Goal: Task Accomplishment & Management: Complete application form

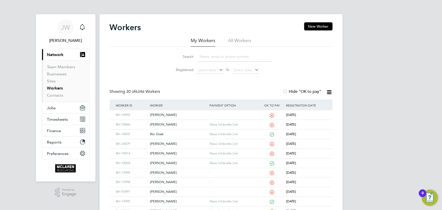
click at [204, 56] on input at bounding box center [234, 57] width 74 height 10
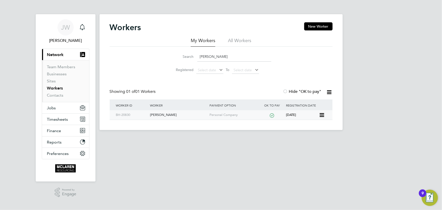
type input "marcel ifrim"
click at [162, 115] on div "Marcel Ifrim" at bounding box center [178, 114] width 59 height 9
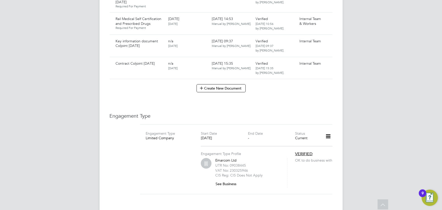
scroll to position [920, 0]
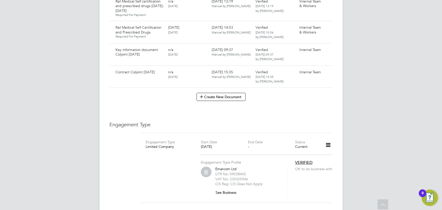
click at [233, 93] on button "Create New Document" at bounding box center [220, 97] width 49 height 8
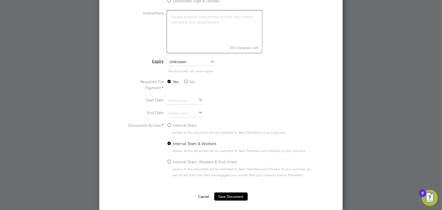
scroll to position [1032, 0]
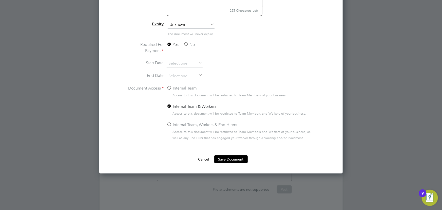
type input "Key information document LB Foster 27.09.25"
click at [190, 44] on label "No" at bounding box center [188, 45] width 11 height 6
click at [0, 0] on input "No" at bounding box center [0, 0] width 0 height 0
drag, startPoint x: 186, startPoint y: 87, endPoint x: 230, endPoint y: 123, distance: 57.4
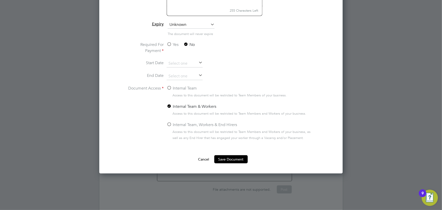
click at [187, 88] on label "Internal Team" at bounding box center [182, 88] width 30 height 6
click at [0, 0] on input "Internal Team" at bounding box center [0, 0] width 0 height 0
click at [230, 157] on button "Save Document" at bounding box center [230, 159] width 33 height 8
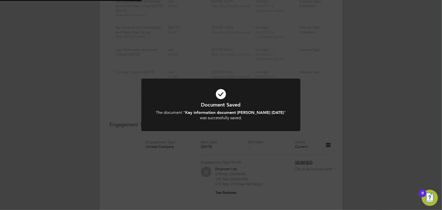
click at [381, 131] on div "Document Saved The document " Key information document LB Foster 27.09.25 " was…" at bounding box center [221, 105] width 442 height 210
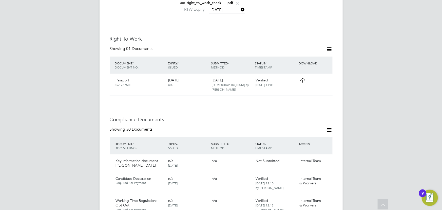
scroll to position [276, 0]
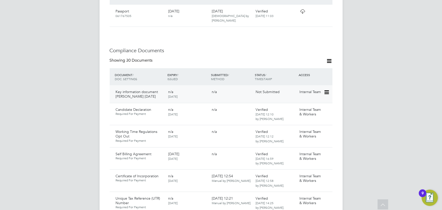
click at [325, 89] on icon at bounding box center [325, 92] width 5 height 6
click at [301, 100] on li "Submit Document" at bounding box center [310, 101] width 35 height 7
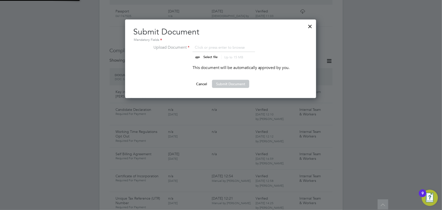
scroll to position [78, 191]
click at [209, 55] on input "file" at bounding box center [214, 51] width 79 height 15
type input "C:\fakepath\Key Information Document Limited company Marcel Ifrim L B Foster 27…"
drag, startPoint x: 229, startPoint y: 84, endPoint x: 387, endPoint y: 86, distance: 158.7
click at [230, 84] on button "Submit Document" at bounding box center [230, 84] width 37 height 8
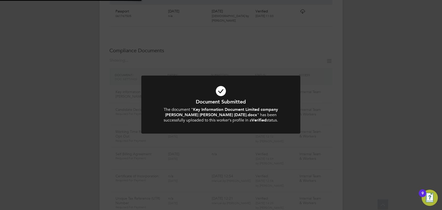
click at [395, 85] on div "Document Submitted The document " Key Information Document Limited company Marc…" at bounding box center [221, 105] width 442 height 210
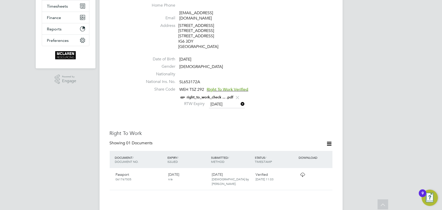
scroll to position [69, 0]
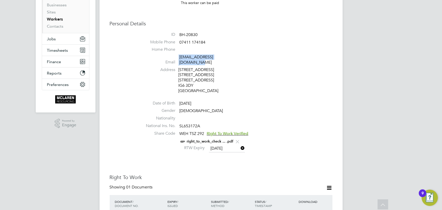
drag, startPoint x: 180, startPoint y: 58, endPoint x: 234, endPoint y: 55, distance: 54.3
click at [234, 55] on li "Email marcelifrim73@yahoo.co.uk" at bounding box center [236, 60] width 192 height 12
copy li "marcelifrim73@yahoo.co.uk"
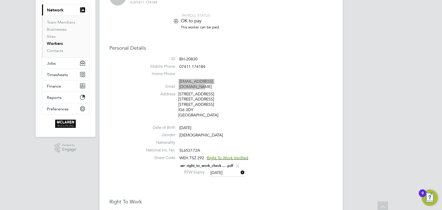
scroll to position [46, 0]
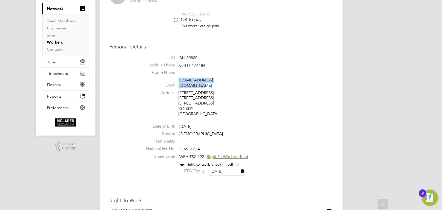
drag, startPoint x: 218, startPoint y: 159, endPoint x: 228, endPoint y: 158, distance: 9.1
click at [218, 162] on link "right_to_work_check ... .pdf" at bounding box center [210, 164] width 47 height 4
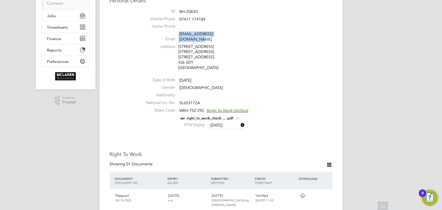
scroll to position [0, 0]
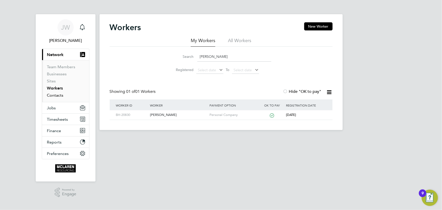
click at [61, 94] on link "Contacts" at bounding box center [55, 95] width 16 height 5
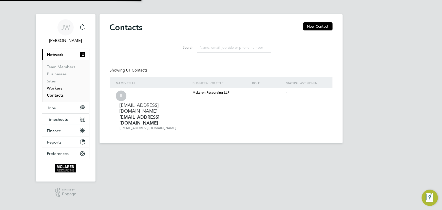
click at [58, 88] on link "Workers" at bounding box center [54, 88] width 15 height 5
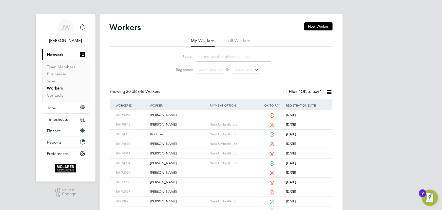
drag, startPoint x: 210, startPoint y: 58, endPoint x: 208, endPoint y: 52, distance: 6.3
click at [211, 58] on input at bounding box center [234, 57] width 74 height 10
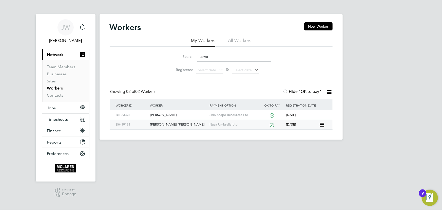
click at [166, 124] on div "Taiwo Olumide Dosunmu" at bounding box center [178, 124] width 59 height 9
drag, startPoint x: 213, startPoint y: 55, endPoint x: 178, endPoint y: 57, distance: 35.0
click at [178, 57] on div "Search taiwo" at bounding box center [221, 57] width 100 height 10
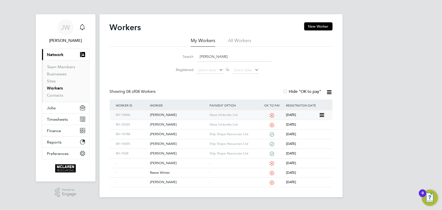
type input "reece"
drag, startPoint x: 166, startPoint y: 114, endPoint x: 177, endPoint y: 115, distance: 11.9
click at [166, 114] on div "Reece O'Flaherty" at bounding box center [178, 114] width 59 height 9
click at [54, 96] on link "Contacts" at bounding box center [55, 95] width 16 height 5
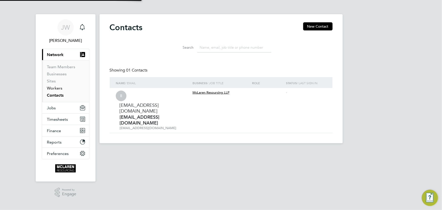
click at [54, 87] on link "Workers" at bounding box center [54, 88] width 15 height 5
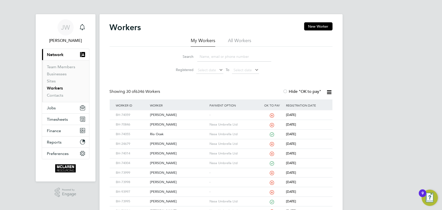
click at [208, 59] on input at bounding box center [234, 57] width 74 height 10
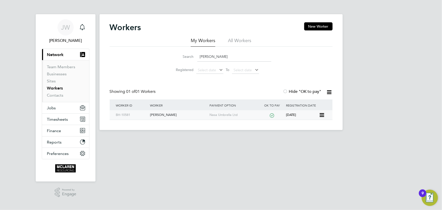
click at [167, 114] on div "Florin Nedelea" at bounding box center [178, 114] width 59 height 9
drag, startPoint x: 217, startPoint y: 56, endPoint x: 178, endPoint y: 52, distance: 40.0
click at [178, 54] on div "Search florin ned" at bounding box center [221, 57] width 100 height 10
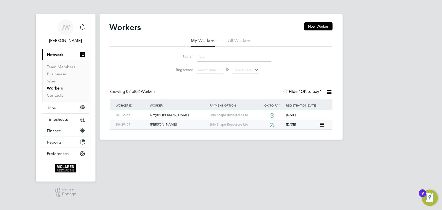
type input "tka"
click at [162, 124] on div "Yevhenii Tkachuk" at bounding box center [178, 124] width 59 height 9
click at [55, 94] on link "Contacts" at bounding box center [55, 95] width 16 height 5
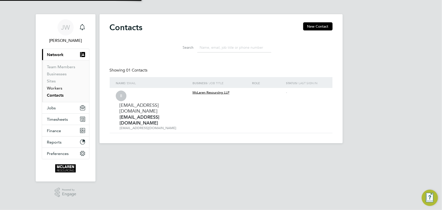
click at [55, 88] on link "Workers" at bounding box center [54, 88] width 15 height 5
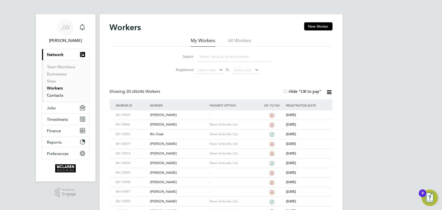
click at [51, 97] on link "Contacts" at bounding box center [55, 95] width 16 height 5
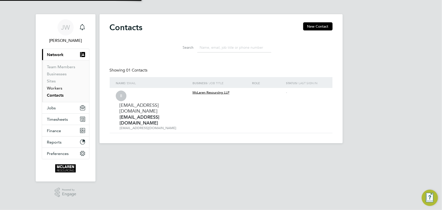
click at [56, 87] on link "Workers" at bounding box center [54, 88] width 15 height 5
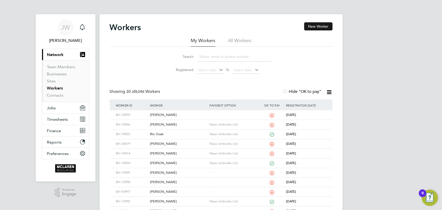
click at [316, 27] on button "New Worker" at bounding box center [318, 26] width 28 height 8
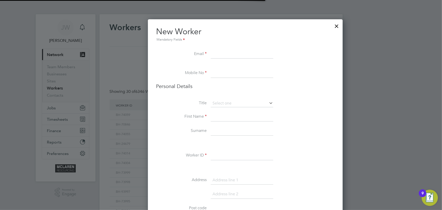
scroll to position [573, 206]
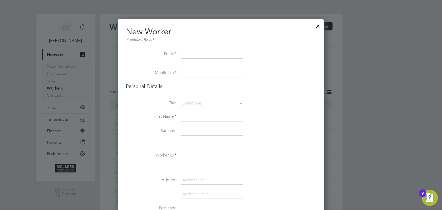
paste input "jackelectrics@gmail.com"
type input "jackelectrics@gmail.com"
click at [189, 130] on input at bounding box center [211, 130] width 63 height 9
paste input "07510 416262"
type input "07510 416262"
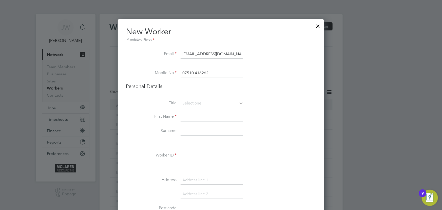
click at [194, 114] on input at bounding box center [211, 116] width 63 height 9
type input "Jack"
click at [199, 134] on input at bounding box center [211, 130] width 63 height 9
type input "Stevenson"
click at [190, 152] on input at bounding box center [211, 155] width 63 height 9
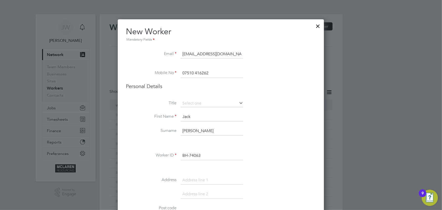
type input "BH-74063"
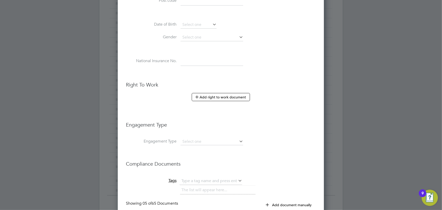
scroll to position [253, 0]
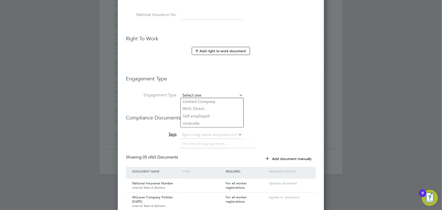
click at [201, 96] on input at bounding box center [211, 95] width 63 height 7
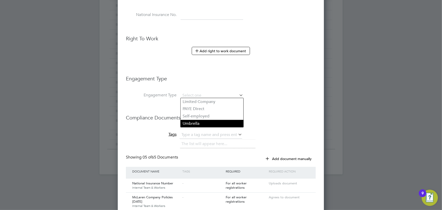
click at [199, 125] on li "Umbrella" at bounding box center [211, 123] width 63 height 7
type input "Umbrella"
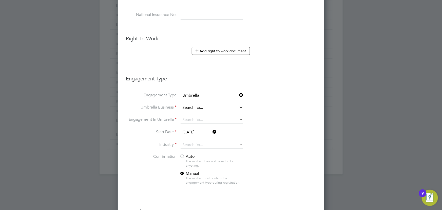
scroll to position [702, 206]
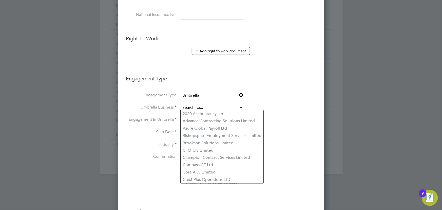
click at [200, 105] on input at bounding box center [211, 107] width 63 height 7
click at [197, 107] on input at bounding box center [211, 107] width 63 height 7
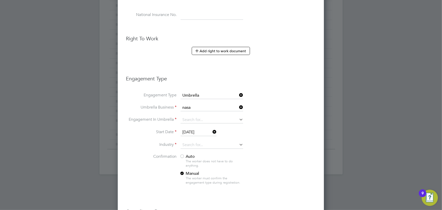
click at [193, 113] on li "Nasa Umbrella Ltd" at bounding box center [211, 113] width 63 height 7
type input "Nasa Umbrella Ltd"
click at [191, 116] on input at bounding box center [211, 119] width 63 height 7
click at [194, 134] on li "CIS Self-employed" at bounding box center [211, 132] width 63 height 7
type input "CIS Self-employed"
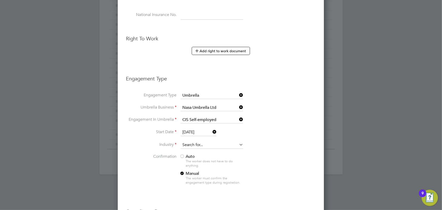
click at [188, 143] on input at bounding box center [211, 145] width 63 height 8
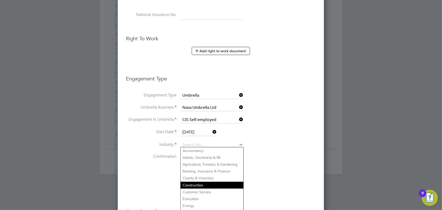
click at [198, 183] on li "Construction" at bounding box center [211, 184] width 63 height 7
type input "Construction"
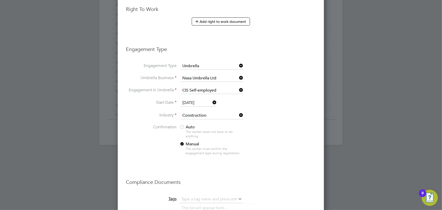
scroll to position [322, 0]
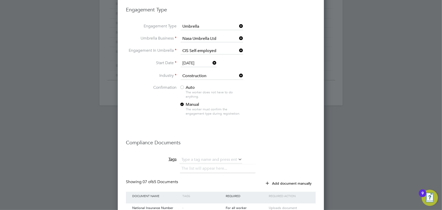
click at [190, 85] on span "Auto" at bounding box center [186, 87] width 15 height 5
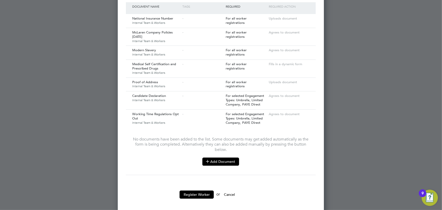
scroll to position [511, 0]
click at [231, 157] on button "Add Document" at bounding box center [220, 161] width 37 height 8
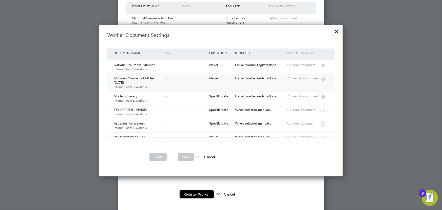
scroll to position [46, 0]
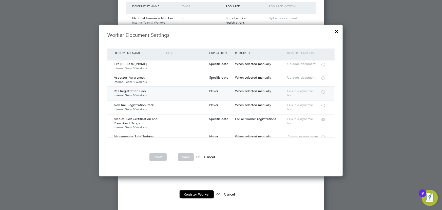
click at [321, 90] on div at bounding box center [322, 91] width 5 height 4
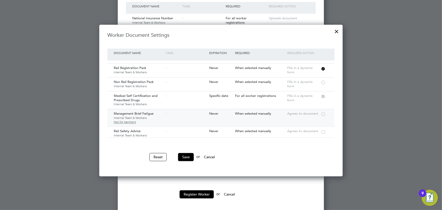
click at [320, 111] on div "Agrees to document" at bounding box center [303, 113] width 35 height 9
click at [322, 115] on div at bounding box center [322, 114] width 5 height 4
click at [323, 130] on div at bounding box center [322, 131] width 5 height 4
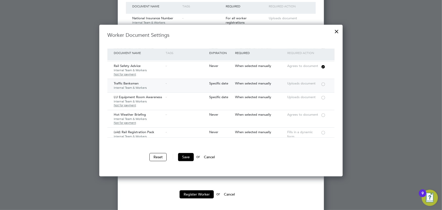
scroll to position [161, 0]
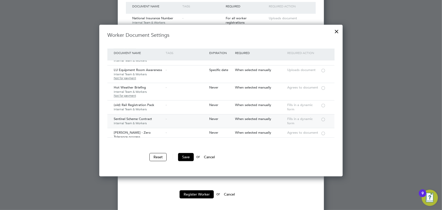
click at [323, 118] on div at bounding box center [322, 119] width 5 height 4
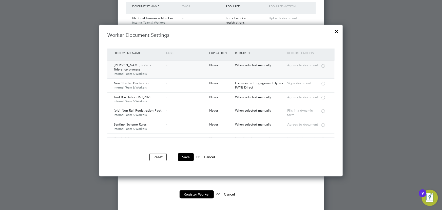
scroll to position [230, 0]
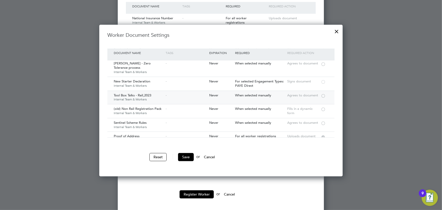
drag, startPoint x: 322, startPoint y: 95, endPoint x: 319, endPoint y: 97, distance: 4.4
click at [323, 95] on div at bounding box center [322, 95] width 5 height 4
click at [322, 122] on div at bounding box center [322, 123] width 5 height 4
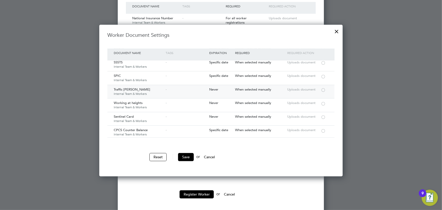
scroll to position [828, 0]
click at [323, 89] on div at bounding box center [322, 91] width 5 height 4
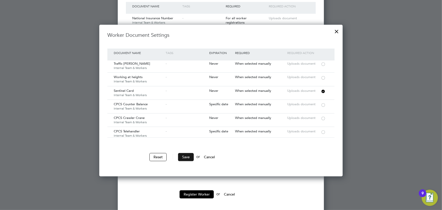
click at [189, 154] on button "Save" at bounding box center [186, 157] width 16 height 8
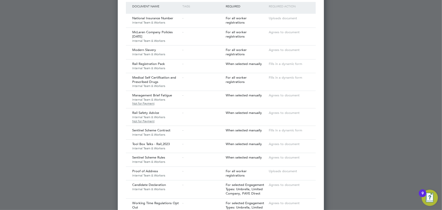
scroll to position [614, 0]
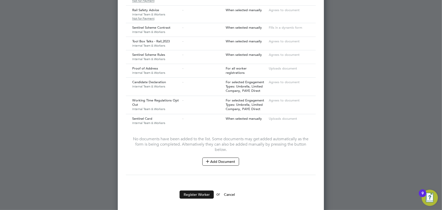
click at [204, 191] on button "Register Worker" at bounding box center [196, 194] width 34 height 8
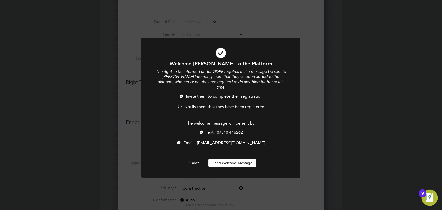
click at [216, 158] on button "Send Welcome Message" at bounding box center [232, 162] width 48 height 8
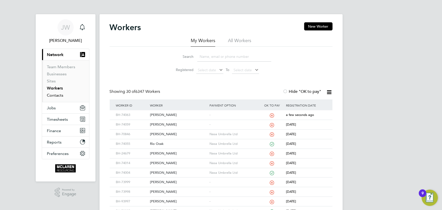
drag, startPoint x: 57, startPoint y: 97, endPoint x: 57, endPoint y: 91, distance: 5.6
click at [57, 97] on link "Contacts" at bounding box center [55, 95] width 16 height 5
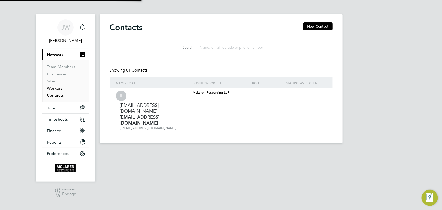
click at [56, 88] on link "Workers" at bounding box center [54, 88] width 15 height 5
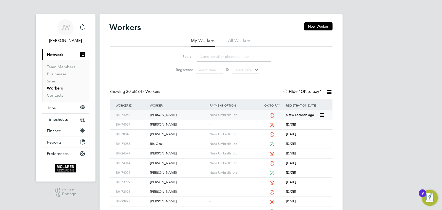
click at [164, 115] on div "[PERSON_NAME]" at bounding box center [178, 114] width 59 height 9
click at [215, 58] on input at bounding box center [234, 57] width 74 height 10
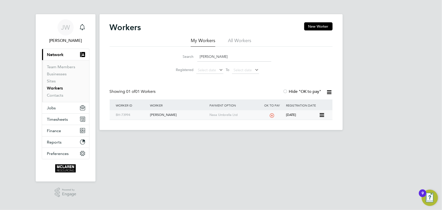
click at [166, 114] on div "[PERSON_NAME]" at bounding box center [178, 114] width 59 height 9
drag, startPoint x: 210, startPoint y: 54, endPoint x: 182, endPoint y: 53, distance: 27.6
click at [184, 55] on div "Search jed" at bounding box center [221, 57] width 100 height 10
type input "burdz"
drag, startPoint x: 157, startPoint y: 114, endPoint x: 169, endPoint y: 113, distance: 11.4
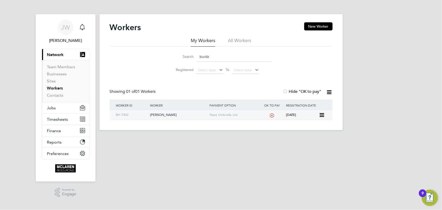
click at [157, 114] on div "Sebastian Burdzy" at bounding box center [178, 114] width 59 height 9
click at [56, 95] on link "Contacts" at bounding box center [55, 95] width 16 height 5
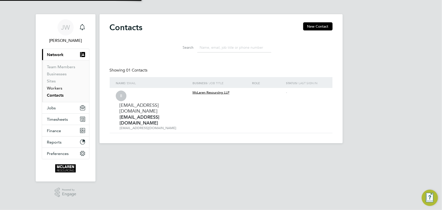
click at [54, 88] on link "Workers" at bounding box center [54, 88] width 15 height 5
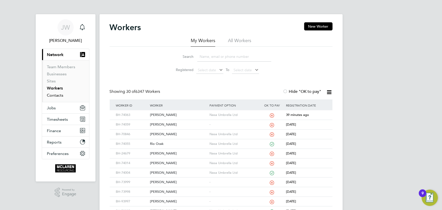
click at [58, 96] on link "Contacts" at bounding box center [55, 95] width 16 height 5
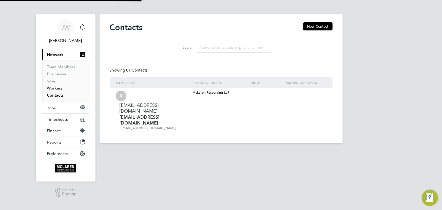
click at [56, 88] on link "Workers" at bounding box center [54, 88] width 15 height 5
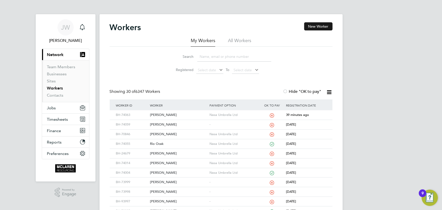
click at [320, 27] on button "New Worker" at bounding box center [318, 26] width 28 height 8
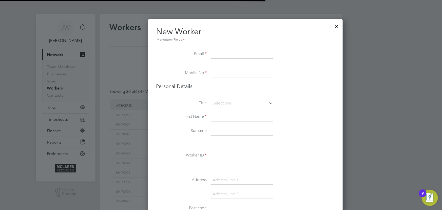
scroll to position [573, 206]
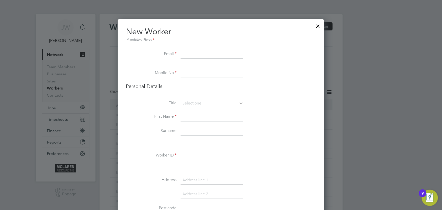
paste input "lewisq123@googlemail.com"
type input "lewisq123@googlemail.com"
click at [197, 116] on input at bounding box center [211, 116] width 63 height 9
type input "Lewis"
click at [196, 130] on input at bounding box center [211, 130] width 63 height 9
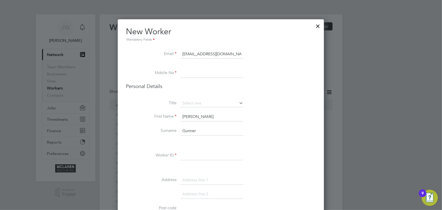
type input "Gunner"
paste input "lewisq123@googlemail.com"
type input "lewisq123@googlemail.com"
drag, startPoint x: 226, startPoint y: 71, endPoint x: 177, endPoint y: 76, distance: 49.4
click at [177, 76] on li "Mobile No lewisq123@googlemail.com" at bounding box center [221, 76] width 190 height 14
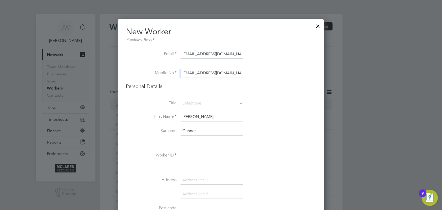
click at [228, 74] on input "lewisq123@googlemail.com" at bounding box center [211, 73] width 63 height 9
drag, startPoint x: 237, startPoint y: 74, endPoint x: 169, endPoint y: 63, distance: 69.4
click at [182, 74] on input "lewisq123@googlemail.com" at bounding box center [211, 73] width 63 height 9
paste input "07964 154458"
type input "07964 154458"
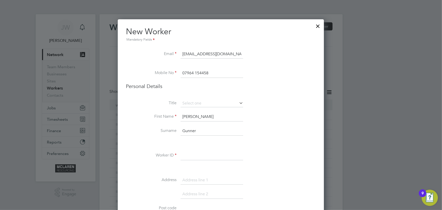
click at [188, 153] on input at bounding box center [211, 155] width 63 height 9
type input "BH-26048"
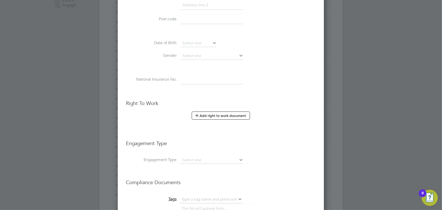
scroll to position [230, 0]
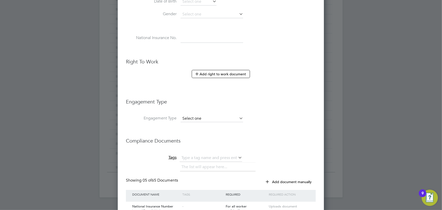
click at [194, 116] on input at bounding box center [211, 118] width 63 height 7
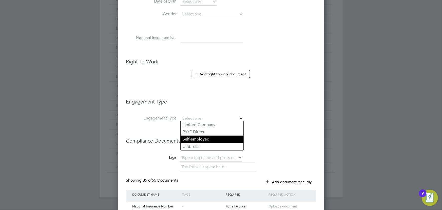
drag, startPoint x: 200, startPoint y: 148, endPoint x: 203, endPoint y: 140, distance: 7.6
click at [200, 147] on li "Umbrella" at bounding box center [211, 146] width 63 height 7
type input "Umbrella"
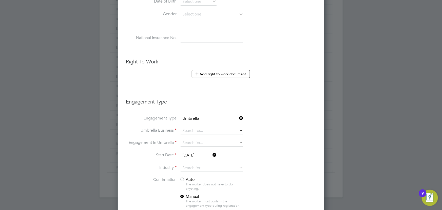
scroll to position [702, 206]
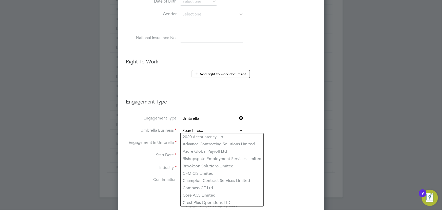
click at [197, 127] on input at bounding box center [211, 130] width 63 height 7
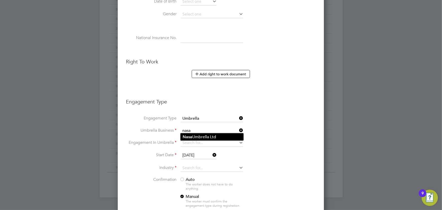
click at [191, 138] on b "Nasa" at bounding box center [187, 136] width 10 height 5
type input "Nasa Umbrella Ltd"
click at [190, 140] on input at bounding box center [211, 142] width 63 height 7
click at [190, 157] on li "CIS Self-employed" at bounding box center [211, 155] width 63 height 7
type input "CIS Self-employed"
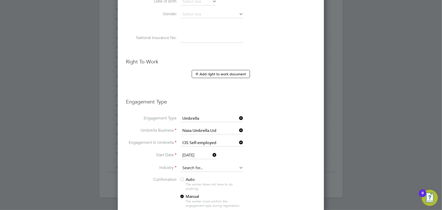
click at [195, 166] on input at bounding box center [211, 168] width 63 height 8
click at [195, 205] on li "Construction" at bounding box center [211, 207] width 63 height 7
type input "Construction"
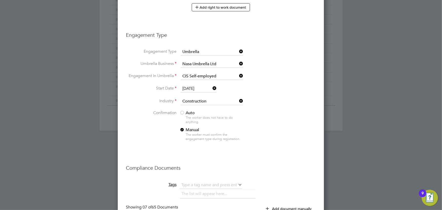
scroll to position [299, 0]
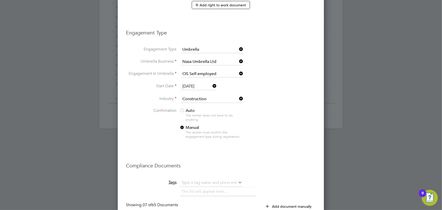
click at [191, 109] on span "Auto" at bounding box center [186, 110] width 15 height 5
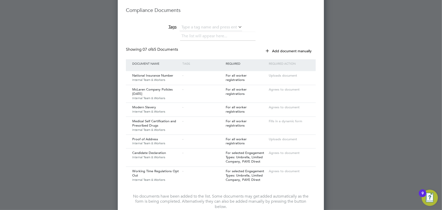
scroll to position [511, 0]
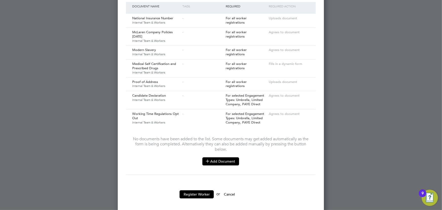
click at [220, 157] on button "Add Document" at bounding box center [220, 161] width 37 height 8
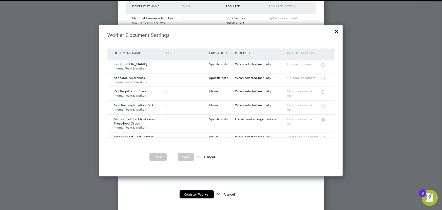
scroll to position [46, 0]
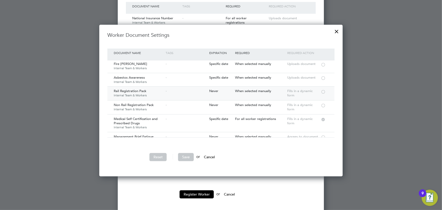
click at [324, 91] on div at bounding box center [322, 91] width 5 height 4
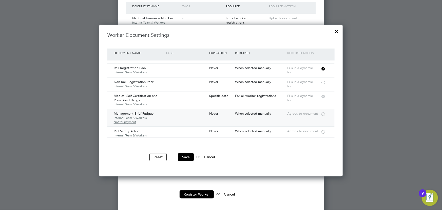
click at [321, 112] on div at bounding box center [322, 114] width 5 height 4
drag, startPoint x: 324, startPoint y: 132, endPoint x: 285, endPoint y: 109, distance: 44.8
click at [324, 132] on div at bounding box center [322, 131] width 5 height 4
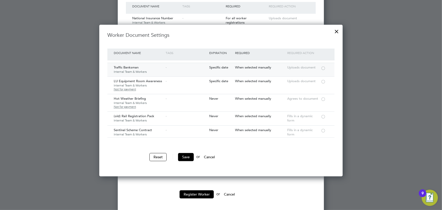
scroll to position [161, 0]
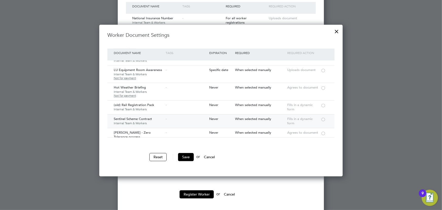
drag, startPoint x: 324, startPoint y: 118, endPoint x: 314, endPoint y: 117, distance: 10.2
click at [324, 118] on div at bounding box center [322, 119] width 5 height 4
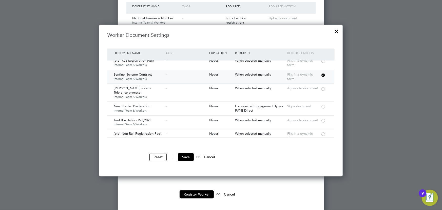
scroll to position [207, 0]
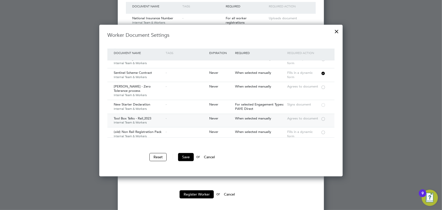
click at [321, 118] on div at bounding box center [322, 118] width 5 height 4
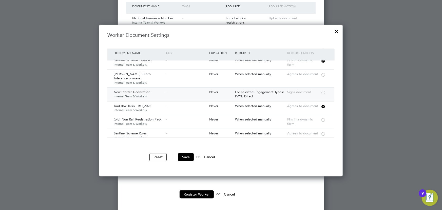
scroll to position [230, 0]
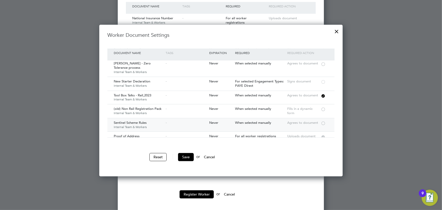
click at [322, 121] on div at bounding box center [322, 123] width 5 height 4
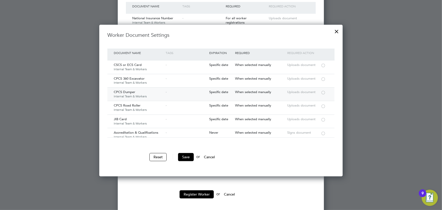
scroll to position [575, 0]
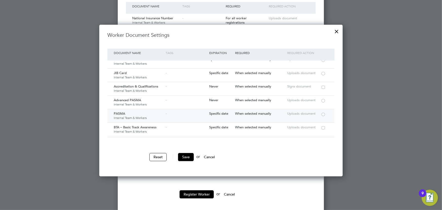
click at [323, 112] on div at bounding box center [322, 114] width 5 height 4
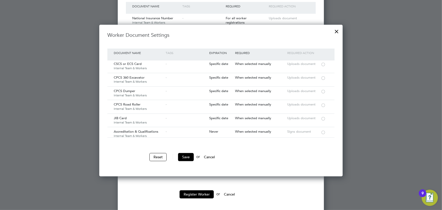
scroll to position [529, 0]
click at [323, 117] on div at bounding box center [322, 119] width 5 height 4
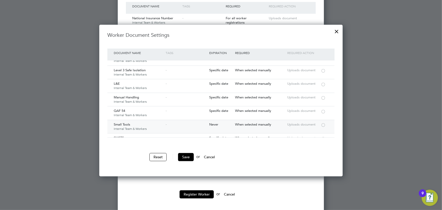
scroll to position [759, 0]
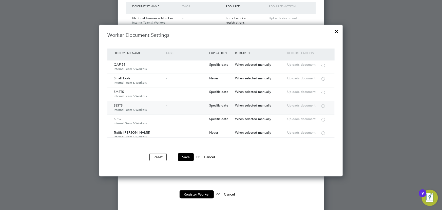
click at [322, 104] on div at bounding box center [322, 106] width 5 height 4
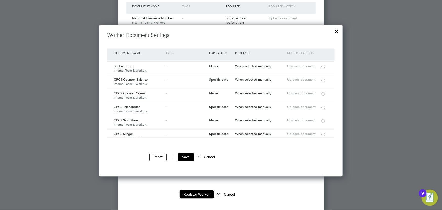
scroll to position [830, 0]
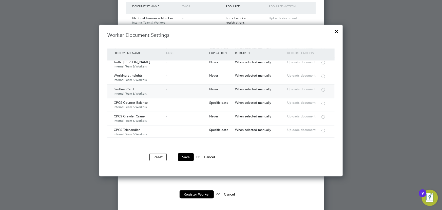
click at [321, 87] on div at bounding box center [322, 89] width 5 height 4
click at [187, 154] on button "Save" at bounding box center [186, 157] width 16 height 8
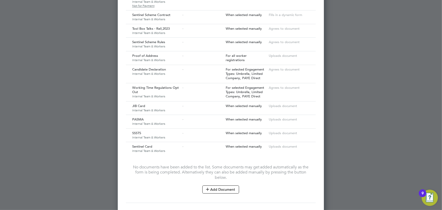
scroll to position [655, 0]
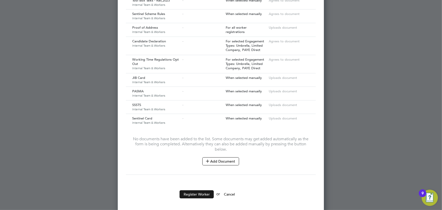
click at [210, 190] on button "Register Worker" at bounding box center [196, 194] width 34 height 8
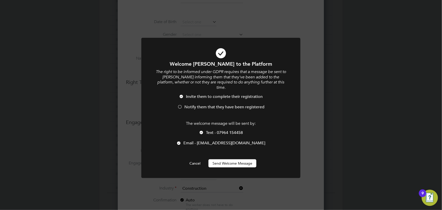
click at [251, 159] on button "Send Welcome Message" at bounding box center [232, 163] width 48 height 8
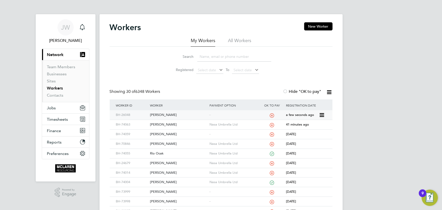
click at [164, 114] on div "[PERSON_NAME]" at bounding box center [178, 114] width 59 height 9
click at [205, 59] on input at bounding box center [234, 57] width 74 height 10
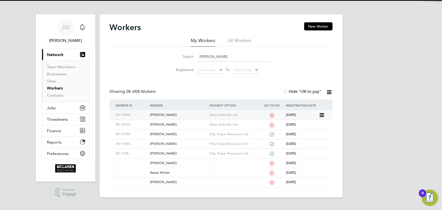
type input "reece"
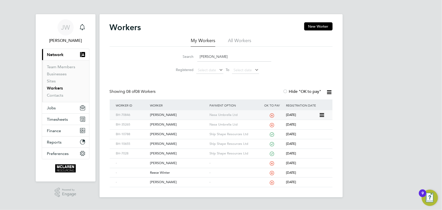
click at [171, 115] on div "[PERSON_NAME]" at bounding box center [178, 114] width 59 height 9
click at [56, 95] on link "Contacts" at bounding box center [55, 95] width 16 height 5
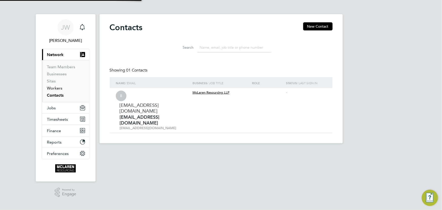
click at [56, 89] on link "Workers" at bounding box center [54, 88] width 15 height 5
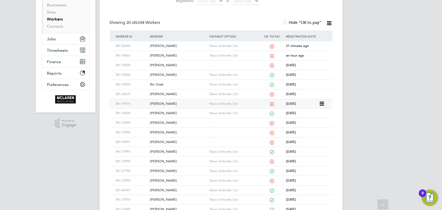
scroll to position [115, 0]
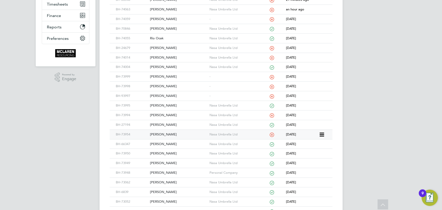
click at [167, 135] on div "[PERSON_NAME]" at bounding box center [178, 134] width 59 height 9
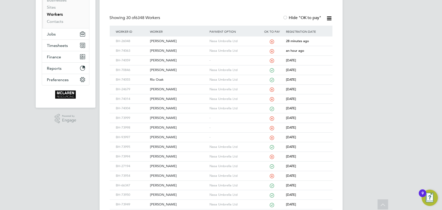
scroll to position [0, 0]
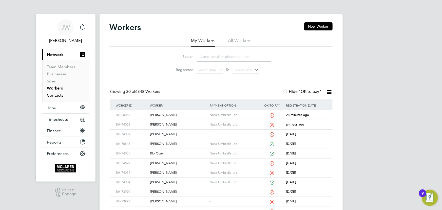
click at [54, 96] on link "Contacts" at bounding box center [55, 95] width 16 height 5
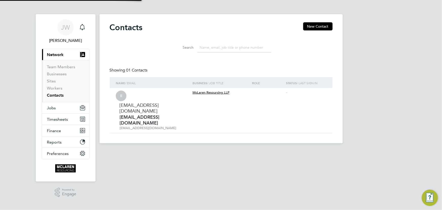
click at [53, 91] on li "Workers" at bounding box center [66, 89] width 38 height 7
drag, startPoint x: 58, startPoint y: 88, endPoint x: 86, endPoint y: 84, distance: 28.1
click at [58, 88] on link "Workers" at bounding box center [54, 88] width 15 height 5
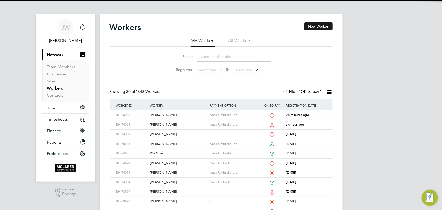
click at [325, 25] on button "New Worker" at bounding box center [318, 26] width 28 height 8
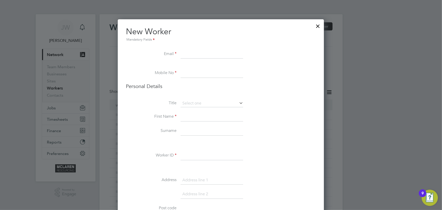
scroll to position [573, 206]
paste input "Martydonhenry1@gmail.com"
type input "Martydonhenry1@gmail.com"
click at [189, 116] on input at bounding box center [211, 116] width 63 height 9
paste input "07538 303120"
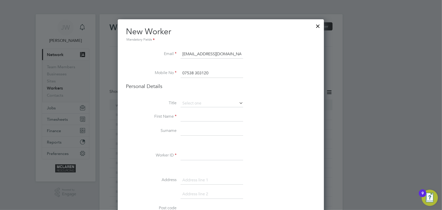
type input "07538 303120"
drag, startPoint x: 193, startPoint y: 118, endPoint x: 189, endPoint y: 101, distance: 17.3
click at [193, 118] on input at bounding box center [211, 116] width 63 height 9
type input "Martin"
click at [198, 133] on input at bounding box center [211, 130] width 63 height 9
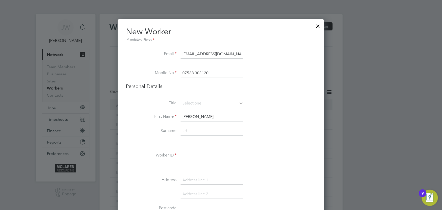
type input "J"
type input "Henry"
click at [188, 152] on input at bounding box center [211, 155] width 63 height 9
type input "BH-74064"
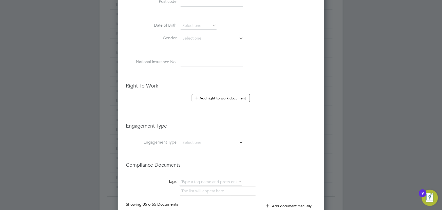
scroll to position [207, 0]
click at [186, 140] on input at bounding box center [211, 141] width 63 height 7
click at [189, 169] on li "Umbrella" at bounding box center [211, 169] width 63 height 7
type input "Umbrella"
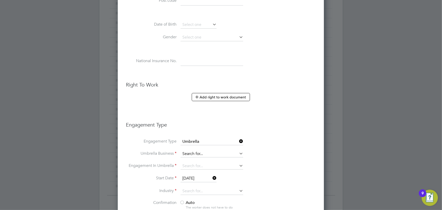
click at [189, 152] on input at bounding box center [211, 153] width 63 height 7
click at [192, 160] on b "Nasa" at bounding box center [187, 159] width 10 height 5
type input "Nasa Umbrella Ltd"
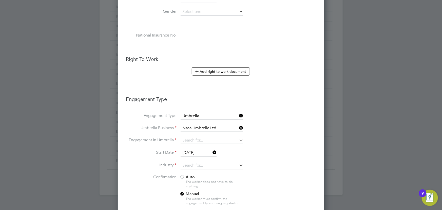
scroll to position [276, 0]
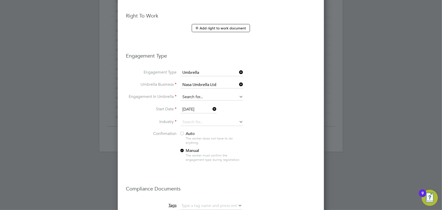
click at [195, 96] on input at bounding box center [211, 96] width 63 height 7
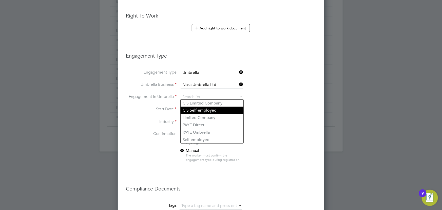
click at [196, 107] on li "CIS Self-employed" at bounding box center [211, 110] width 63 height 7
type input "CIS Self-employed"
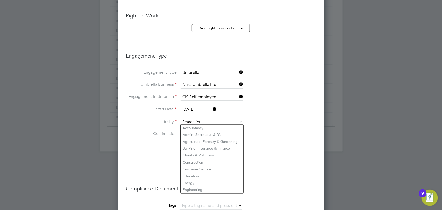
click at [199, 121] on input at bounding box center [211, 122] width 63 height 8
click at [197, 159] on li "Construction" at bounding box center [211, 162] width 63 height 7
type input "Construction"
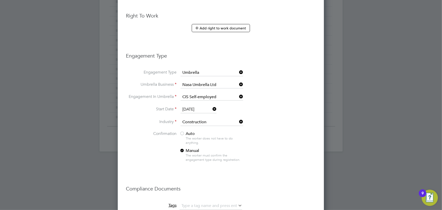
click at [187, 133] on span "Auto" at bounding box center [186, 133] width 15 height 5
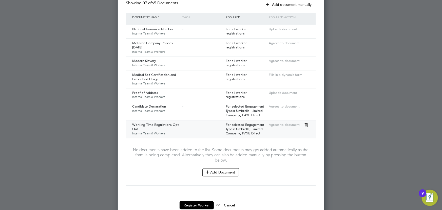
scroll to position [488, 0]
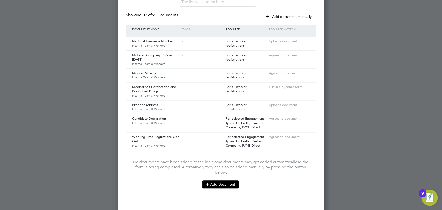
drag, startPoint x: 219, startPoint y: 181, endPoint x: 219, endPoint y: 178, distance: 2.8
click at [220, 181] on button "Add Document" at bounding box center [220, 184] width 37 height 8
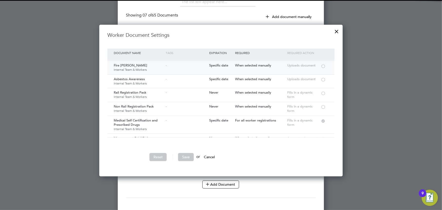
scroll to position [46, 0]
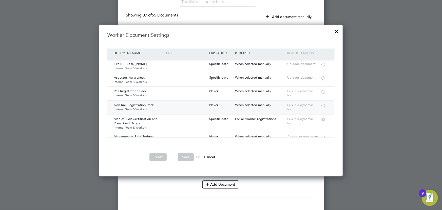
click at [324, 103] on div at bounding box center [322, 105] width 5 height 4
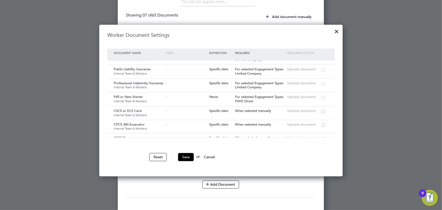
scroll to position [506, 0]
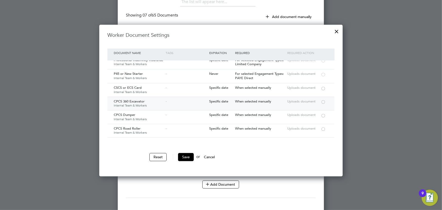
click at [323, 99] on div at bounding box center [322, 101] width 5 height 4
drag, startPoint x: 183, startPoint y: 154, endPoint x: 202, endPoint y: 140, distance: 23.7
click at [183, 154] on button "Save" at bounding box center [186, 157] width 16 height 8
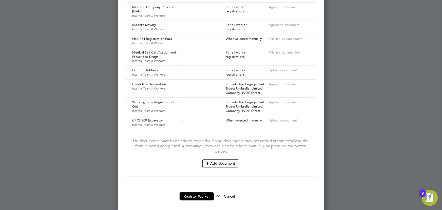
scroll to position [539, 0]
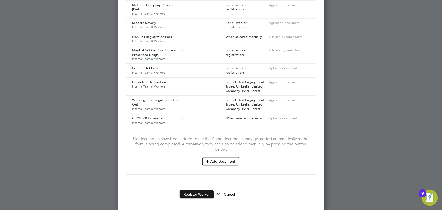
click at [197, 192] on button "Register Worker" at bounding box center [196, 194] width 34 height 8
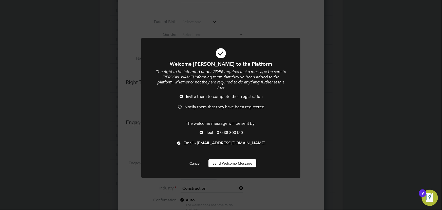
click at [240, 161] on button "Send Welcome Message" at bounding box center [232, 163] width 48 height 8
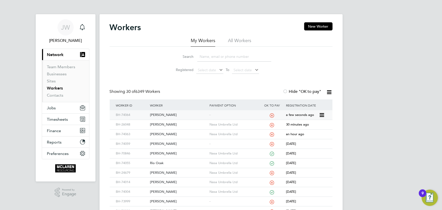
click at [157, 115] on div "[PERSON_NAME]" at bounding box center [178, 114] width 59 height 9
click at [205, 58] on input at bounding box center [234, 57] width 74 height 10
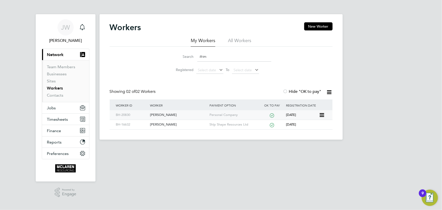
click at [163, 115] on div "Marcel Ifrim" at bounding box center [178, 114] width 59 height 9
drag, startPoint x: 219, startPoint y: 55, endPoint x: 183, endPoint y: 58, distance: 35.6
click at [183, 58] on div "Search ifrim" at bounding box center [221, 57] width 100 height 10
type input "t"
type input "yevh"
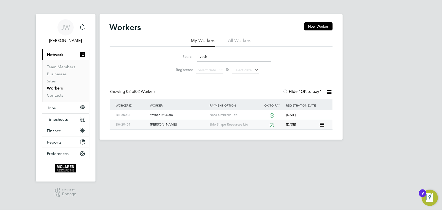
click at [158, 124] on div "Yevhenii Tkachuk" at bounding box center [178, 124] width 59 height 9
click at [60, 95] on link "Contacts" at bounding box center [55, 95] width 16 height 5
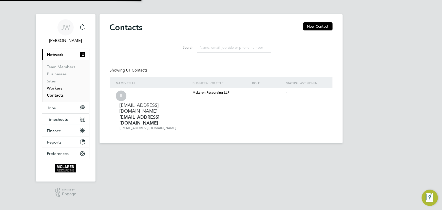
click at [55, 88] on link "Workers" at bounding box center [54, 88] width 15 height 5
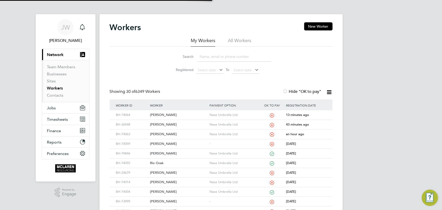
click at [209, 56] on input at bounding box center [234, 57] width 74 height 10
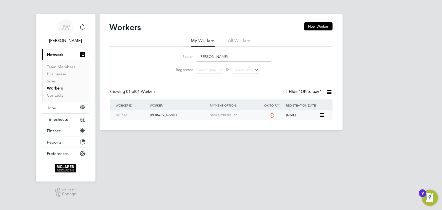
type input "burd"
click at [164, 115] on div "Sebastian Burdzy" at bounding box center [178, 114] width 59 height 9
click at [58, 96] on link "Contacts" at bounding box center [55, 95] width 16 height 5
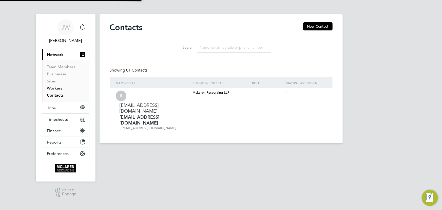
click at [54, 88] on link "Workers" at bounding box center [54, 88] width 15 height 5
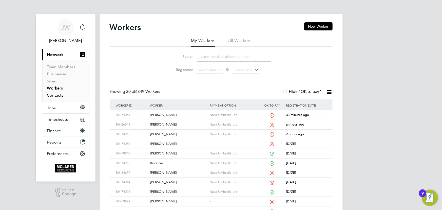
click at [59, 97] on link "Contacts" at bounding box center [55, 95] width 16 height 5
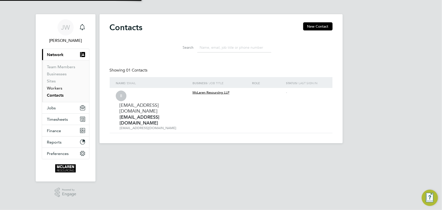
click at [55, 88] on link "Workers" at bounding box center [54, 88] width 15 height 5
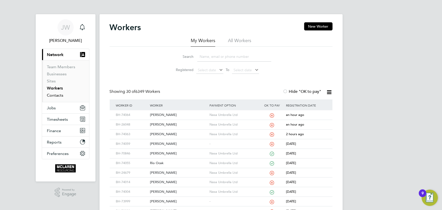
click at [55, 95] on link "Contacts" at bounding box center [55, 95] width 16 height 5
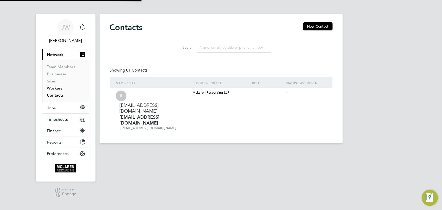
click at [53, 90] on link "Workers" at bounding box center [54, 88] width 15 height 5
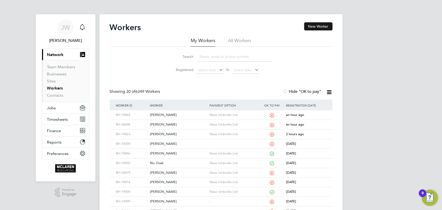
click at [314, 26] on button "New Worker" at bounding box center [318, 26] width 28 height 8
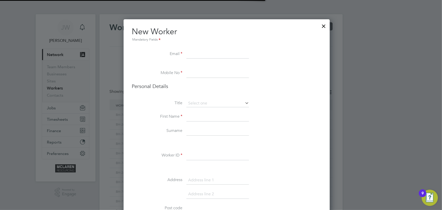
scroll to position [573, 206]
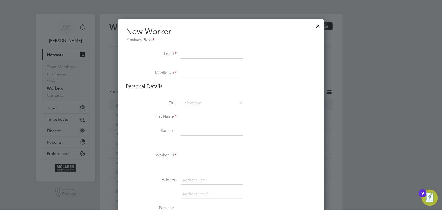
paste input "elliotjoehunt@gmail.com"
type input "elliotjoehunt@gmail.com"
click at [192, 125] on li "First Name" at bounding box center [221, 119] width 190 height 14
click at [189, 132] on input at bounding box center [211, 130] width 63 height 9
paste input "7896 758427"
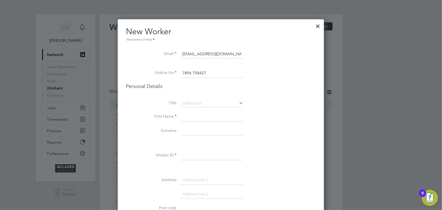
click at [183, 72] on input "7896 758427" at bounding box center [211, 73] width 63 height 9
type input "07896 758427"
click at [195, 118] on input at bounding box center [211, 116] width 63 height 9
type input "Elliot"
click at [190, 132] on input at bounding box center [211, 130] width 63 height 9
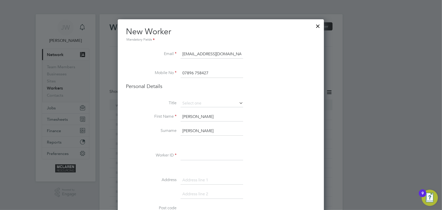
type input "Hunt"
click at [197, 158] on input at bounding box center [211, 155] width 63 height 9
type input "BH-74065"
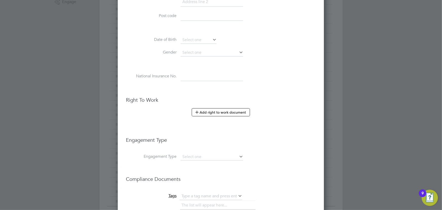
scroll to position [230, 0]
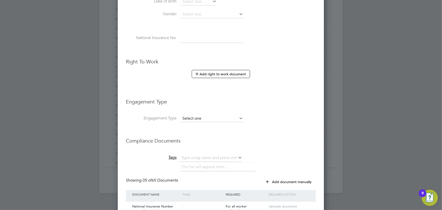
click at [200, 119] on input at bounding box center [211, 118] width 63 height 7
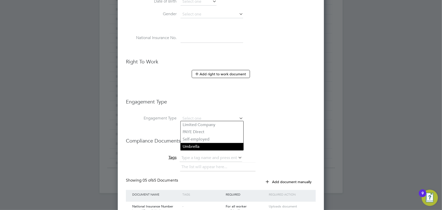
click at [198, 146] on li "Umbrella" at bounding box center [211, 146] width 63 height 7
type input "Umbrella"
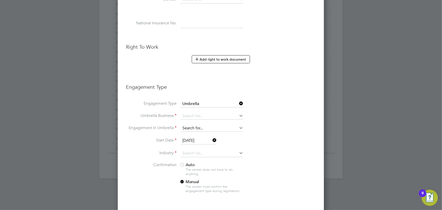
scroll to position [253, 0]
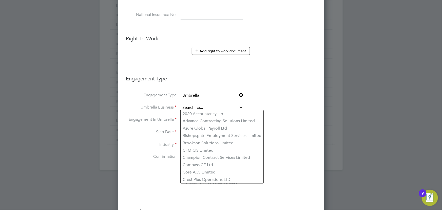
click at [195, 107] on input at bounding box center [211, 107] width 63 height 7
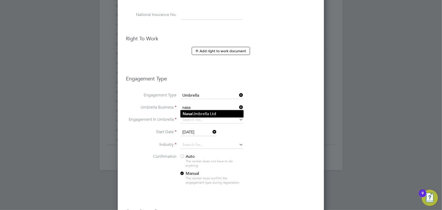
click at [197, 111] on li "Nasa Umbrella Ltd" at bounding box center [211, 113] width 63 height 7
type input "Nasa Umbrella Ltd"
click at [197, 116] on input at bounding box center [211, 119] width 63 height 7
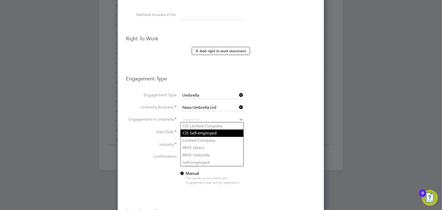
click at [194, 132] on li "CIS Self-employed" at bounding box center [211, 132] width 63 height 7
type input "CIS Self-employed"
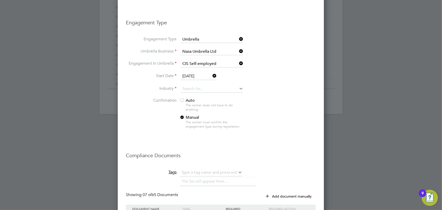
scroll to position [322, 0]
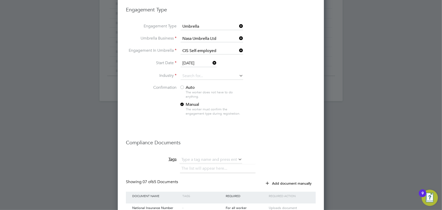
click at [185, 85] on span "Auto" at bounding box center [186, 87] width 15 height 5
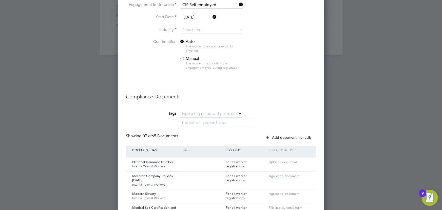
scroll to position [368, 0]
click at [183, 29] on input at bounding box center [211, 30] width 63 height 8
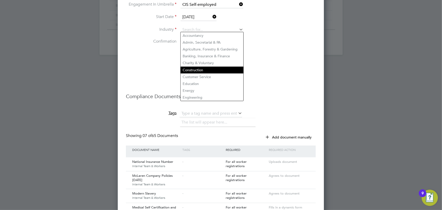
click at [195, 69] on li "Construction" at bounding box center [211, 70] width 63 height 7
type input "Construction"
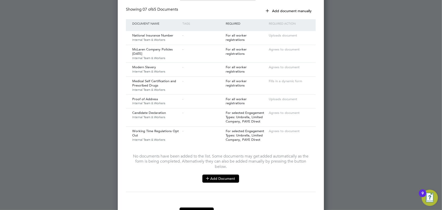
scroll to position [511, 0]
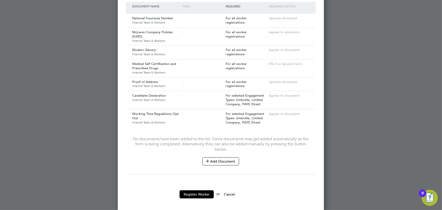
click at [221, 163] on div "No documents have been added to the list. Some documents may get added automati…" at bounding box center [221, 150] width 180 height 47
click at [221, 161] on button "Add Document" at bounding box center [220, 161] width 37 height 8
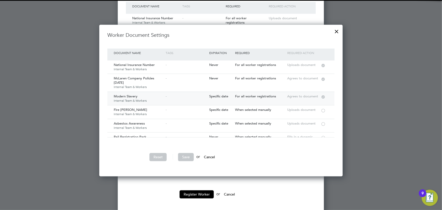
scroll to position [23, 0]
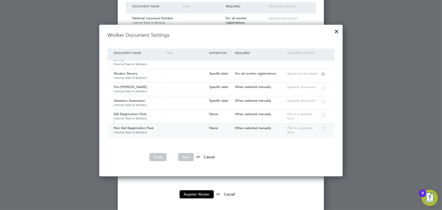
click at [323, 128] on div at bounding box center [322, 128] width 5 height 4
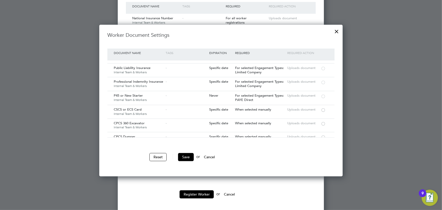
scroll to position [530, 0]
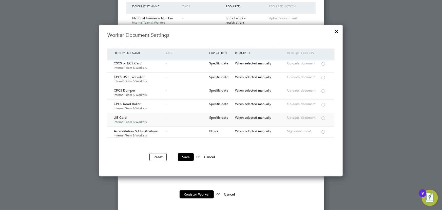
click at [322, 116] on div at bounding box center [322, 118] width 5 height 4
click at [191, 154] on button "Save" at bounding box center [186, 157] width 16 height 8
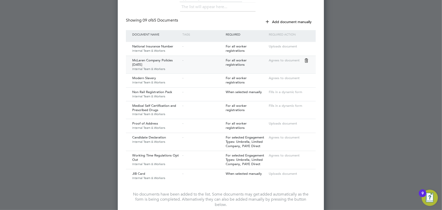
scroll to position [539, 0]
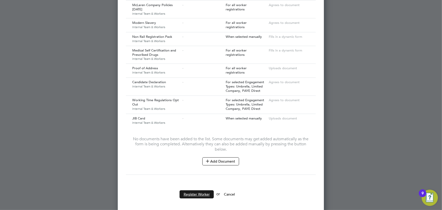
click at [191, 190] on button "Register Worker" at bounding box center [196, 194] width 34 height 8
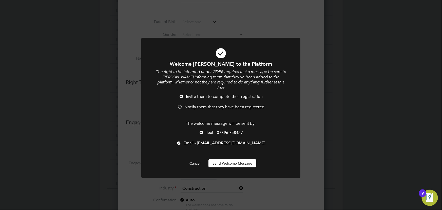
drag, startPoint x: 226, startPoint y: 159, endPoint x: 240, endPoint y: 157, distance: 14.1
click at [226, 159] on button "Send Welcome Message" at bounding box center [232, 163] width 48 height 8
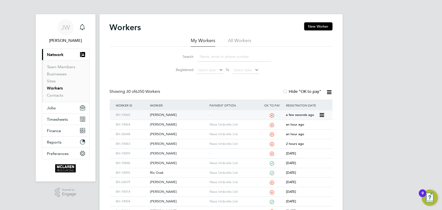
click at [155, 114] on div "[PERSON_NAME]" at bounding box center [178, 114] width 59 height 9
click at [160, 182] on div "[PERSON_NAME]" at bounding box center [178, 181] width 59 height 9
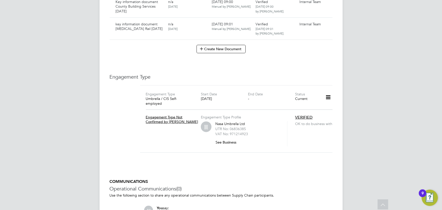
scroll to position [1081, 0]
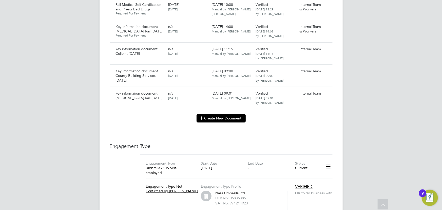
click at [209, 114] on button "Create New Document" at bounding box center [220, 118] width 49 height 8
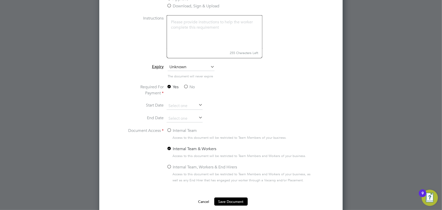
scroll to position [1163, 0]
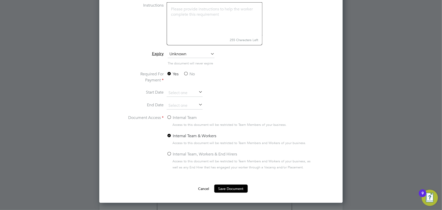
type input "kay information document lb foster 27.09.25"
click at [192, 73] on label "No" at bounding box center [188, 74] width 11 height 6
click at [0, 0] on input "No" at bounding box center [0, 0] width 0 height 0
click at [187, 119] on label "Internal Team" at bounding box center [182, 117] width 30 height 6
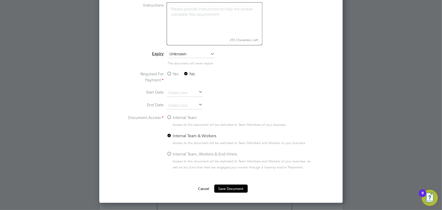
click at [0, 0] on input "Internal Team" at bounding box center [0, 0] width 0 height 0
drag, startPoint x: 221, startPoint y: 187, endPoint x: 222, endPoint y: 182, distance: 5.2
click at [221, 187] on button "Save Document" at bounding box center [230, 188] width 33 height 8
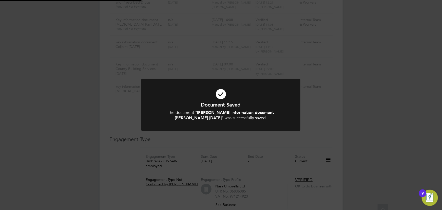
scroll to position [1081, 0]
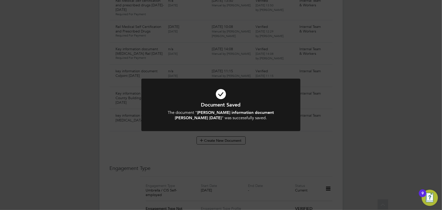
click at [399, 117] on div "Document Saved The document " kay information document lb foster 27.09.25 " was…" at bounding box center [221, 105] width 442 height 210
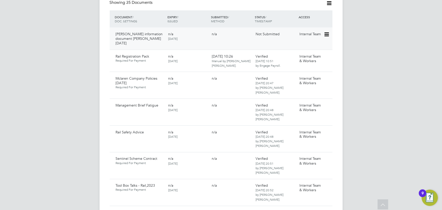
scroll to position [322, 0]
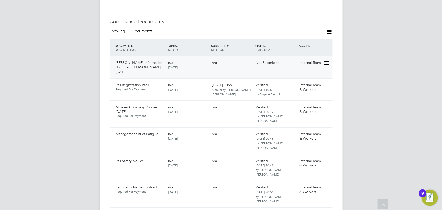
click at [325, 60] on icon at bounding box center [325, 63] width 5 height 6
click at [310, 76] on li "Submit Document" at bounding box center [310, 76] width 35 height 7
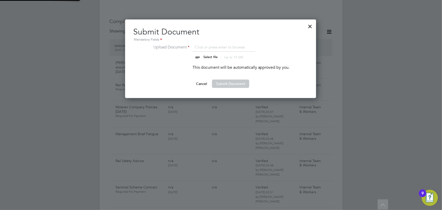
scroll to position [78, 191]
click at [214, 59] on li "Upload Document Click or press enter to browse Select file Up to 15 MB Drop you…" at bounding box center [220, 54] width 138 height 20
click at [212, 55] on input "file" at bounding box center [214, 51] width 79 height 15
type input "C:\fakepath\Key Information Document (Self Employed-CIS) 3 Taiwo Dosumnu LB Fos…"
click at [226, 85] on button "Submit Document" at bounding box center [230, 83] width 37 height 8
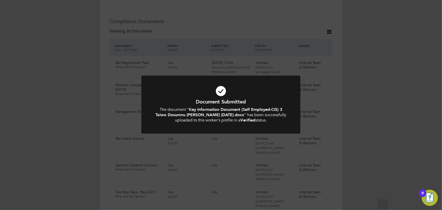
click at [400, 103] on div "Document Submitted The document " Key Information Document (Self Employed-CIS) …" at bounding box center [221, 105] width 442 height 210
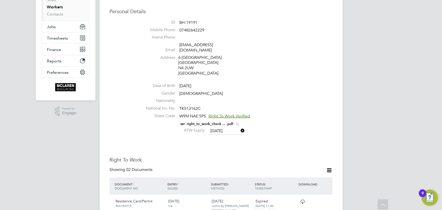
scroll to position [23, 0]
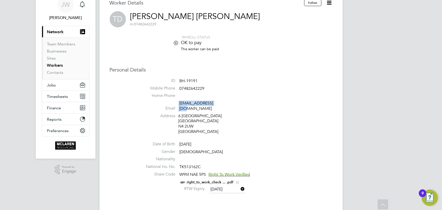
drag, startPoint x: 176, startPoint y: 103, endPoint x: 220, endPoint y: 102, distance: 43.8
click at [220, 102] on li "Email taiwodosunmu2015@gmail.com" at bounding box center [236, 106] width 192 height 12
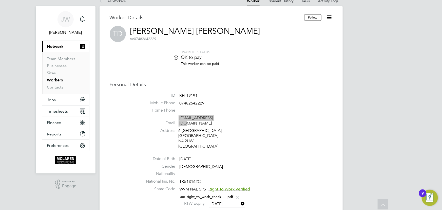
scroll to position [0, 0]
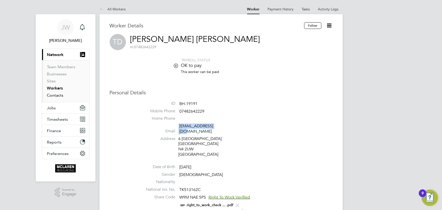
drag, startPoint x: 57, startPoint y: 94, endPoint x: 56, endPoint y: 91, distance: 2.6
click at [57, 94] on link "Contacts" at bounding box center [55, 95] width 16 height 5
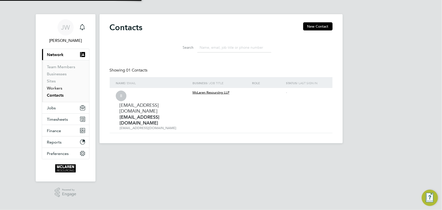
click at [56, 89] on link "Workers" at bounding box center [54, 88] width 15 height 5
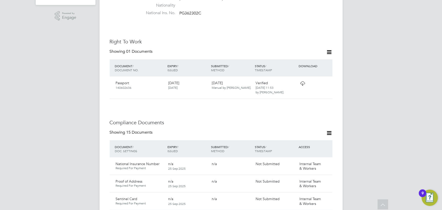
scroll to position [138, 0]
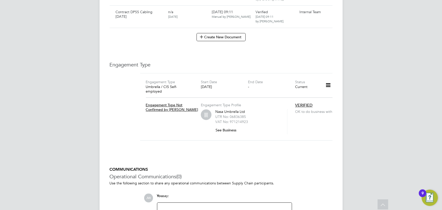
scroll to position [1610, 0]
click at [227, 33] on button "Create New Document" at bounding box center [220, 37] width 49 height 8
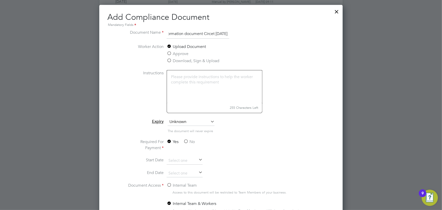
scroll to position [1633, 0]
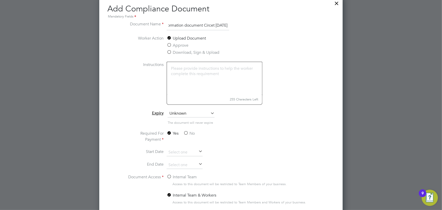
type input "key information document Circet [DATE]"
click at [192, 133] on label "No" at bounding box center [188, 133] width 11 height 6
click at [0, 0] on input "No" at bounding box center [0, 0] width 0 height 0
click at [187, 176] on label "Internal Team" at bounding box center [182, 177] width 30 height 6
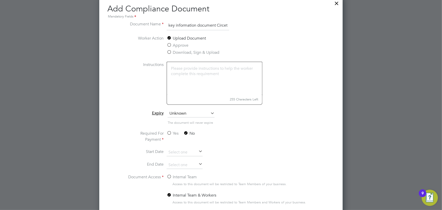
click at [0, 0] on input "Internal Team" at bounding box center [0, 0] width 0 height 0
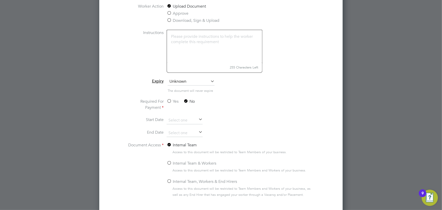
scroll to position [1685, 0]
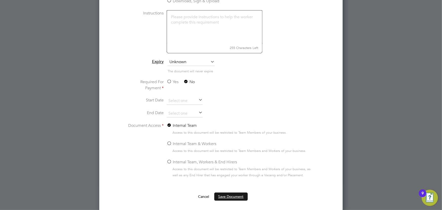
click at [225, 195] on button "Save Document" at bounding box center [230, 196] width 33 height 8
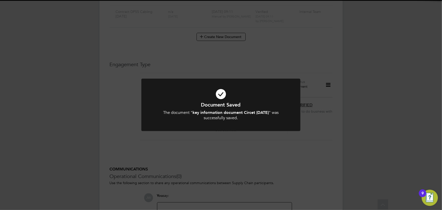
click at [369, 147] on div "Document Saved The document " key information document Circet [DATE] " was succ…" at bounding box center [221, 105] width 442 height 210
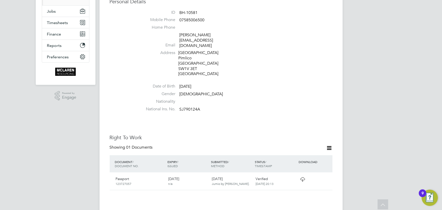
scroll to position [258, 0]
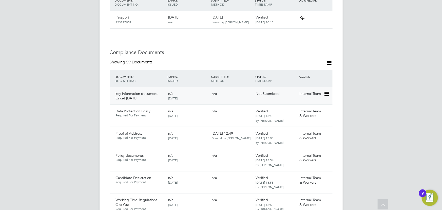
click at [326, 91] on icon at bounding box center [325, 94] width 5 height 6
click at [310, 103] on li "Submit Document" at bounding box center [310, 102] width 35 height 7
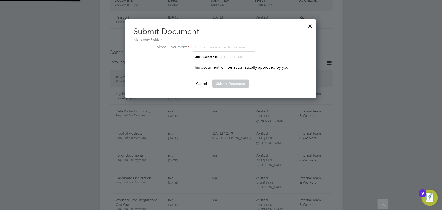
scroll to position [78, 191]
click at [208, 58] on input "file" at bounding box center [214, 51] width 79 height 15
type input "C:\fakepath\Key Information Document (Umbrella) 2025 Florin Nedelea Circet 28.0…"
click at [229, 84] on button "Submit Document" at bounding box center [230, 83] width 37 height 8
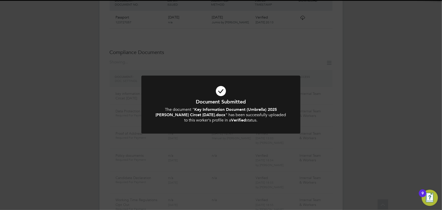
click at [382, 90] on div "Document Submitted The document " Key Information Document (Umbrella) 2025 Flor…" at bounding box center [221, 105] width 442 height 210
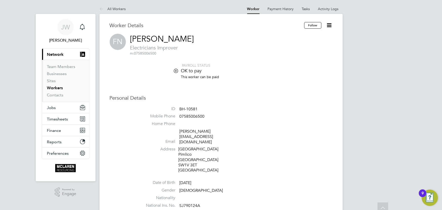
scroll to position [0, 0]
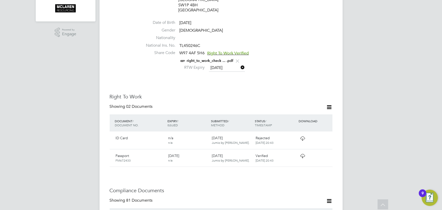
scroll to position [138, 0]
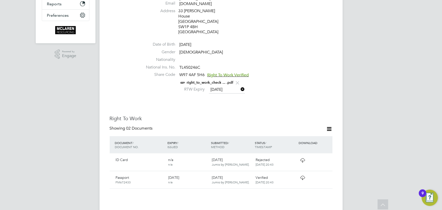
click at [211, 80] on link "right_to_work_check ... .pdf" at bounding box center [210, 82] width 47 height 4
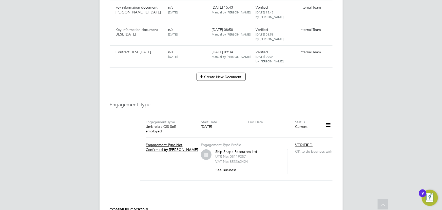
scroll to position [2093, 0]
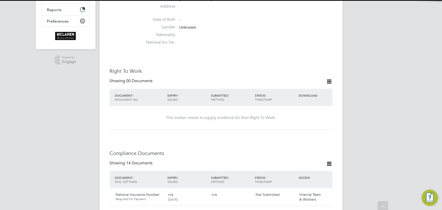
scroll to position [138, 0]
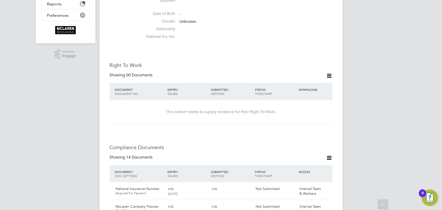
click at [326, 72] on icon at bounding box center [329, 75] width 6 height 6
click at [308, 84] on li "Add Right To Work Document" at bounding box center [301, 82] width 61 height 7
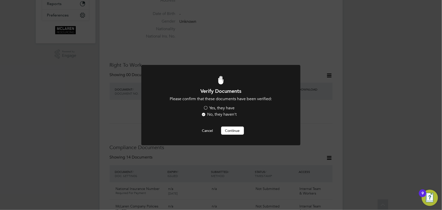
click at [230, 106] on label "Yes, they have" at bounding box center [218, 107] width 31 height 5
click at [0, 0] on input "Yes, they have" at bounding box center [0, 0] width 0 height 0
click at [230, 129] on button "Continue" at bounding box center [232, 130] width 23 height 8
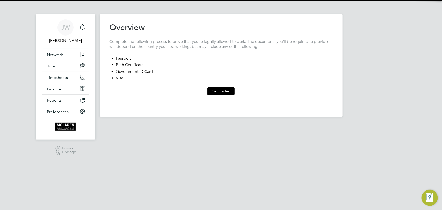
type input "[GEOGRAPHIC_DATA]"
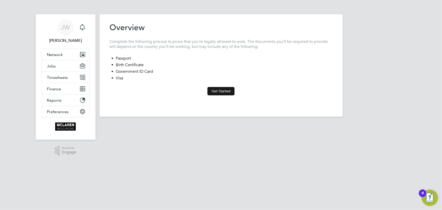
click at [216, 89] on button "Get Started" at bounding box center [220, 91] width 27 height 8
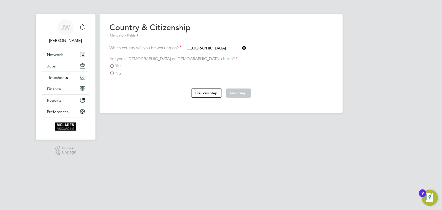
drag, startPoint x: 123, startPoint y: 64, endPoint x: 152, endPoint y: 64, distance: 28.9
click at [123, 64] on div "Yes" at bounding box center [221, 65] width 223 height 5
click at [117, 66] on span "Yes" at bounding box center [119, 65] width 6 height 5
click at [0, 0] on input "Yes" at bounding box center [0, 0] width 0 height 0
click at [244, 90] on button "Next Step" at bounding box center [238, 92] width 25 height 9
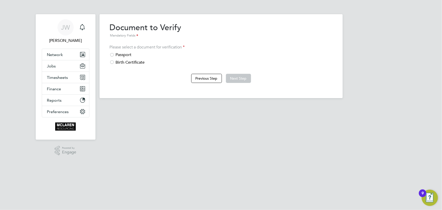
drag, startPoint x: 125, startPoint y: 54, endPoint x: 254, endPoint y: 63, distance: 129.6
click at [125, 54] on div "Passport" at bounding box center [221, 54] width 223 height 5
drag, startPoint x: 238, startPoint y: 77, endPoint x: 241, endPoint y: 77, distance: 3.1
click at [239, 77] on button "Next Step" at bounding box center [238, 78] width 25 height 9
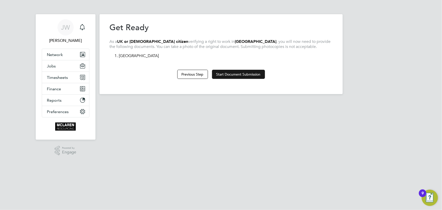
click at [238, 74] on button "Start Document Submission" at bounding box center [238, 74] width 53 height 9
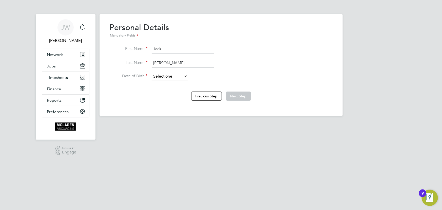
click at [181, 78] on input at bounding box center [170, 77] width 36 height 8
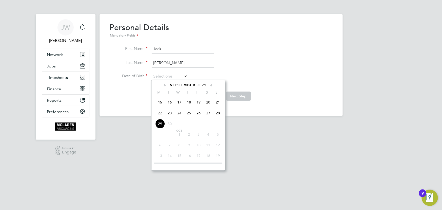
click at [201, 86] on span "2025" at bounding box center [201, 85] width 9 height 4
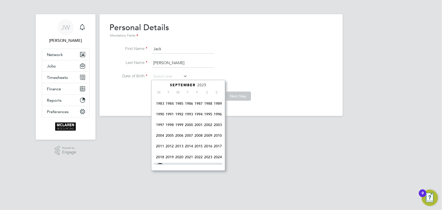
scroll to position [85, 0]
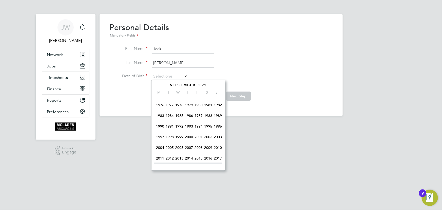
click at [183, 137] on span "1999" at bounding box center [179, 137] width 10 height 10
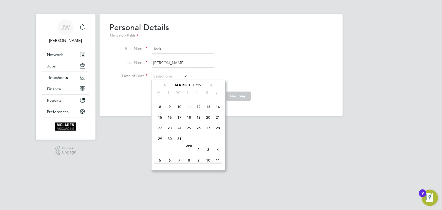
scroll to position [90, 0]
click at [171, 122] on span "9" at bounding box center [170, 121] width 10 height 10
type input "[DATE]"
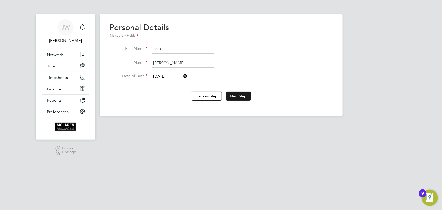
click at [239, 94] on button "Next Step" at bounding box center [238, 95] width 25 height 9
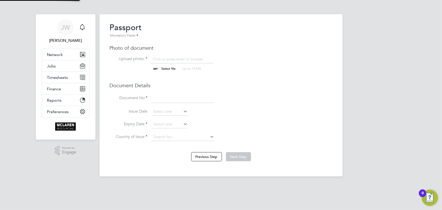
scroll to position [7, 63]
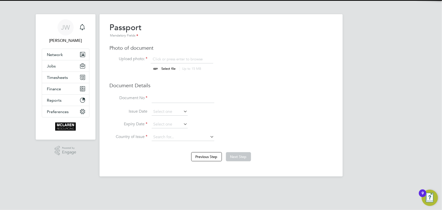
click at [169, 69] on input "file" at bounding box center [173, 63] width 79 height 15
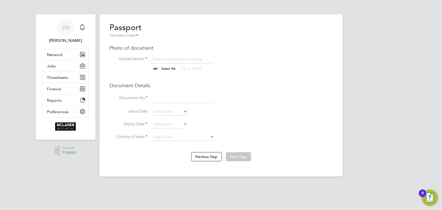
type input "C:\fakepath\Jack Stevenson Passport.jpeg"
drag, startPoint x: 169, startPoint y: 99, endPoint x: 153, endPoint y: 104, distance: 16.4
click at [169, 99] on input at bounding box center [183, 98] width 63 height 9
drag, startPoint x: 181, startPoint y: 101, endPoint x: 174, endPoint y: 95, distance: 9.3
click at [181, 101] on input at bounding box center [183, 98] width 63 height 9
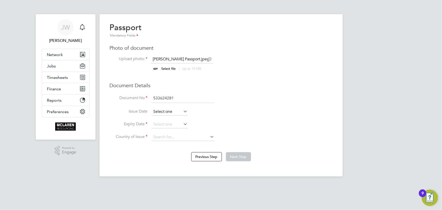
type input "533624281"
click at [164, 113] on input at bounding box center [170, 112] width 36 height 8
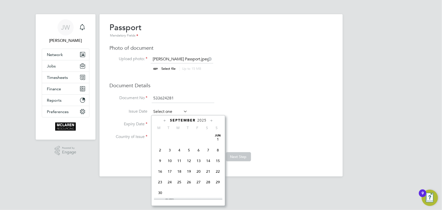
scroll to position [194, 0]
click at [203, 121] on span "2025" at bounding box center [201, 120] width 9 height 4
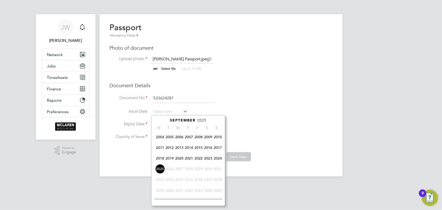
click at [208, 149] on span "2016" at bounding box center [208, 147] width 10 height 10
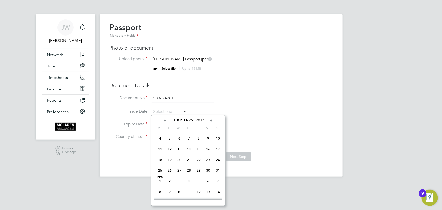
scroll to position [54, 0]
click at [171, 161] on span "12" at bounding box center [170, 160] width 10 height 10
type input "[DATE]"
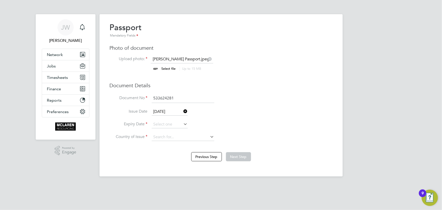
click at [182, 123] on icon at bounding box center [182, 123] width 0 height 7
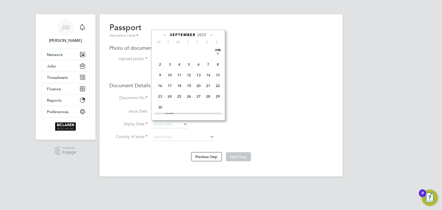
scroll to position [194, 0]
click at [204, 30] on div "September 2025 M T W T F S S Jun 1 2 3 4 5 6 7 8 9 10 11 12 13 14 15 16 17 18 1…" at bounding box center [188, 75] width 74 height 91
click at [203, 34] on span "2025" at bounding box center [201, 35] width 9 height 4
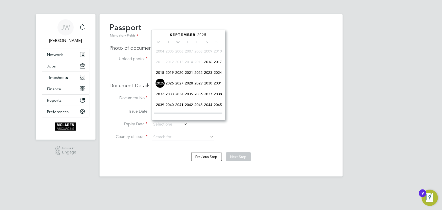
click at [171, 84] on span "2026" at bounding box center [170, 83] width 10 height 10
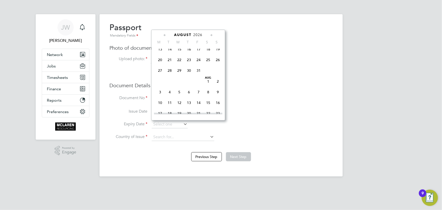
scroll to position [108, 0]
click at [179, 73] on span "12" at bounding box center [179, 74] width 10 height 10
type input "[DATE]"
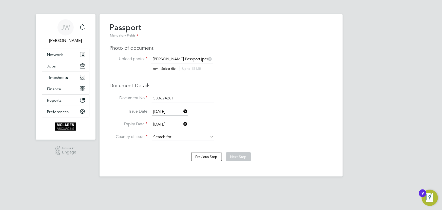
click at [173, 137] on input at bounding box center [183, 137] width 63 height 8
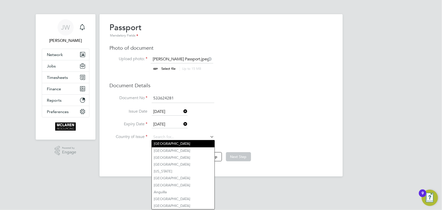
type input "United Kingdom"
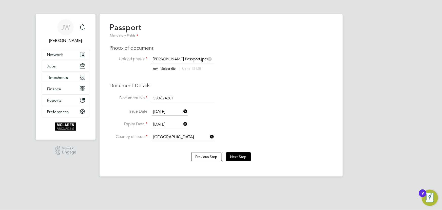
click at [176, 146] on li "United Kingdom" at bounding box center [183, 143] width 63 height 7
click at [234, 156] on button "Next Step" at bounding box center [238, 156] width 25 height 9
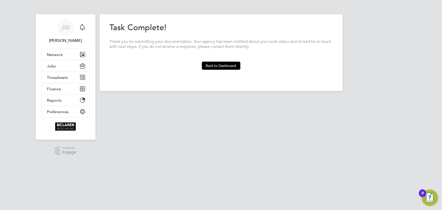
drag, startPoint x: 230, startPoint y: 66, endPoint x: 360, endPoint y: 117, distance: 140.5
click at [230, 66] on button "Back to Dashboard" at bounding box center [221, 65] width 38 height 8
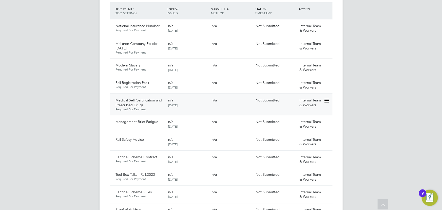
scroll to position [460, 0]
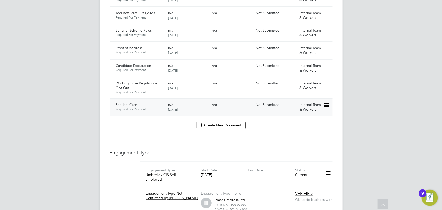
click at [324, 102] on icon at bounding box center [325, 105] width 5 height 6
click at [313, 120] on li "Submit Document" at bounding box center [309, 119] width 37 height 7
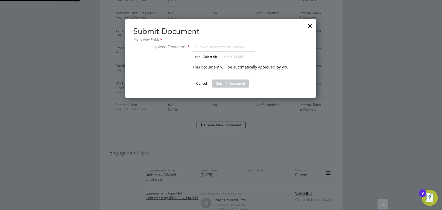
scroll to position [78, 191]
click at [211, 56] on input "file" at bounding box center [214, 51] width 79 height 15
type input "C:\fakepath\Jack Stevenson Sentiinel.jpeg"
click at [228, 83] on button "Submit Document" at bounding box center [230, 83] width 37 height 8
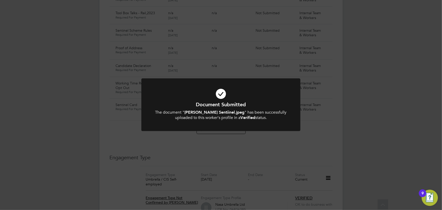
click at [65, 109] on div "Document Submitted The document " Jack Stevenson Sentiinel.jpeg " has been succ…" at bounding box center [221, 105] width 442 height 210
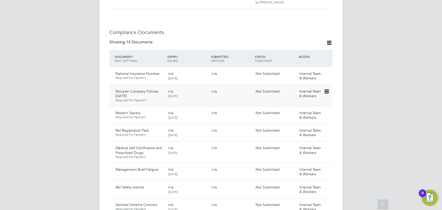
scroll to position [207, 0]
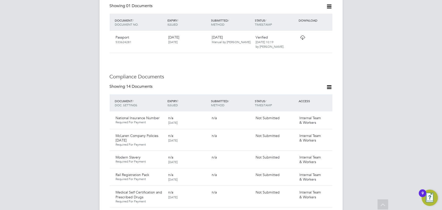
click at [329, 84] on icon at bounding box center [329, 87] width 6 height 6
click at [313, 92] on li "Document Settings" at bounding box center [312, 93] width 37 height 7
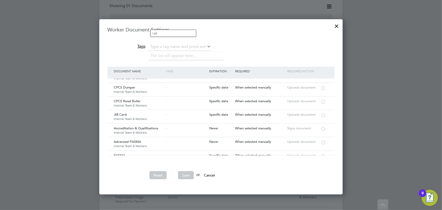
scroll to position [552, 0]
click at [324, 113] on div at bounding box center [322, 115] width 5 height 4
click at [185, 175] on button "Save" at bounding box center [186, 175] width 16 height 8
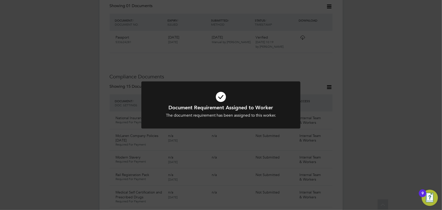
click at [76, 115] on div "Document Requirement Assigned to Worker The document requirement has been assig…" at bounding box center [221, 105] width 442 height 210
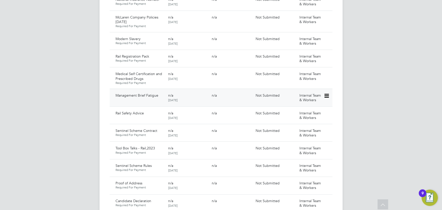
scroll to position [414, 0]
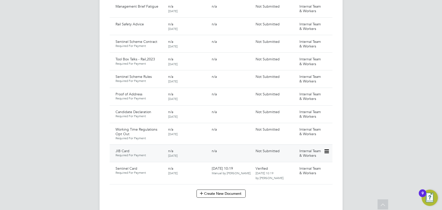
click at [325, 148] on icon at bounding box center [325, 151] width 5 height 6
click at [306, 164] on li "Submit Document" at bounding box center [309, 165] width 37 height 7
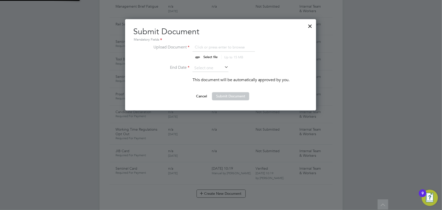
scroll to position [91, 191]
click at [210, 55] on input "file" at bounding box center [214, 51] width 79 height 15
type input "C:\fakepath\Jack Stevenson JIB.JPEG"
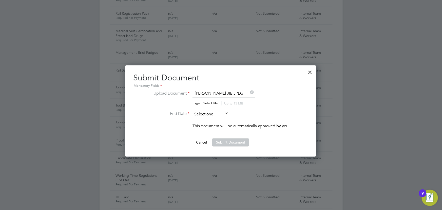
click at [217, 116] on input at bounding box center [210, 114] width 36 height 8
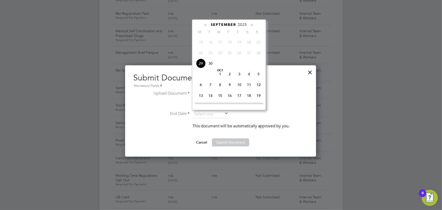
click at [244, 23] on span "2025" at bounding box center [242, 25] width 9 height 4
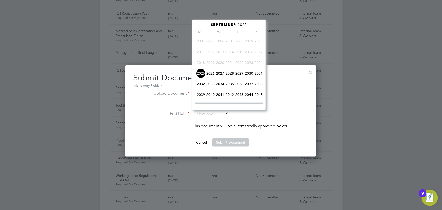
click at [212, 73] on span "2026" at bounding box center [210, 73] width 10 height 10
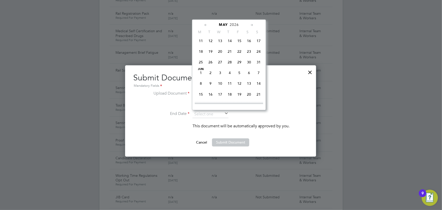
scroll to position [172, 0]
click at [238, 75] on span "22" at bounding box center [239, 75] width 10 height 10
type input "22 May 2026"
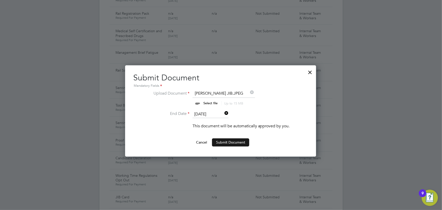
click at [229, 142] on button "Submit Document" at bounding box center [230, 142] width 37 height 8
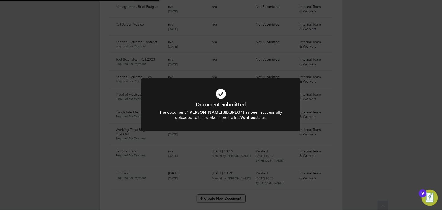
scroll to position [414, 0]
click at [360, 115] on div "Document Submitted The document " Jack Stevenson JIB.JPEG " has been successful…" at bounding box center [221, 105] width 442 height 210
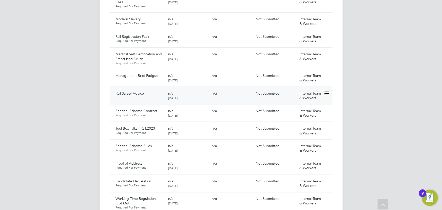
scroll to position [460, 0]
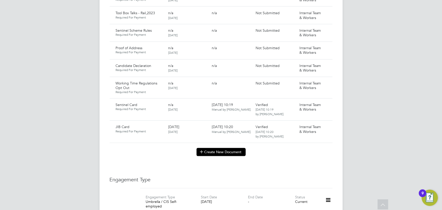
click at [211, 148] on button "Create New Document" at bounding box center [220, 152] width 49 height 8
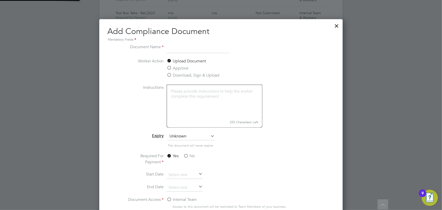
scroll to position [265, 243]
type input "JIB Card Back"
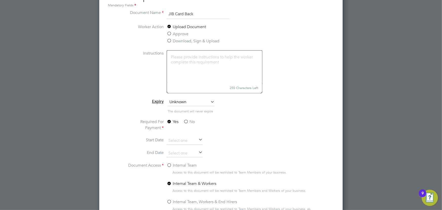
scroll to position [529, 0]
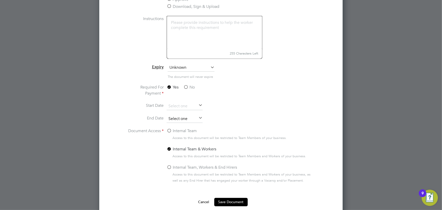
click at [180, 119] on input at bounding box center [185, 119] width 36 height 8
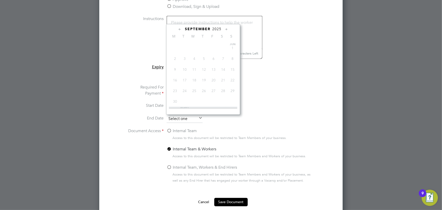
scroll to position [194, 0]
click at [217, 28] on span "2025" at bounding box center [216, 29] width 9 height 4
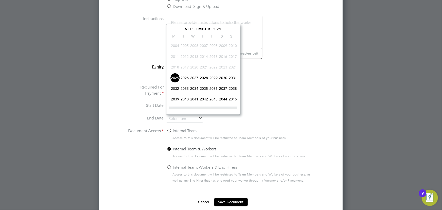
click at [183, 78] on span "2026" at bounding box center [185, 78] width 10 height 10
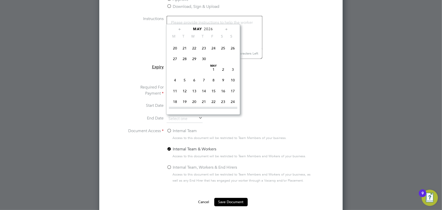
scroll to position [95, 0]
click at [212, 102] on span "22" at bounding box center [214, 102] width 10 height 10
type input "22 May 2026"
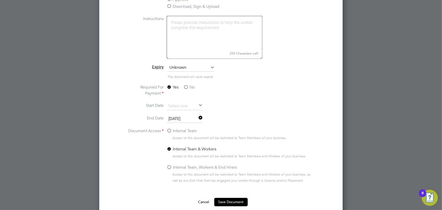
click at [191, 88] on label "No" at bounding box center [188, 87] width 11 height 6
click at [0, 0] on input "No" at bounding box center [0, 0] width 0 height 0
click at [228, 199] on button "Save Document" at bounding box center [230, 201] width 33 height 8
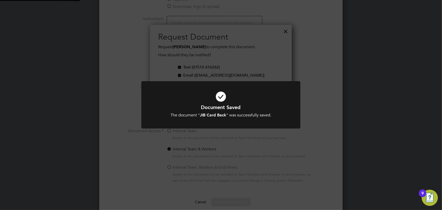
click at [372, 148] on div "Document Saved The document " JIB Card Back " was successfully saved. Cancel Ok…" at bounding box center [221, 105] width 442 height 210
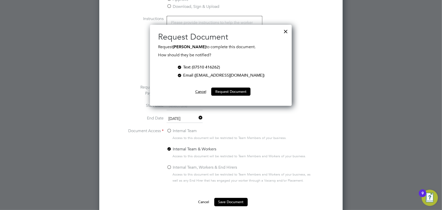
click at [199, 90] on button "Cancel" at bounding box center [200, 91] width 19 height 8
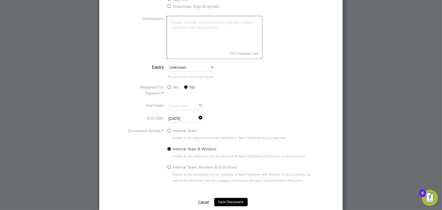
click at [206, 201] on button "Cancel" at bounding box center [203, 201] width 19 height 8
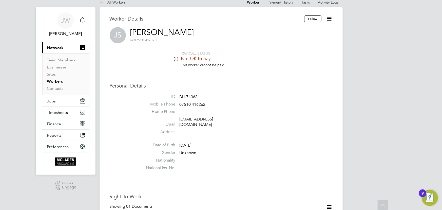
scroll to position [0, 0]
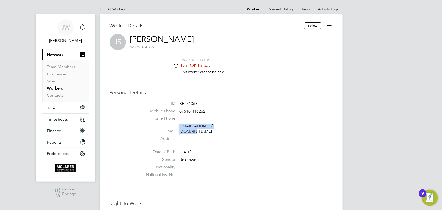
drag, startPoint x: 178, startPoint y: 126, endPoint x: 221, endPoint y: 126, distance: 43.3
click at [221, 126] on li "Email jackelectrics@gmail.com" at bounding box center [236, 129] width 192 height 12
click at [261, 123] on li "Email jackelectrics@gmail.com" at bounding box center [236, 129] width 192 height 12
drag, startPoint x: 178, startPoint y: 128, endPoint x: 229, endPoint y: 128, distance: 51.1
click at [229, 128] on li "Email jackelectrics@gmail.com" at bounding box center [236, 129] width 192 height 12
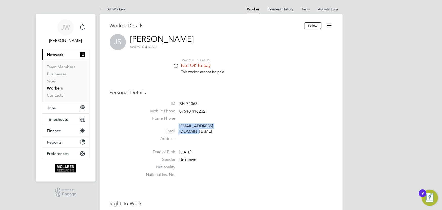
copy li "jackelectrics@gmail.com"
drag, startPoint x: 179, startPoint y: 112, endPoint x: 216, endPoint y: 111, distance: 37.7
click at [216, 111] on li "Mobile Phone 07510 416262" at bounding box center [236, 112] width 192 height 8
copy li "07510 416262"
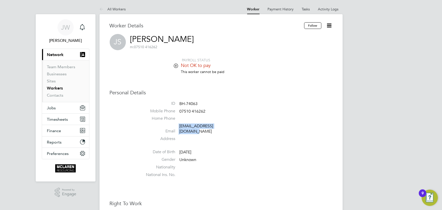
drag, startPoint x: 178, startPoint y: 129, endPoint x: 234, endPoint y: 127, distance: 55.7
click at [234, 127] on li "Email jackelectrics@gmail.com" at bounding box center [236, 129] width 192 height 12
copy li "jackelectrics@gmail.com"
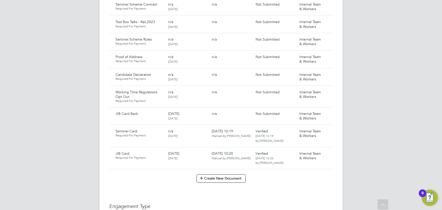
scroll to position [460, 0]
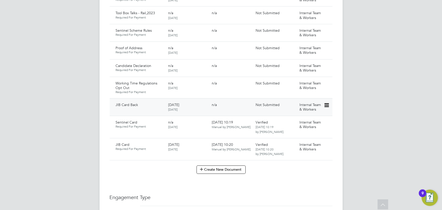
click at [327, 102] on icon at bounding box center [325, 105] width 5 height 6
click at [304, 119] on li "Submit Document" at bounding box center [309, 119] width 37 height 7
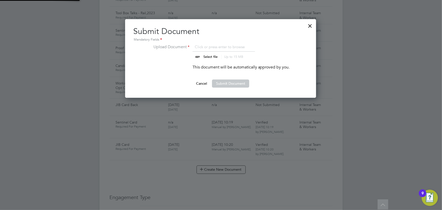
scroll to position [78, 191]
click at [211, 55] on input "file" at bounding box center [214, 51] width 79 height 15
type input "C:\fakepath\[PERSON_NAME] JIB back.jpeg"
click at [225, 78] on ng-form "Upload Document [PERSON_NAME] JIB back.jpeg Select file Up to 15 MB Drop your f…" at bounding box center [220, 66] width 175 height 44
drag, startPoint x: 232, startPoint y: 81, endPoint x: 237, endPoint y: 82, distance: 5.7
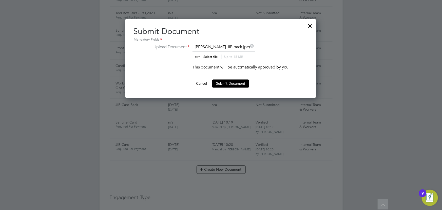
click at [232, 81] on button "Submit Document" at bounding box center [230, 83] width 37 height 8
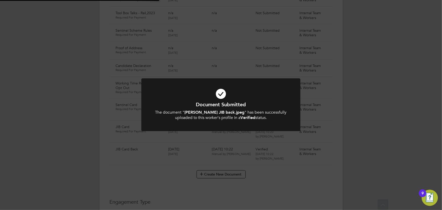
click at [382, 91] on div "Document Submitted The document " Jack Stevenson JIB back.jpeg " has been succe…" at bounding box center [221, 105] width 442 height 210
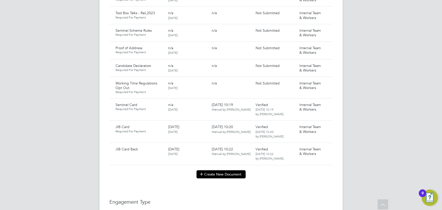
click at [208, 170] on button "Create New Document" at bounding box center [220, 174] width 49 height 8
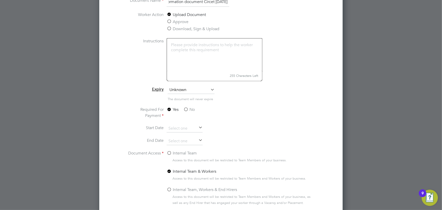
scroll to position [552, 0]
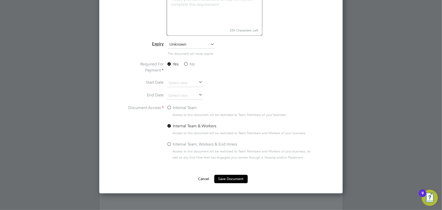
type input "key information document Circet 28.09.25"
click at [190, 63] on label "No" at bounding box center [188, 64] width 11 height 6
click at [0, 0] on input "No" at bounding box center [0, 0] width 0 height 0
click at [185, 105] on label "Internal Team" at bounding box center [182, 108] width 30 height 6
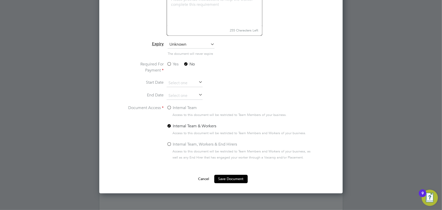
click at [0, 0] on input "Internal Team" at bounding box center [0, 0] width 0 height 0
click at [227, 178] on button "Save Document" at bounding box center [230, 178] width 33 height 8
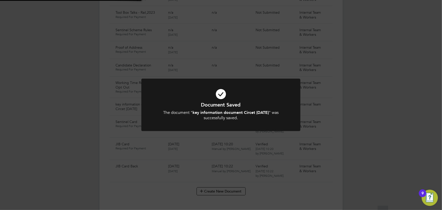
click at [383, 138] on div "Document Saved The document " key information document Circet 28.09.25 " was su…" at bounding box center [221, 105] width 442 height 210
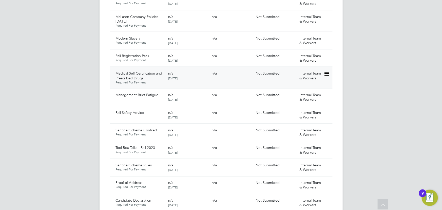
scroll to position [414, 0]
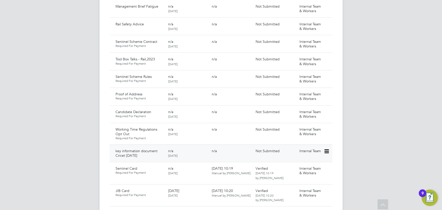
click at [331, 147] on div at bounding box center [327, 151] width 9 height 9
click at [328, 148] on icon at bounding box center [325, 151] width 5 height 6
click at [305, 164] on li "Submit Document" at bounding box center [310, 165] width 35 height 7
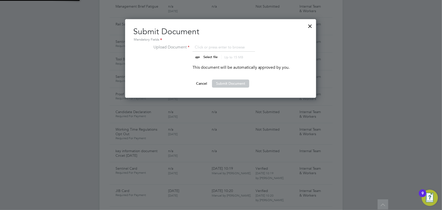
scroll to position [78, 191]
click at [214, 58] on input "file" at bounding box center [214, 51] width 79 height 15
type input "C:\fakepath\Key Information Document (Self Employed-CIS) 3 Jack Stevenson Circe…"
click at [234, 83] on button "Submit Document" at bounding box center [230, 83] width 37 height 8
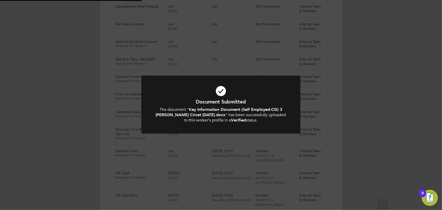
click at [355, 85] on div "Document Submitted The document " Key Information Document (Self Employed-CIS) …" at bounding box center [221, 105] width 442 height 210
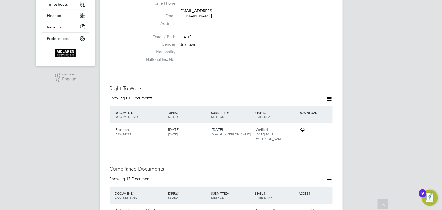
scroll to position [0, 0]
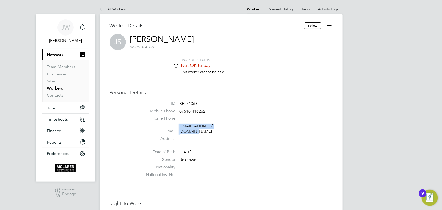
drag, startPoint x: 178, startPoint y: 127, endPoint x: 228, endPoint y: 123, distance: 49.2
click at [228, 123] on li "Email jackelectrics@gmail.com" at bounding box center [236, 129] width 192 height 12
copy li "jackelectrics@gmail.com"
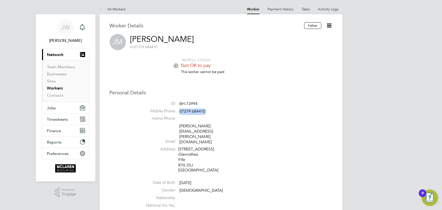
drag, startPoint x: 180, startPoint y: 113, endPoint x: 217, endPoint y: 110, distance: 37.5
click at [217, 110] on li "Mobile Phone [PHONE_NUMBER]" at bounding box center [236, 112] width 192 height 8
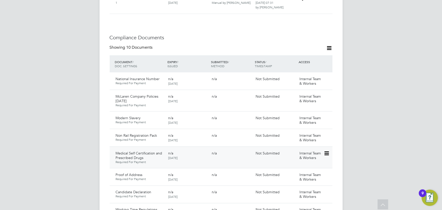
scroll to position [368, 0]
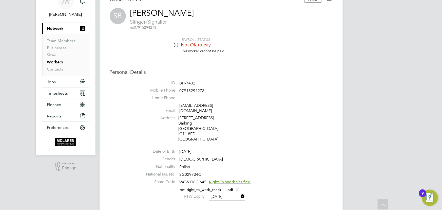
scroll to position [23, 0]
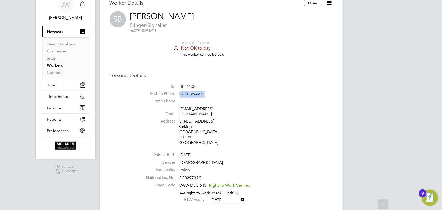
drag, startPoint x: 179, startPoint y: 93, endPoint x: 215, endPoint y: 92, distance: 36.0
click at [215, 92] on li "Mobile Phone 07915294273" at bounding box center [236, 95] width 192 height 8
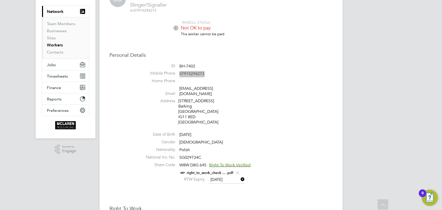
scroll to position [0, 0]
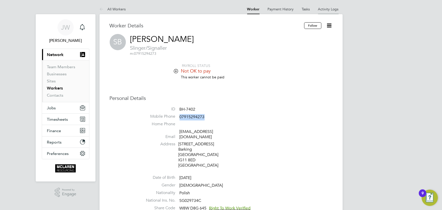
click at [325, 10] on link "Activity Logs" at bounding box center [328, 9] width 20 height 5
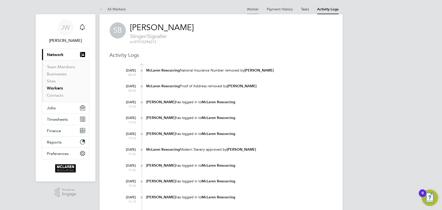
click at [253, 5] on li "Worker" at bounding box center [253, 9] width 12 height 10
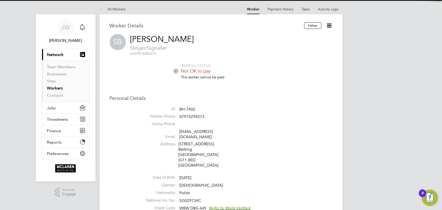
click at [328, 25] on icon at bounding box center [329, 25] width 6 height 6
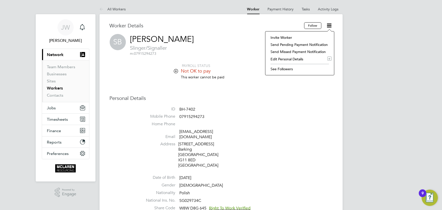
click at [274, 37] on li "Invite Worker" at bounding box center [300, 37] width 64 height 7
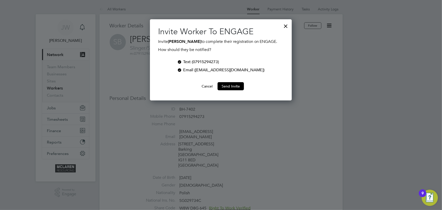
scroll to position [81, 142]
click at [233, 86] on button "Send Invite" at bounding box center [230, 86] width 26 height 8
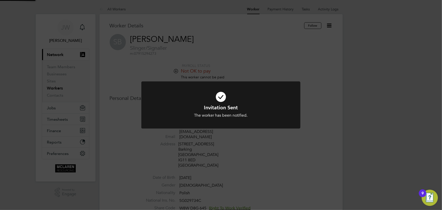
click at [415, 116] on div "Invitation Sent The worker has been notified. Cancel Okay" at bounding box center [221, 105] width 442 height 210
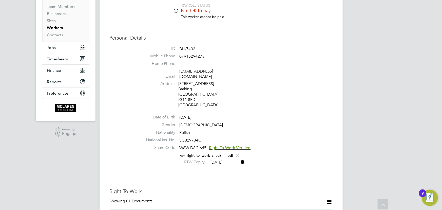
scroll to position [0, 0]
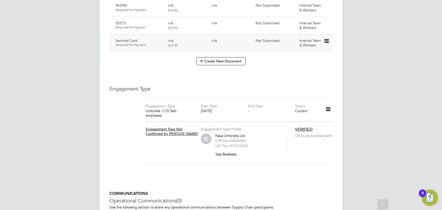
scroll to position [621, 0]
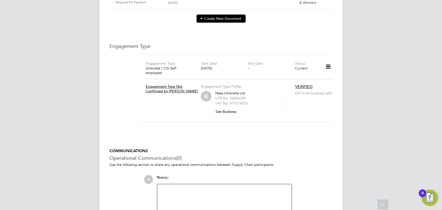
click at [229, 15] on button "Create New Document" at bounding box center [220, 18] width 49 height 8
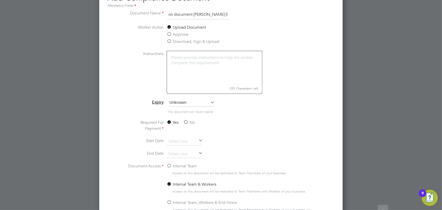
scroll to position [695, 0]
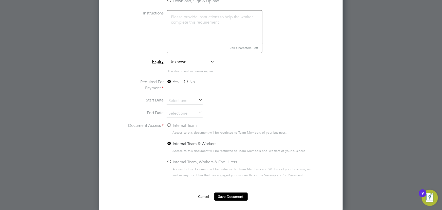
type input "key information document [PERSON_NAME] [DATE]"
click at [191, 82] on label "No" at bounding box center [188, 82] width 11 height 6
click at [0, 0] on input "No" at bounding box center [0, 0] width 0 height 0
click at [191, 126] on label "Internal Team" at bounding box center [182, 125] width 30 height 6
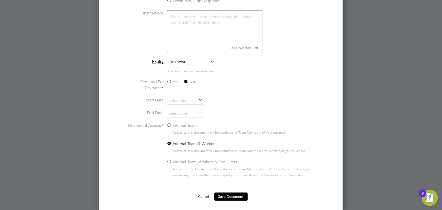
click at [0, 0] on input "Internal Team" at bounding box center [0, 0] width 0 height 0
click at [222, 196] on button "Save Document" at bounding box center [230, 196] width 33 height 8
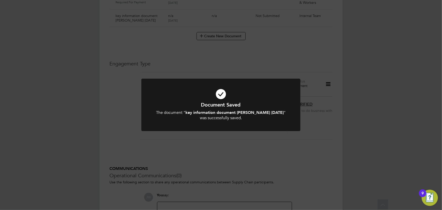
click at [397, 158] on div "Document Saved The document " key information document [PERSON_NAME] [DATE] " w…" at bounding box center [221, 105] width 442 height 210
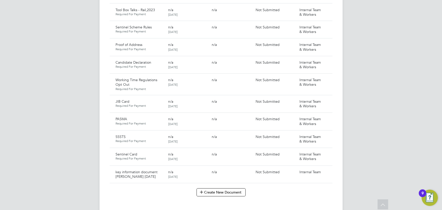
scroll to position [529, 0]
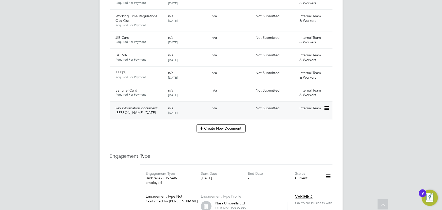
click at [326, 105] on icon at bounding box center [325, 108] width 5 height 6
click at [303, 121] on li "Submit Document" at bounding box center [310, 121] width 35 height 7
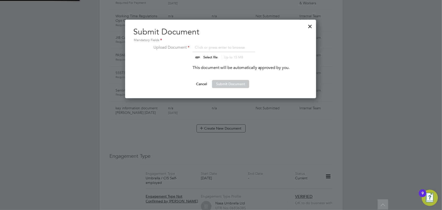
scroll to position [78, 191]
click at [213, 60] on li "Upload Document Click or press enter to browse Select file Up to 15 MB Drop you…" at bounding box center [220, 54] width 138 height 20
click at [212, 55] on input "file" at bounding box center [214, 51] width 79 height 15
type input "C:\fakepath\Key Information Document (Self Employed-CIS) 3 [PERSON_NAME] [PERSO…"
drag, startPoint x: 233, startPoint y: 84, endPoint x: 278, endPoint y: 83, distance: 44.8
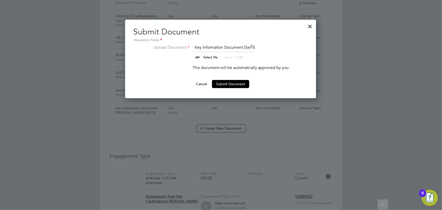
click at [234, 84] on button "Submit Document" at bounding box center [230, 84] width 37 height 8
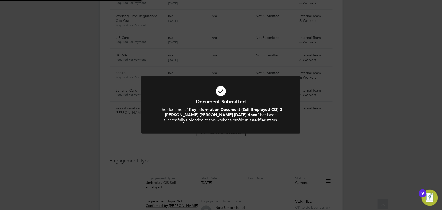
click at [386, 94] on div "Document Submitted The document " Key Information Document (Self Employed-CIS) …" at bounding box center [221, 105] width 442 height 210
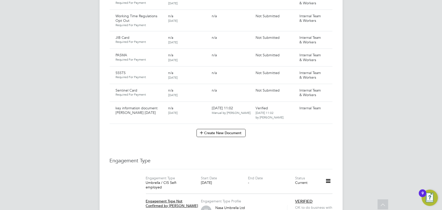
click at [332, 88] on icon at bounding box center [334, 91] width 5 height 6
click at [311, 105] on li "Submit Document" at bounding box center [309, 104] width 37 height 7
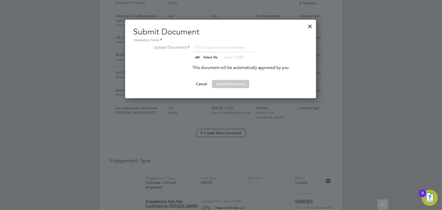
click at [212, 55] on input "file" at bounding box center [214, 51] width 79 height 15
type input "C:\fakepath\[PERSON_NAME] Sentiinel.jpeg"
click at [229, 86] on button "Submit Document" at bounding box center [230, 84] width 37 height 8
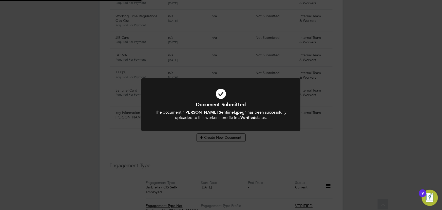
click at [402, 103] on div "Document Submitted The document " [PERSON_NAME] Sentiinel.jpeg " has been succe…" at bounding box center [221, 105] width 442 height 210
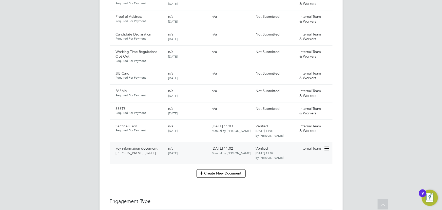
scroll to position [483, 0]
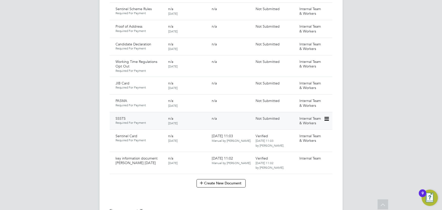
click at [330, 112] on div "SSSTS Required For Payment n/a [DATE] n/a Not Submitted Internal Team & Workers" at bounding box center [221, 120] width 223 height 17
click at [328, 116] on icon at bounding box center [325, 119] width 5 height 6
click at [308, 131] on li "Submit Document" at bounding box center [309, 132] width 37 height 7
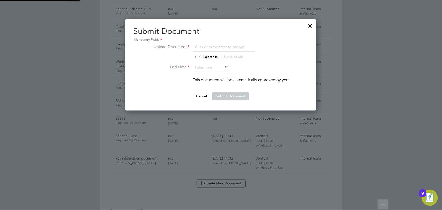
scroll to position [91, 191]
click at [212, 55] on input "file" at bounding box center [214, 51] width 79 height 15
type input "C:\fakepath\Lewis gunner sssts.pdf"
click at [214, 66] on input at bounding box center [210, 68] width 36 height 8
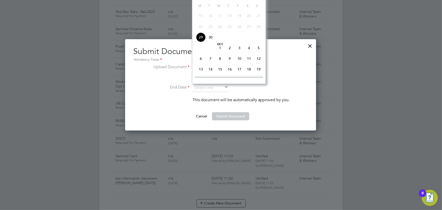
scroll to position [437, 0]
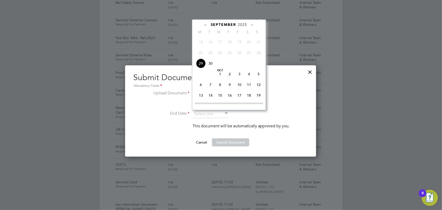
click at [243, 23] on span "2025" at bounding box center [242, 25] width 9 height 4
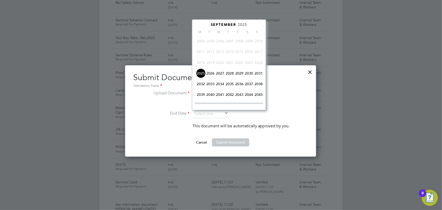
click at [240, 75] on span "2029" at bounding box center [239, 73] width 10 height 10
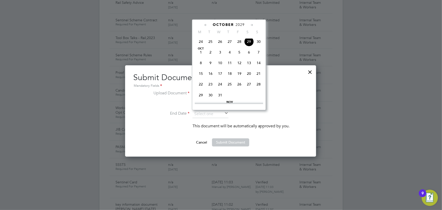
scroll to position [223, 0]
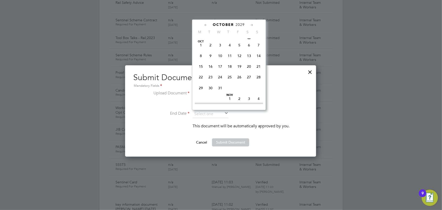
click at [221, 89] on span "31" at bounding box center [220, 88] width 10 height 10
type input "31 Oct 2029"
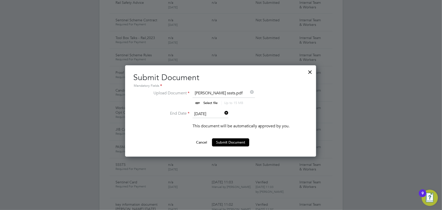
drag, startPoint x: 237, startPoint y: 143, endPoint x: 263, endPoint y: 138, distance: 26.7
click at [237, 142] on button "Submit Document" at bounding box center [230, 142] width 37 height 8
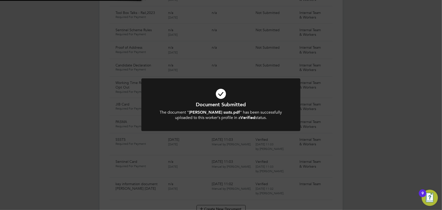
scroll to position [483, 0]
click at [342, 130] on div "Document Submitted The document " Lewis gunner sssts.pdf " has been successfull…" at bounding box center [221, 105] width 442 height 210
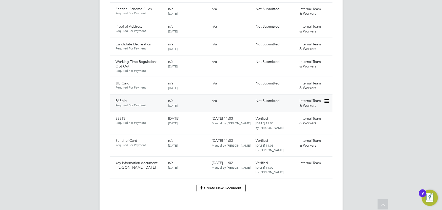
click at [328, 98] on icon at bounding box center [325, 101] width 5 height 6
click at [311, 113] on li "Submit Document" at bounding box center [309, 115] width 37 height 7
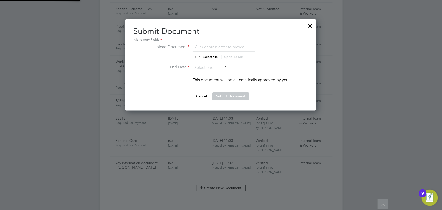
scroll to position [91, 191]
click at [216, 60] on li "Upload Document Click or press enter to browse Select file Up to 15 MB Drop you…" at bounding box center [220, 54] width 138 height 20
click at [216, 58] on input "file" at bounding box center [214, 51] width 79 height 15
type input "C:\fakepath\Lewis Gunner jib.jpg"
click at [311, 25] on div at bounding box center [309, 24] width 9 height 9
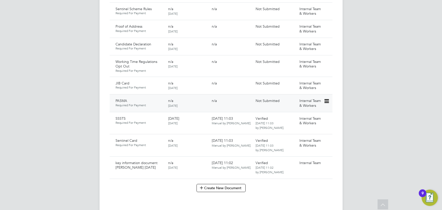
drag, startPoint x: 325, startPoint y: 96, endPoint x: 325, endPoint y: 99, distance: 2.6
click at [326, 98] on icon at bounding box center [325, 101] width 5 height 6
click at [313, 114] on li "Submit Document" at bounding box center [309, 115] width 37 height 7
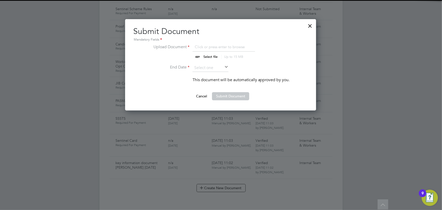
click at [211, 56] on input "file" at bounding box center [214, 51] width 79 height 15
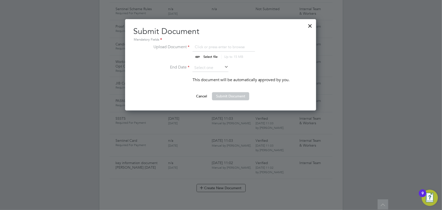
type input "C:\fakepath\Lewis Gunner pasma.jpg"
drag, startPoint x: 221, startPoint y: 71, endPoint x: 225, endPoint y: 69, distance: 4.4
click at [221, 71] on input at bounding box center [210, 68] width 36 height 8
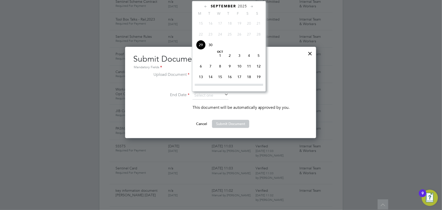
scroll to position [414, 0]
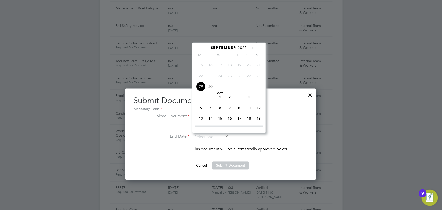
click at [246, 44] on div "September 2025 M T W T F S S Jun 1 2 3 4 5 6 7 8 9 10 11 12 13 14 15 16 17 18 1…" at bounding box center [229, 88] width 74 height 91
click at [242, 51] on div "September 2025 M T W T F S S Jun 1 2 3 4 5 6 7 8 9 10 11 12 13 14 15 16 17 18 1…" at bounding box center [229, 88] width 74 height 91
click at [243, 44] on div "September 2025 M T W T F S S Jun 1 2 3 4 5 6 7 8 9 10 11 12 13 14 15 16 17 18 1…" at bounding box center [229, 88] width 74 height 91
click at [245, 47] on span "2025" at bounding box center [242, 48] width 9 height 4
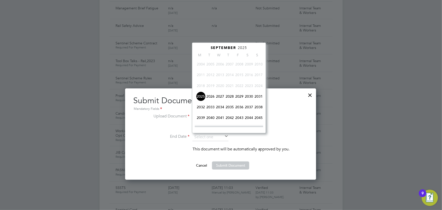
click at [219, 96] on span "2027" at bounding box center [220, 96] width 10 height 10
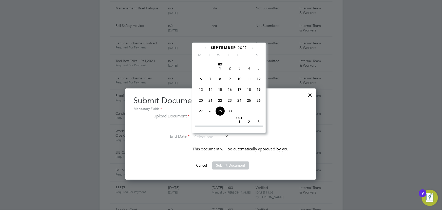
scroll to position [177, 0]
click at [201, 93] on span "20" at bounding box center [201, 93] width 10 height 10
type input "20 Sep 2027"
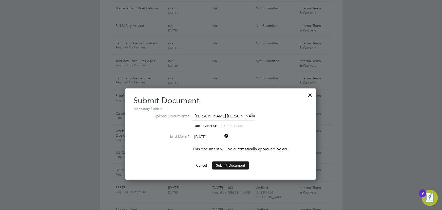
click at [225, 162] on button "Submit Document" at bounding box center [230, 165] width 37 height 8
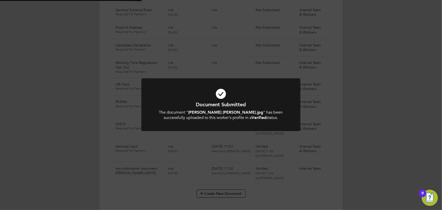
click at [394, 140] on div "Document Submitted The document " Lewis Gunner pasma.jpg " has been successfull…" at bounding box center [221, 105] width 442 height 210
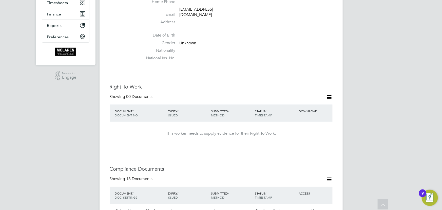
scroll to position [46, 0]
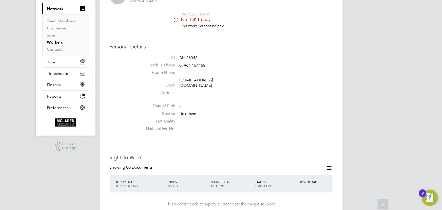
drag, startPoint x: 184, startPoint y: 81, endPoint x: 219, endPoint y: 80, distance: 34.9
click at [219, 80] on li "Email lewisq123@googlemail.com" at bounding box center [236, 83] width 192 height 12
drag, startPoint x: 178, startPoint y: 81, endPoint x: 231, endPoint y: 79, distance: 52.4
click at [231, 79] on li "Email lewisq123@googlemail.com" at bounding box center [236, 83] width 192 height 12
copy li "lewisq123@googlemail.com"
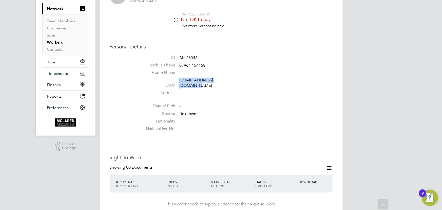
copy li "lewisq123@googlemail.com"
drag, startPoint x: 179, startPoint y: 65, endPoint x: 215, endPoint y: 65, distance: 36.2
click at [215, 65] on li "Mobile Phone 07964 154458" at bounding box center [236, 67] width 192 height 8
copy span "07964 154458"
drag, startPoint x: 178, startPoint y: 79, endPoint x: 234, endPoint y: 78, distance: 56.4
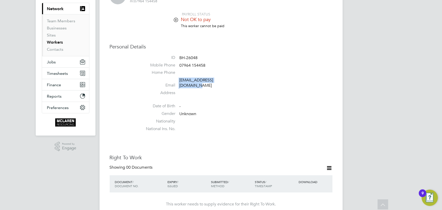
click at [234, 78] on li "Email lewisq123@googlemail.com" at bounding box center [236, 83] width 192 height 12
copy li "lewisq123@googlemail.com"
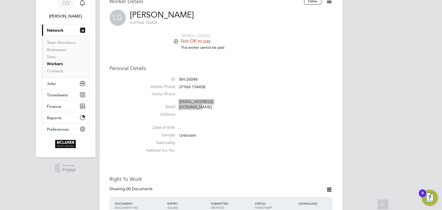
scroll to position [0, 0]
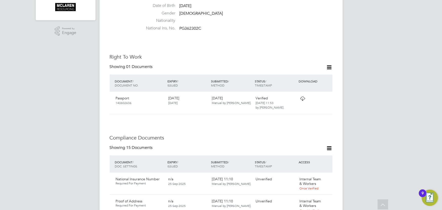
scroll to position [276, 0]
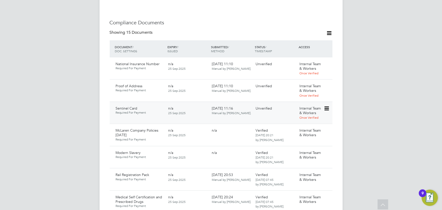
click at [331, 104] on div at bounding box center [327, 108] width 9 height 9
click at [322, 106] on div "Internal Team & Workers Once Verified" at bounding box center [310, 113] width 26 height 18
click at [325, 105] on icon at bounding box center [325, 108] width 5 height 6
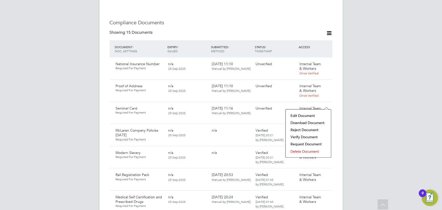
click at [302, 122] on li "Download Document" at bounding box center [308, 122] width 40 height 7
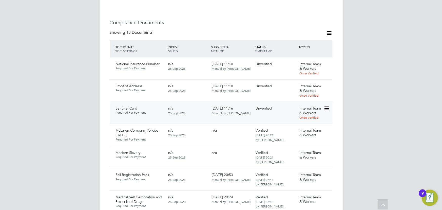
click at [328, 105] on icon at bounding box center [325, 108] width 5 height 6
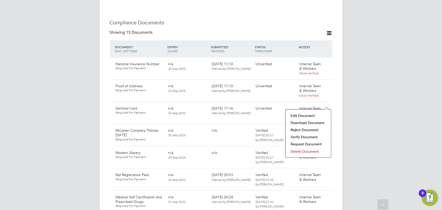
click at [304, 135] on li "Verify Document" at bounding box center [308, 136] width 40 height 7
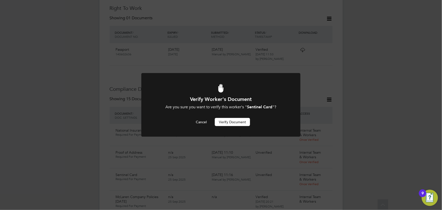
click at [240, 121] on button "Verify Document" at bounding box center [232, 122] width 35 height 8
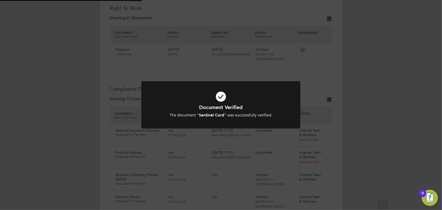
click at [373, 107] on div "Document Verified The document " Sentinel Card " was successfully verified. Can…" at bounding box center [221, 105] width 442 height 210
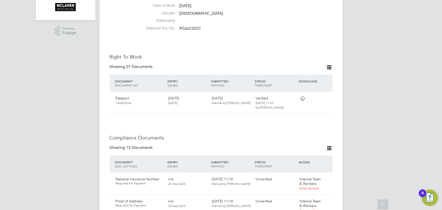
scroll to position [299, 0]
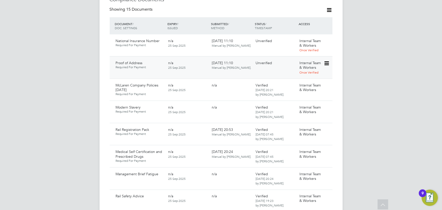
click at [328, 60] on icon at bounding box center [325, 63] width 5 height 6
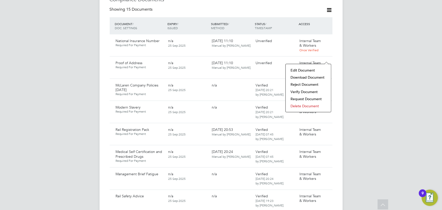
click at [313, 75] on li "Download Document" at bounding box center [308, 77] width 40 height 7
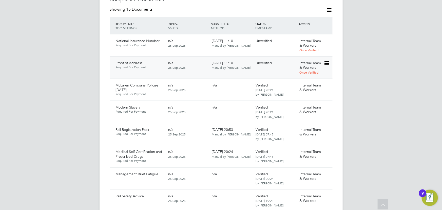
click at [326, 60] on icon at bounding box center [325, 63] width 5 height 6
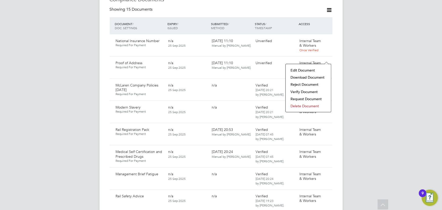
click at [304, 89] on li "Verify Document" at bounding box center [308, 91] width 40 height 7
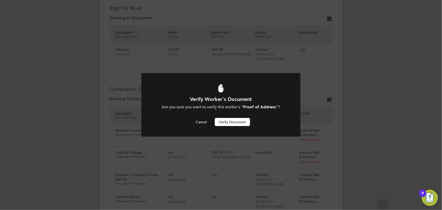
click at [240, 121] on button "Verify Document" at bounding box center [232, 122] width 35 height 8
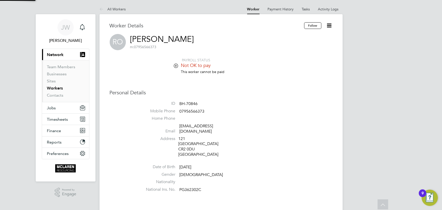
scroll to position [210, 0]
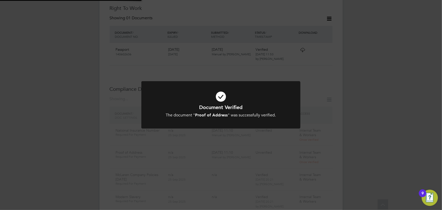
click at [377, 81] on div "Document Verified The document " Proof of Address " was successfully verified. …" at bounding box center [221, 105] width 442 height 210
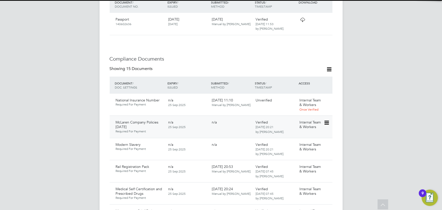
scroll to position [278, 0]
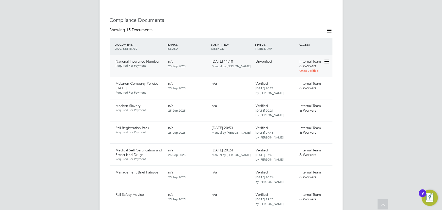
click at [325, 58] on icon at bounding box center [325, 61] width 5 height 6
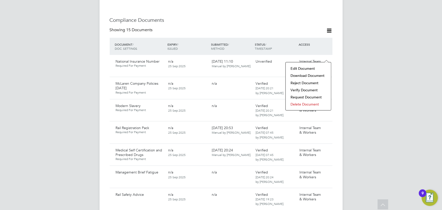
click at [307, 74] on li "Download Document" at bounding box center [308, 75] width 40 height 7
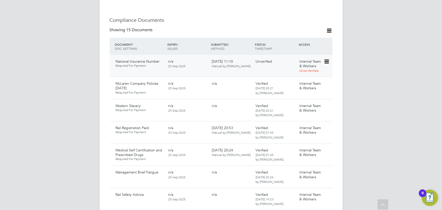
click at [326, 58] on icon at bounding box center [325, 61] width 5 height 6
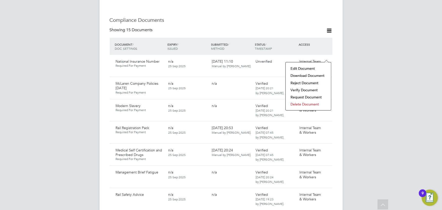
click at [298, 88] on li "Verify Document" at bounding box center [308, 89] width 40 height 7
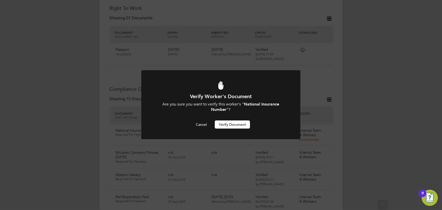
scroll to position [0, 0]
click at [236, 121] on button "Verify Document" at bounding box center [232, 124] width 35 height 8
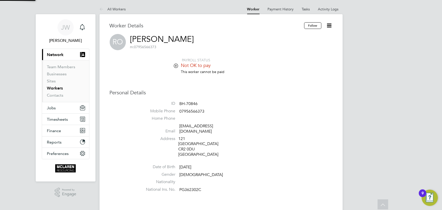
scroll to position [210, 0]
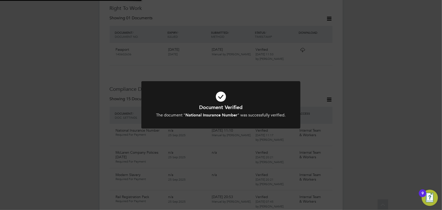
click at [363, 115] on div "Document Verified The document " National Insurance Number " was successfully v…" at bounding box center [221, 105] width 442 height 210
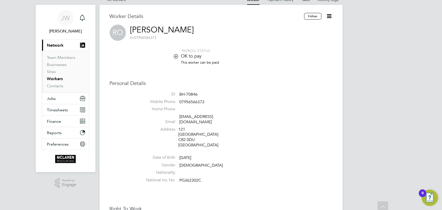
scroll to position [0, 0]
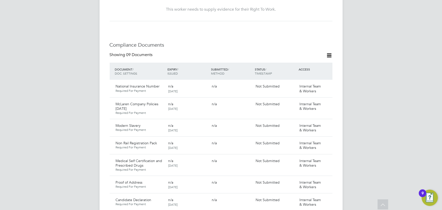
scroll to position [322, 0]
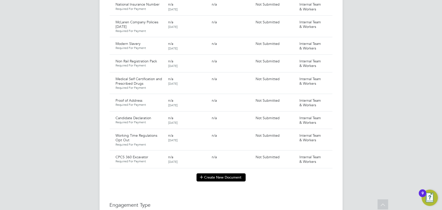
click at [222, 173] on button "Create New Document" at bounding box center [220, 177] width 49 height 8
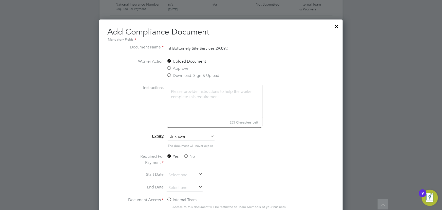
scroll to position [0, 50]
type input "Key information document Bottomely Site Services 29.09.25"
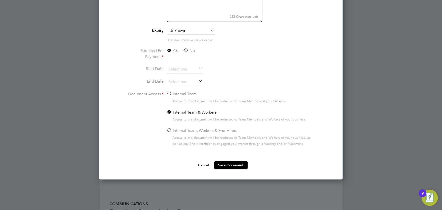
scroll to position [437, 0]
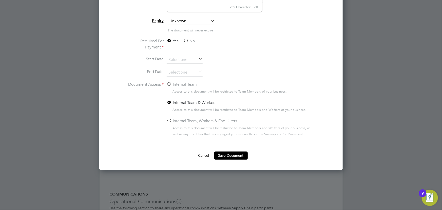
click at [190, 40] on label "No" at bounding box center [188, 41] width 11 height 6
click at [0, 0] on input "No" at bounding box center [0, 0] width 0 height 0
click at [185, 85] on label "Internal Team" at bounding box center [182, 84] width 30 height 6
click at [0, 0] on input "Internal Team" at bounding box center [0, 0] width 0 height 0
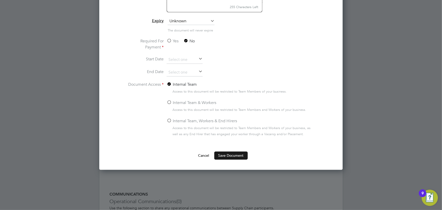
click at [224, 156] on button "Save Document" at bounding box center [230, 155] width 33 height 8
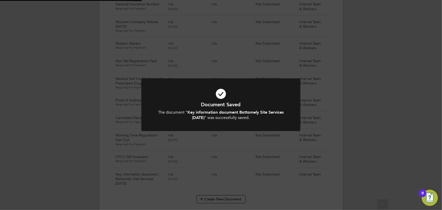
scroll to position [322, 0]
click at [408, 149] on div "Document Saved The document " Key information document Bottomely Site Services …" at bounding box center [221, 105] width 442 height 210
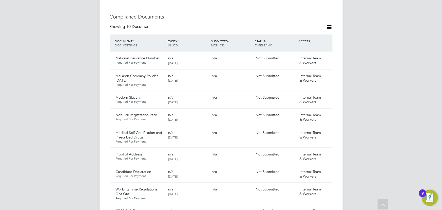
scroll to position [345, 0]
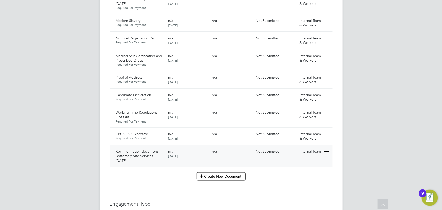
click at [326, 149] on icon at bounding box center [325, 152] width 5 height 6
click at [306, 165] on li "Submit Document" at bounding box center [310, 165] width 35 height 7
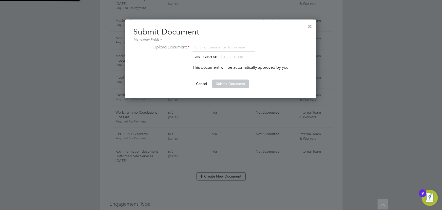
scroll to position [78, 191]
click at [211, 56] on input "file" at bounding box center [214, 51] width 79 height 15
type input "C:\fakepath\Key Information Document (Self Employed-CIS) 3 Martin Henry Bottoml…"
drag, startPoint x: 223, startPoint y: 84, endPoint x: 346, endPoint y: 98, distance: 123.5
click at [223, 84] on button "Submit Document" at bounding box center [230, 83] width 37 height 8
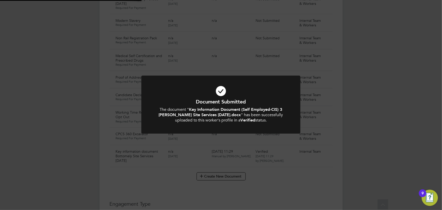
click at [353, 97] on div "Document Submitted The document " Key Information Document (Self Employed-CIS) …" at bounding box center [221, 105] width 442 height 210
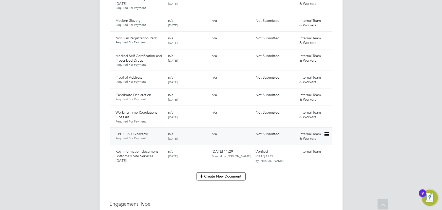
click at [331, 130] on div at bounding box center [327, 133] width 9 height 9
click at [325, 131] on icon at bounding box center [325, 134] width 5 height 6
click at [308, 146] on li "Submit Document" at bounding box center [309, 148] width 37 height 7
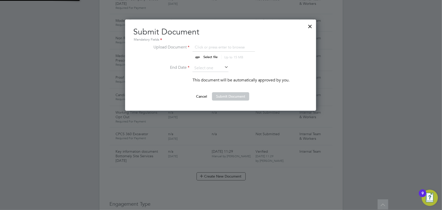
scroll to position [91, 191]
click at [213, 55] on input "file" at bounding box center [214, 51] width 79 height 15
type input "C:\fakepath\Martin Henry CPCS.jpg"
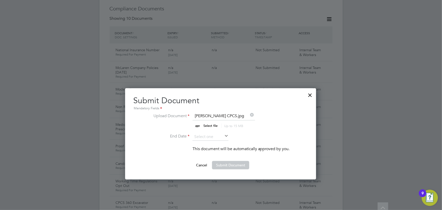
scroll to position [276, 0]
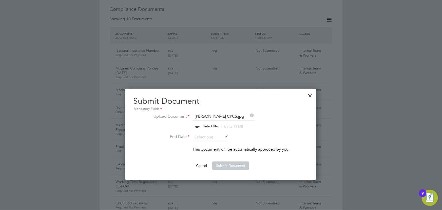
click at [223, 136] on icon at bounding box center [223, 136] width 0 height 7
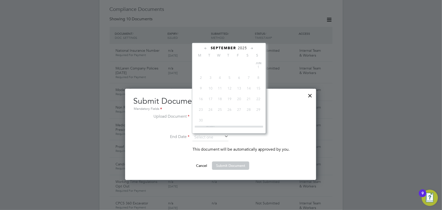
scroll to position [194, 0]
click at [243, 47] on span "2025" at bounding box center [242, 48] width 9 height 4
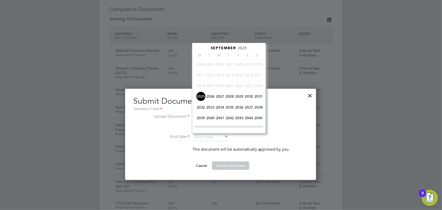
click at [221, 96] on span "2027" at bounding box center [220, 96] width 10 height 10
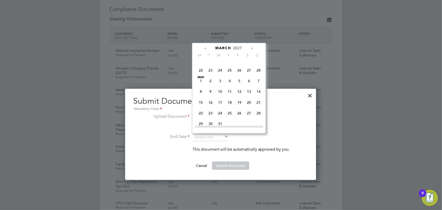
scroll to position [136, 0]
click at [256, 70] on span "28" at bounding box center [259, 70] width 10 height 10
type input "28 Feb 2027"
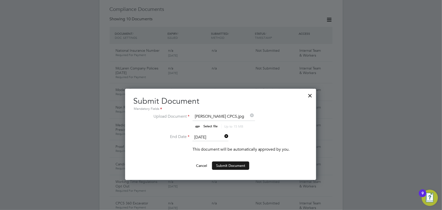
click at [227, 164] on button "Submit Document" at bounding box center [230, 165] width 37 height 8
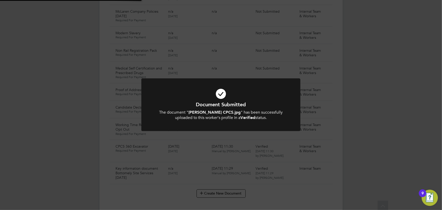
scroll to position [345, 0]
click at [372, 99] on div "Document Submitted The document " Martin Henry CPCS.jpg " has been successfully…" at bounding box center [221, 105] width 442 height 210
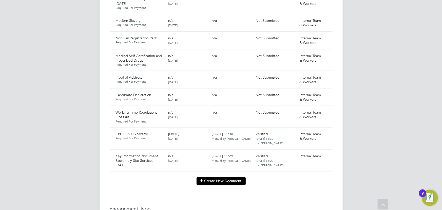
click at [227, 177] on button "Create New Document" at bounding box center [220, 181] width 49 height 8
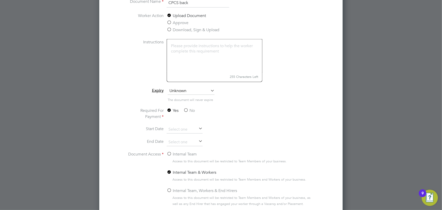
scroll to position [391, 0]
type input "CPCS back"
click at [185, 139] on input at bounding box center [185, 142] width 36 height 8
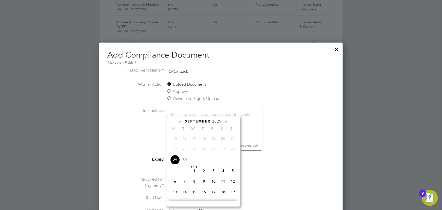
click at [215, 120] on span "2025" at bounding box center [216, 121] width 9 height 4
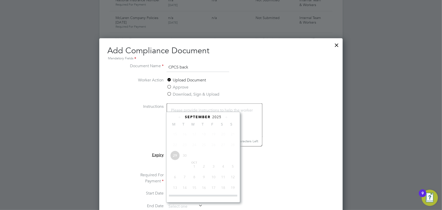
scroll to position [131, 0]
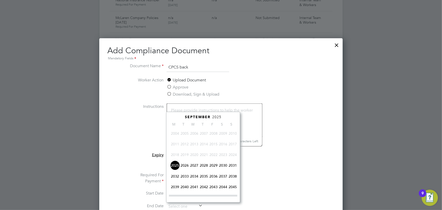
click at [195, 164] on span "2027" at bounding box center [194, 165] width 10 height 10
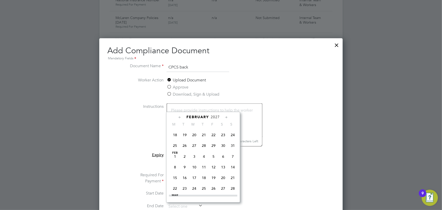
scroll to position [85, 0]
click at [234, 147] on span "31" at bounding box center [233, 147] width 10 height 10
type input "31 Jan 2027"
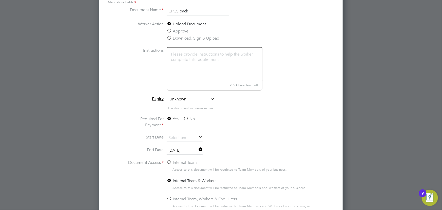
scroll to position [464, 0]
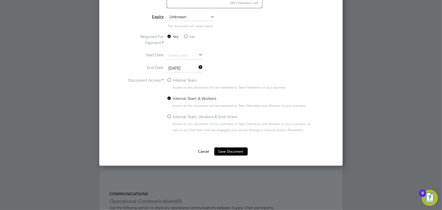
click at [222, 154] on button "Save Document" at bounding box center [230, 151] width 33 height 8
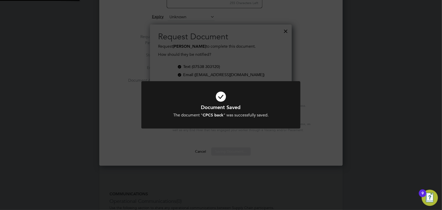
scroll to position [81, 142]
click at [361, 149] on div "Document Saved The document " CPCS back " was successfully saved. Cancel Okay" at bounding box center [221, 105] width 442 height 210
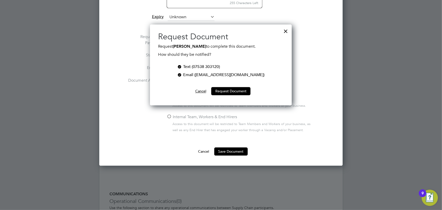
click at [198, 90] on button "Cancel" at bounding box center [200, 91] width 19 height 8
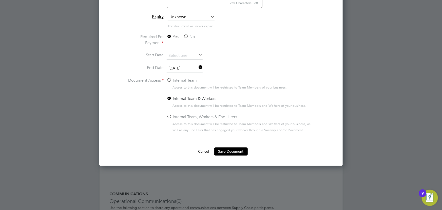
click at [203, 151] on button "Cancel" at bounding box center [203, 151] width 19 height 8
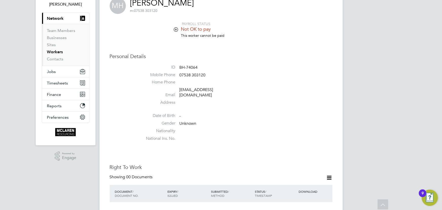
scroll to position [23, 0]
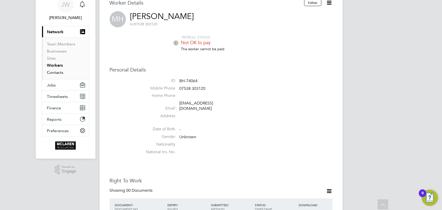
click at [54, 71] on link "Contacts" at bounding box center [55, 72] width 16 height 5
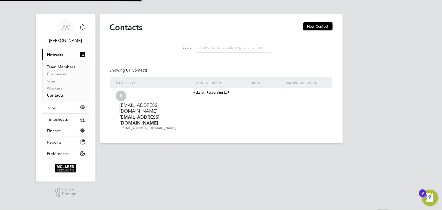
click at [55, 67] on link "Team Members" at bounding box center [61, 66] width 28 height 5
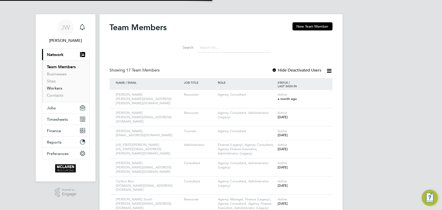
click at [57, 86] on link "Workers" at bounding box center [54, 88] width 15 height 5
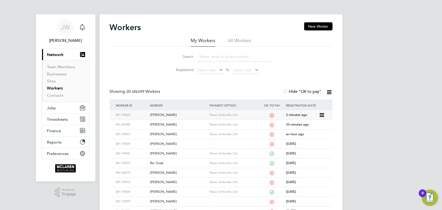
click at [159, 116] on div "[PERSON_NAME]" at bounding box center [178, 114] width 59 height 9
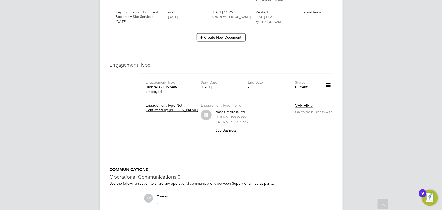
scroll to position [414, 0]
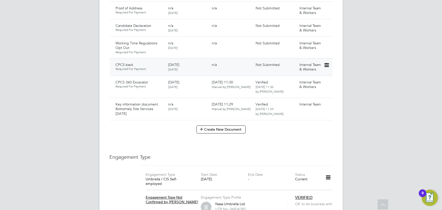
click at [327, 62] on icon at bounding box center [325, 65] width 5 height 6
click at [307, 80] on li "Submit Document" at bounding box center [309, 78] width 37 height 7
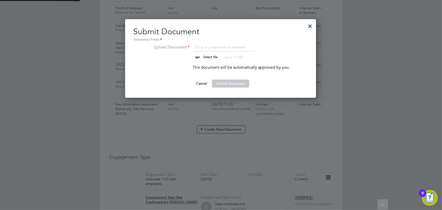
scroll to position [8, 63]
click at [210, 58] on input "file" at bounding box center [214, 51] width 79 height 15
type input "C:\fakepath\Martin Henry CPCS back.jpg"
click at [228, 82] on button "Submit Document" at bounding box center [230, 83] width 37 height 8
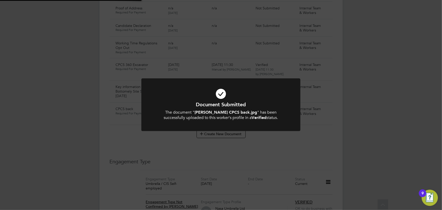
click at [395, 102] on div "Document Submitted The document " Martin Henry CPCS back.jpg " has been success…" at bounding box center [221, 105] width 442 height 210
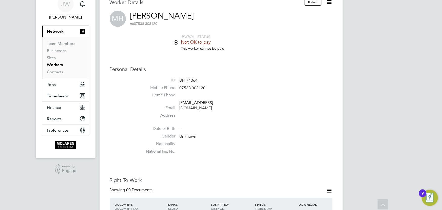
scroll to position [23, 0]
drag, startPoint x: 177, startPoint y: 104, endPoint x: 233, endPoint y: 104, distance: 55.4
click at [233, 104] on li "Email martydonhenry1@gmail.com" at bounding box center [236, 106] width 192 height 12
copy li "[EMAIL_ADDRESS][DOMAIN_NAME]"
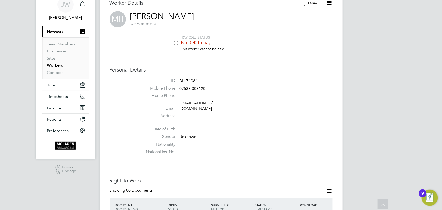
drag, startPoint x: 258, startPoint y: 97, endPoint x: 204, endPoint y: 90, distance: 54.1
click at [258, 97] on li "Home Phone" at bounding box center [236, 97] width 192 height 8
drag, startPoint x: 178, startPoint y: 90, endPoint x: 202, endPoint y: 89, distance: 24.3
click at [209, 89] on li "Mobile Phone 07538 303120" at bounding box center [236, 90] width 192 height 8
copy li "07538 303120"
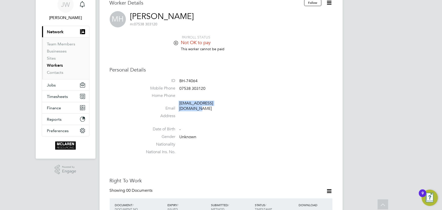
drag, startPoint x: 177, startPoint y: 103, endPoint x: 234, endPoint y: 102, distance: 57.2
click at [234, 102] on li "Email martydonhenry1@gmail.com" at bounding box center [236, 106] width 192 height 12
copy li "[EMAIL_ADDRESS][DOMAIN_NAME]"
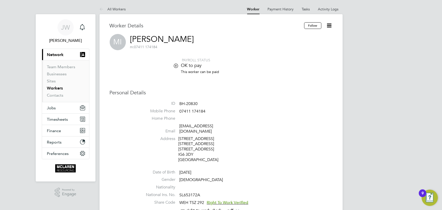
drag, startPoint x: 328, startPoint y: 26, endPoint x: 332, endPoint y: 45, distance: 19.4
click at [328, 26] on icon at bounding box center [329, 25] width 6 height 6
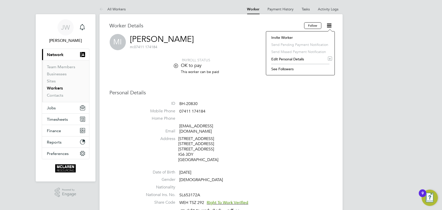
click at [283, 58] on li "Edit Personal Details e" at bounding box center [300, 58] width 63 height 7
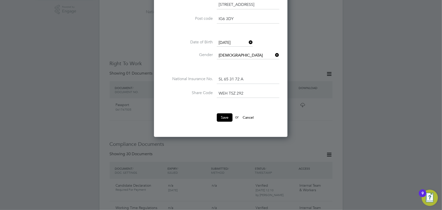
scroll to position [184, 0]
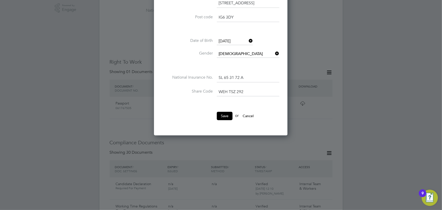
drag, startPoint x: 219, startPoint y: 90, endPoint x: 273, endPoint y: 90, distance: 53.7
click at [273, 90] on input "WEH TSZ 292" at bounding box center [248, 91] width 63 height 9
type input "WFM 4NG 6GC"
click at [222, 114] on button "Save" at bounding box center [225, 116] width 16 height 8
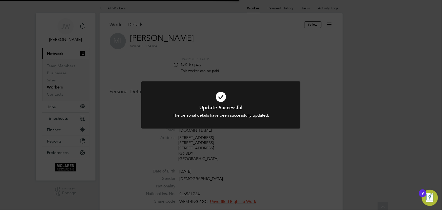
scroll to position [0, 0]
click at [406, 123] on div "Update Successful The personal details have been successfully updated. Cancel O…" at bounding box center [221, 105] width 442 height 210
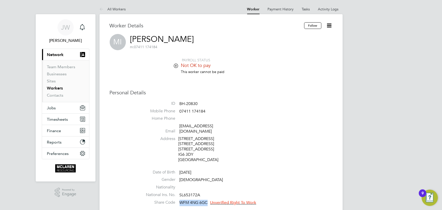
drag, startPoint x: 180, startPoint y: 197, endPoint x: 209, endPoint y: 196, distance: 28.9
click at [209, 199] on li "Share Code WFM 4NG 6GC Unverified Right To Work" at bounding box center [236, 203] width 192 height 8
copy span "WFM 4NG 6GC"
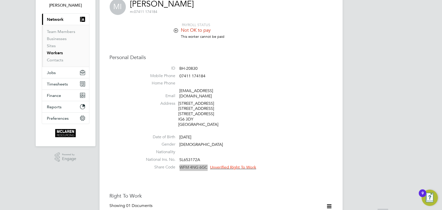
scroll to position [92, 0]
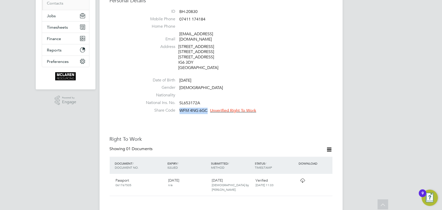
click at [239, 108] on span "Unverified Right To Work" at bounding box center [233, 110] width 46 height 5
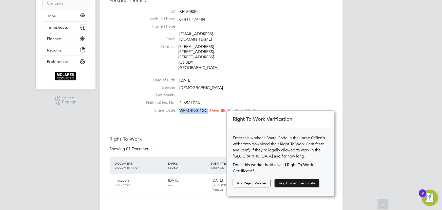
click at [300, 184] on button "Yes, Upload Certificate" at bounding box center [296, 183] width 45 height 8
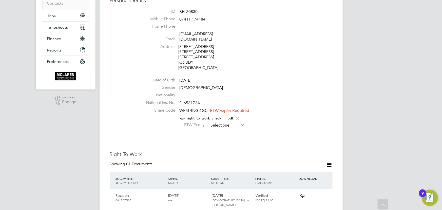
click at [235, 121] on input at bounding box center [227, 125] width 36 height 8
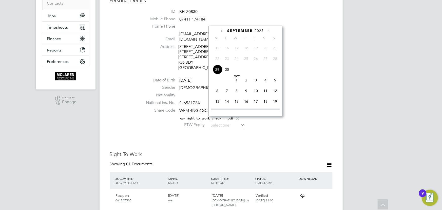
click at [258, 29] on span "2025" at bounding box center [258, 31] width 9 height 4
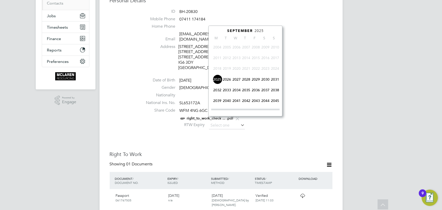
click at [238, 78] on span "2027" at bounding box center [237, 79] width 10 height 10
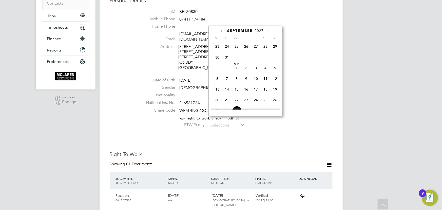
scroll to position [200, 0]
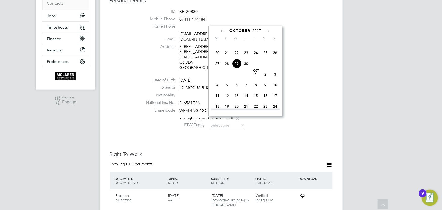
click at [236, 64] on span "29" at bounding box center [237, 64] width 10 height 10
type input "[DATE]"
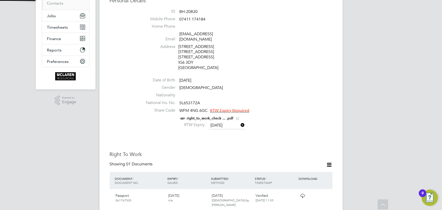
scroll to position [5, 41]
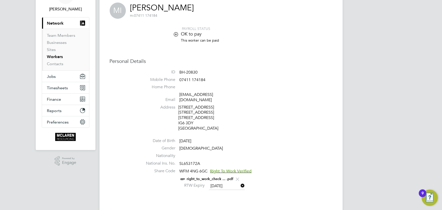
scroll to position [69, 0]
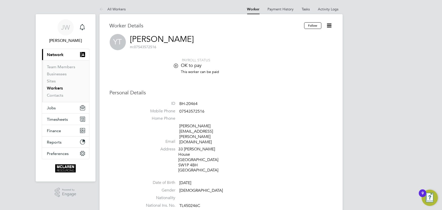
drag, startPoint x: 330, startPoint y: 27, endPoint x: 326, endPoint y: 40, distance: 13.8
click at [330, 27] on icon at bounding box center [329, 25] width 6 height 6
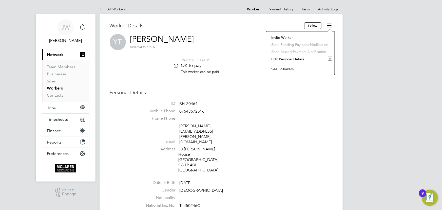
click at [288, 59] on li "Edit Personal Details e" at bounding box center [300, 58] width 63 height 7
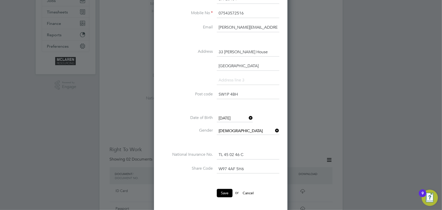
scroll to position [138, 0]
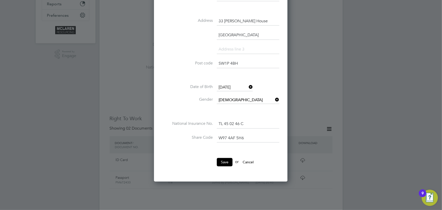
drag, startPoint x: 219, startPoint y: 136, endPoint x: 260, endPoint y: 136, distance: 41.0
click at [260, 136] on input "W97 4AF 5H6" at bounding box center [248, 137] width 63 height 9
type input "W87 MDA 6NP"
click at [224, 158] on button "Save" at bounding box center [225, 162] width 16 height 8
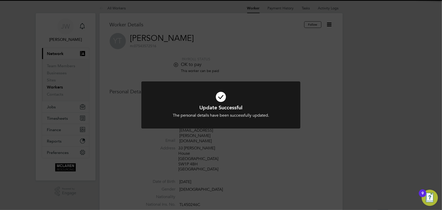
scroll to position [0, 0]
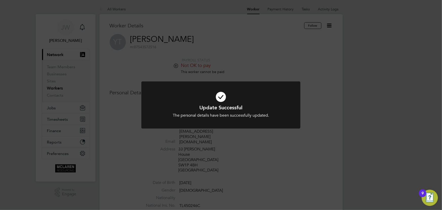
click at [304, 135] on div "Update Successful The personal details have been successfully updated. Cancel O…" at bounding box center [221, 105] width 442 height 210
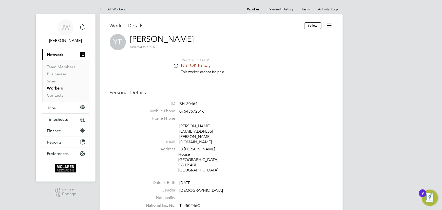
drag, startPoint x: 181, startPoint y: 193, endPoint x: 208, endPoint y: 191, distance: 26.9
click at [208, 209] on li "Share Code W87 MDA 6NP Unverified Right To Work" at bounding box center [236, 214] width 192 height 8
copy span "W87 MDA 6NP"
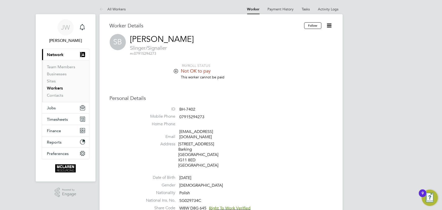
click at [327, 8] on link "Activity Logs" at bounding box center [328, 9] width 20 height 5
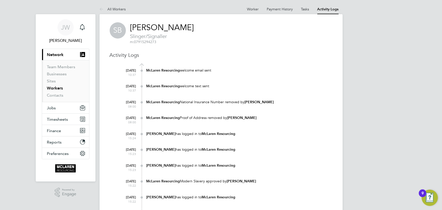
click at [246, 5] on ul "Worker Payment History Tasks Activity Logs" at bounding box center [292, 9] width 99 height 10
click at [55, 96] on link "Contacts" at bounding box center [55, 95] width 16 height 5
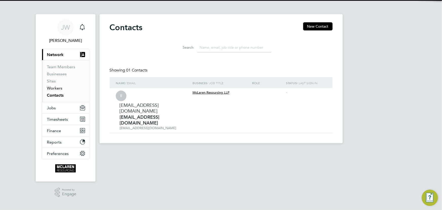
click at [55, 88] on link "Workers" at bounding box center [54, 88] width 15 height 5
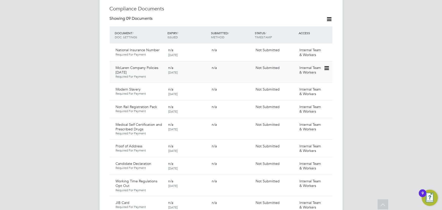
scroll to position [276, 0]
click at [329, 16] on icon at bounding box center [329, 19] width 6 height 6
click at [310, 25] on li "Document Settings" at bounding box center [312, 26] width 37 height 7
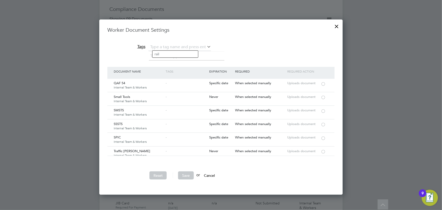
scroll to position [759, 0]
click at [322, 122] on div at bounding box center [322, 124] width 5 height 4
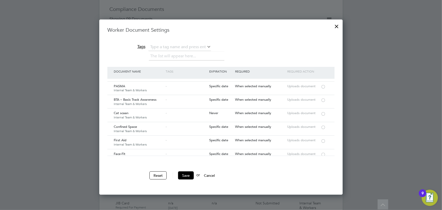
scroll to position [598, 0]
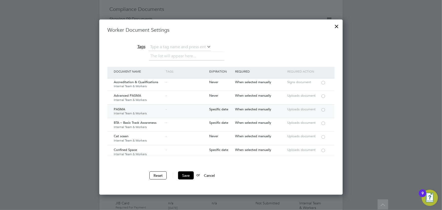
drag, startPoint x: 323, startPoint y: 104, endPoint x: 307, endPoint y: 116, distance: 21.0
click at [323, 107] on div at bounding box center [322, 109] width 5 height 4
click at [189, 172] on button "Save" at bounding box center [186, 175] width 16 height 8
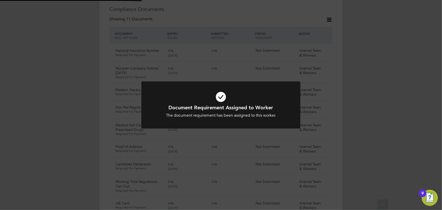
click at [370, 138] on div "Document Requirement Assigned to Worker The document requirement has been assig…" at bounding box center [221, 105] width 442 height 210
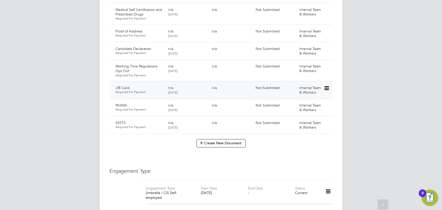
scroll to position [345, 0]
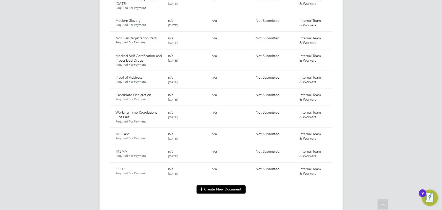
click at [230, 185] on button "Create New Document" at bounding box center [220, 189] width 49 height 8
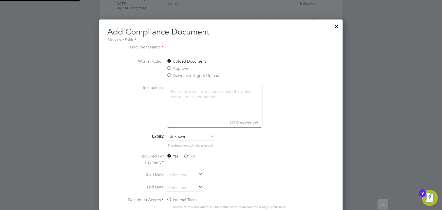
scroll to position [265, 243]
click at [218, 47] on input "key information document" at bounding box center [198, 48] width 63 height 9
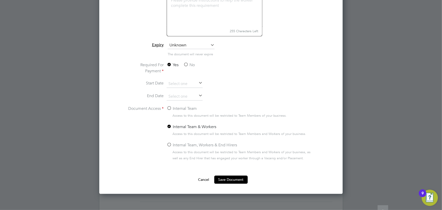
scroll to position [437, 0]
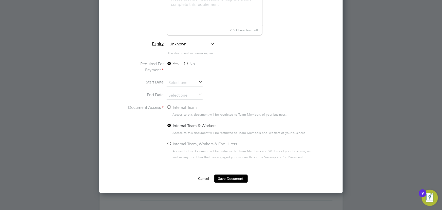
type input "key information document manleys electrical [DATE]"
click at [190, 64] on label "No" at bounding box center [188, 64] width 11 height 6
click at [0, 0] on input "No" at bounding box center [0, 0] width 0 height 0
click at [178, 109] on label "Internal Team" at bounding box center [182, 108] width 30 height 6
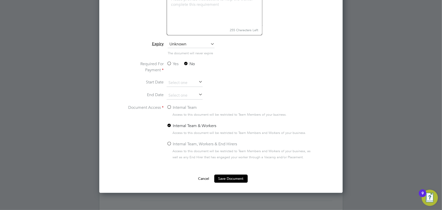
click at [0, 0] on input "Internal Team" at bounding box center [0, 0] width 0 height 0
click at [227, 180] on button "Save Document" at bounding box center [230, 178] width 33 height 8
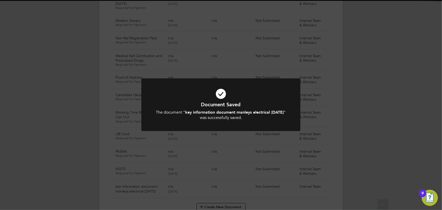
click at [391, 157] on div "Document Saved The document " key information document manleys electrical [DATE…" at bounding box center [221, 105] width 442 height 210
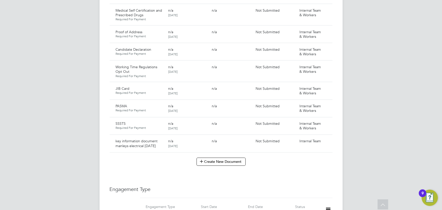
scroll to position [391, 0]
click at [327, 138] on icon at bounding box center [325, 141] width 5 height 6
click at [304, 154] on li "Submit Document" at bounding box center [310, 154] width 35 height 7
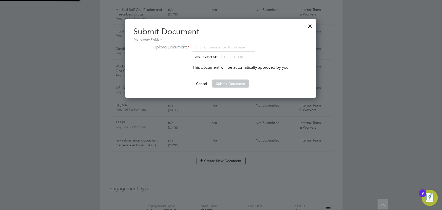
scroll to position [78, 191]
click at [212, 56] on input "file" at bounding box center [214, 51] width 79 height 15
type input "C:\fakepath\Key Information Document (Self Employed-CIS) 3 [PERSON_NAME] Electr…"
click at [238, 82] on button "Submit Document" at bounding box center [230, 83] width 37 height 8
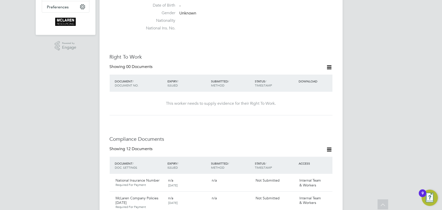
scroll to position [138, 0]
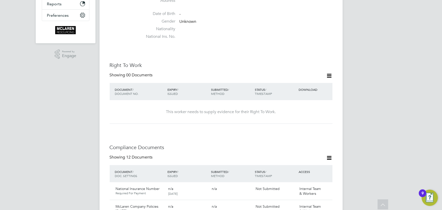
click at [328, 72] on icon at bounding box center [329, 75] width 6 height 6
click at [301, 81] on li "Add Right To Work Document" at bounding box center [301, 82] width 61 height 7
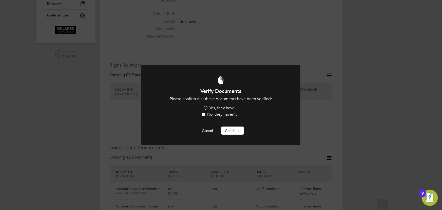
scroll to position [0, 0]
click at [222, 107] on label "Yes, they have" at bounding box center [218, 107] width 31 height 5
click at [0, 0] on input "Yes, they have" at bounding box center [0, 0] width 0 height 0
click at [240, 132] on button "Continue" at bounding box center [232, 130] width 23 height 8
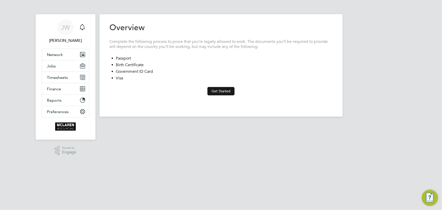
click at [210, 89] on button "Get Started" at bounding box center [220, 91] width 27 height 8
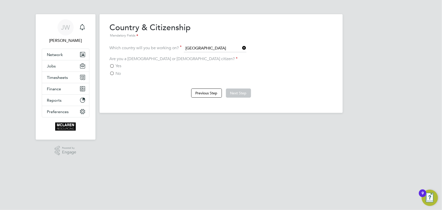
click at [121, 64] on div "Yes" at bounding box center [221, 65] width 223 height 5
click at [114, 65] on label "Yes" at bounding box center [116, 65] width 12 height 5
click at [0, 0] on input "Yes" at bounding box center [0, 0] width 0 height 0
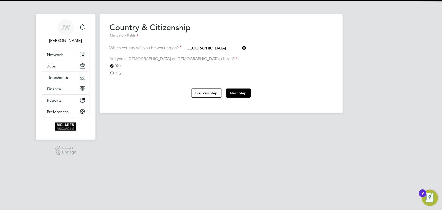
drag, startPoint x: 230, startPoint y: 90, endPoint x: 233, endPoint y: 87, distance: 4.7
click at [230, 90] on button "Next Step" at bounding box center [238, 92] width 25 height 9
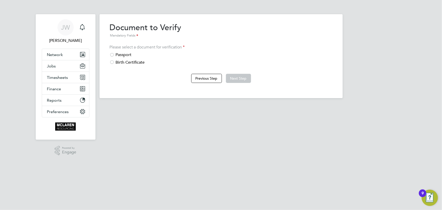
click at [114, 54] on div at bounding box center [112, 55] width 5 height 5
click at [239, 78] on button "Next Step" at bounding box center [238, 78] width 25 height 9
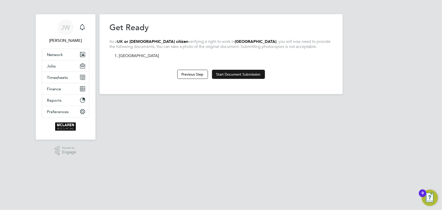
click at [222, 78] on button "Start Document Submission" at bounding box center [238, 74] width 53 height 9
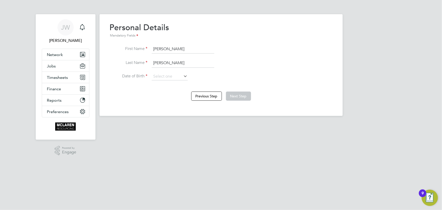
click at [176, 72] on li "Last Name Hunt" at bounding box center [221, 65] width 223 height 14
drag, startPoint x: 185, startPoint y: 74, endPoint x: 204, endPoint y: 76, distance: 19.1
click at [182, 74] on icon at bounding box center [182, 75] width 0 height 7
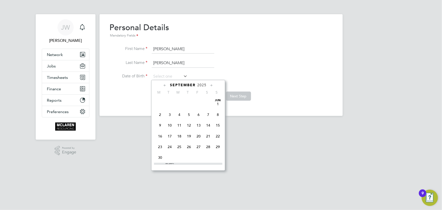
scroll to position [194, 0]
click at [205, 84] on span "2025" at bounding box center [201, 85] width 9 height 4
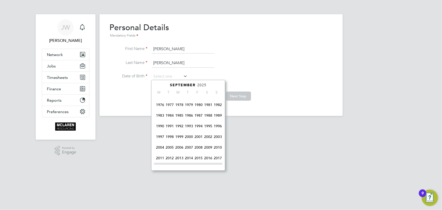
scroll to position [85, 0]
click at [181, 136] on span "1999" at bounding box center [179, 137] width 10 height 10
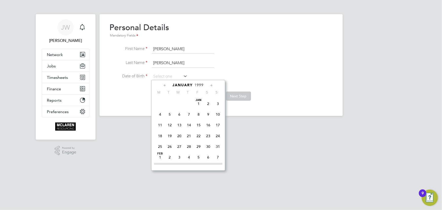
scroll to position [123, 0]
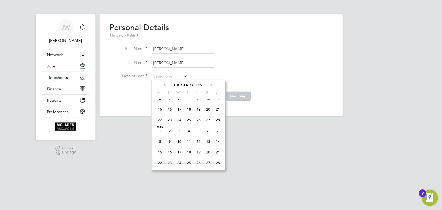
click at [180, 109] on span "17" at bounding box center [179, 109] width 10 height 10
type input "17 Feb 1999"
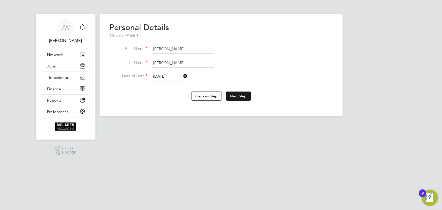
click at [240, 96] on button "Next Step" at bounding box center [238, 95] width 25 height 9
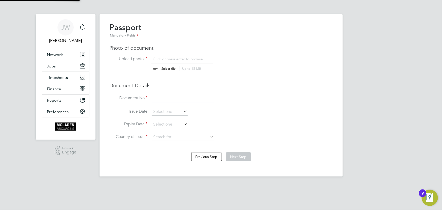
scroll to position [7, 63]
click at [175, 69] on input "file" at bounding box center [173, 63] width 79 height 15
type input "C:\fakepath\eliot hunt passport.jpeg"
click at [174, 98] on input at bounding box center [183, 98] width 63 height 9
type input "153249974"
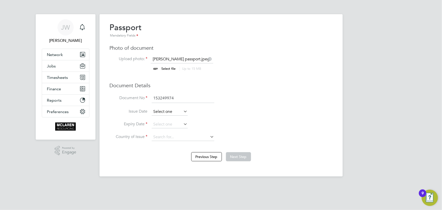
click at [169, 113] on input at bounding box center [170, 112] width 36 height 8
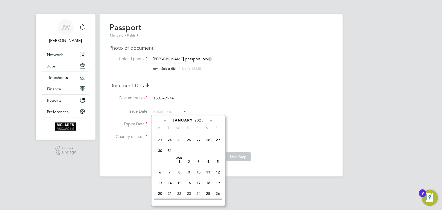
scroll to position [103, 0]
click at [170, 164] on span "7" at bounding box center [170, 164] width 10 height 10
type input "07 Jan 2025"
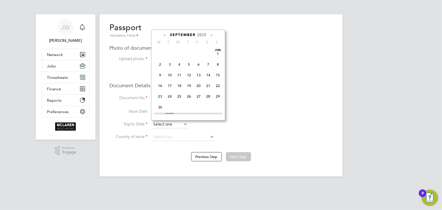
click at [169, 126] on input at bounding box center [170, 124] width 36 height 8
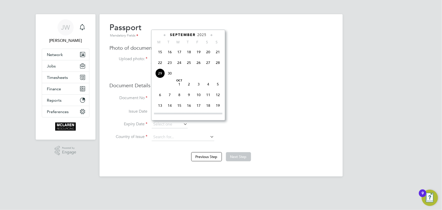
click at [204, 34] on span "2025" at bounding box center [201, 35] width 9 height 4
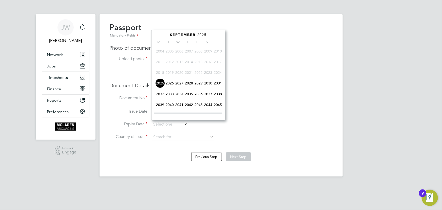
click at [190, 96] on span "2035" at bounding box center [189, 94] width 10 height 10
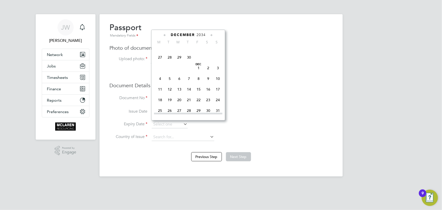
scroll to position [172, 0]
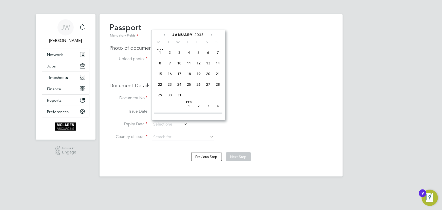
click at [217, 51] on span "7" at bounding box center [218, 53] width 10 height 10
type input "07 Jan 2035"
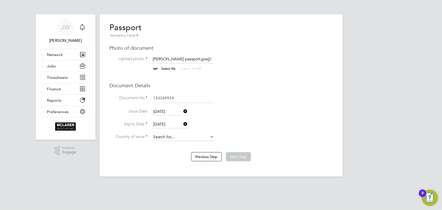
drag, startPoint x: 168, startPoint y: 137, endPoint x: 172, endPoint y: 135, distance: 4.6
click at [168, 137] on input at bounding box center [183, 137] width 63 height 8
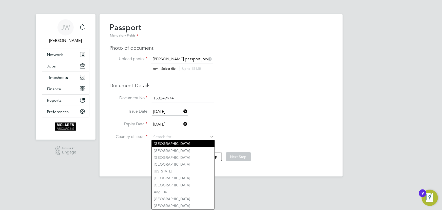
type input "[GEOGRAPHIC_DATA]"
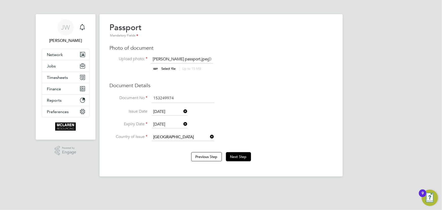
click at [174, 145] on b "Kingdom" at bounding box center [173, 143] width 15 height 4
drag, startPoint x: 244, startPoint y: 155, endPoint x: 261, endPoint y: 134, distance: 26.5
click at [245, 155] on button "Next Step" at bounding box center [238, 156] width 25 height 9
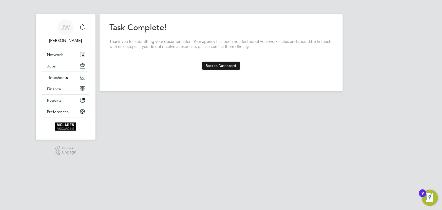
click at [224, 65] on button "Back to Dashboard" at bounding box center [221, 65] width 38 height 8
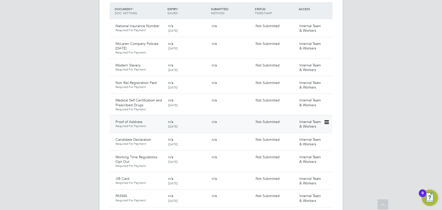
scroll to position [391, 0]
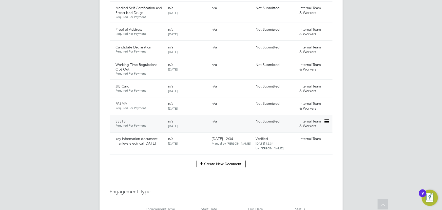
click at [327, 118] on icon at bounding box center [325, 121] width 5 height 6
click at [310, 136] on li "Submit Document" at bounding box center [309, 135] width 37 height 7
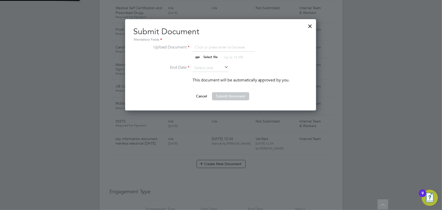
scroll to position [91, 191]
click at [208, 53] on input "file" at bounding box center [214, 51] width 79 height 15
type input "C:\fakepath\eliot hunt sssts.PDF"
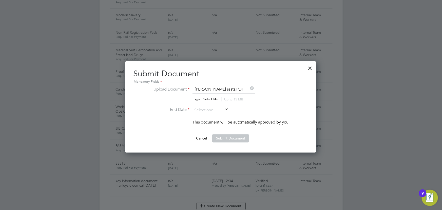
scroll to position [345, 0]
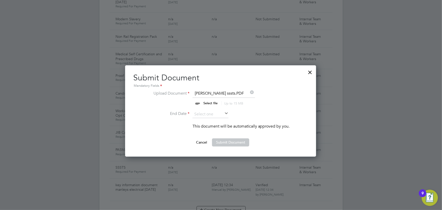
click at [223, 112] on icon at bounding box center [223, 113] width 0 height 7
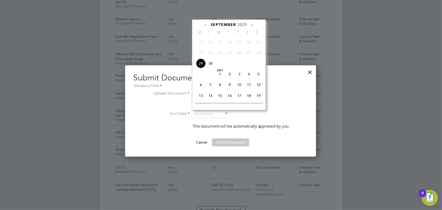
click at [243, 23] on span "2025" at bounding box center [242, 25] width 9 height 4
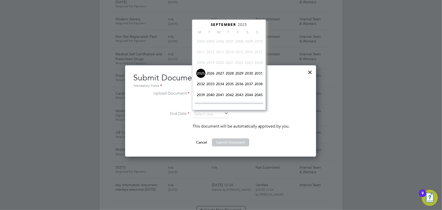
click at [230, 73] on span "2028" at bounding box center [230, 73] width 10 height 10
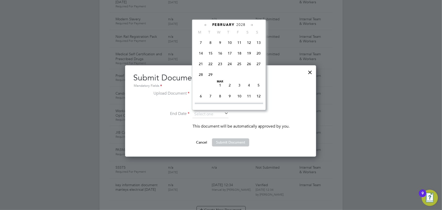
scroll to position [72, 0]
click at [200, 76] on span "31" at bounding box center [201, 78] width 10 height 10
type input "31 Jan 2028"
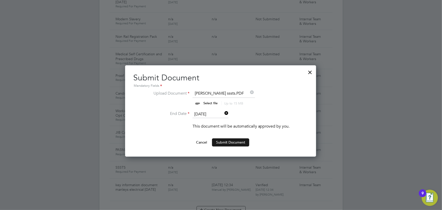
click at [223, 141] on button "Submit Document" at bounding box center [230, 142] width 37 height 8
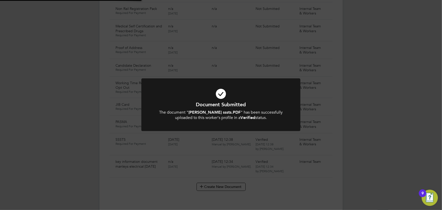
scroll to position [391, 0]
click at [293, 33] on div "Document Submitted The document " eliot hunt sssts.PDF " has been successfully …" at bounding box center [221, 105] width 442 height 210
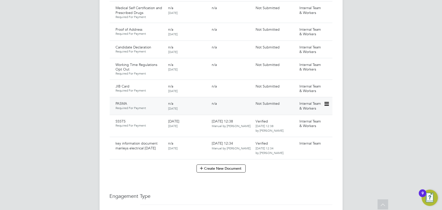
click at [328, 101] on icon at bounding box center [325, 104] width 5 height 6
click at [306, 117] on li "Submit Document" at bounding box center [309, 117] width 37 height 7
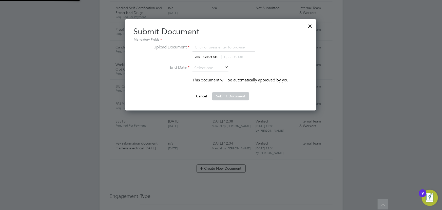
scroll to position [91, 191]
click at [204, 57] on input "file" at bounding box center [214, 51] width 79 height 15
type input "C:\fakepath\Elliot Hunt PASMA.PDF"
click at [215, 67] on input at bounding box center [210, 68] width 36 height 8
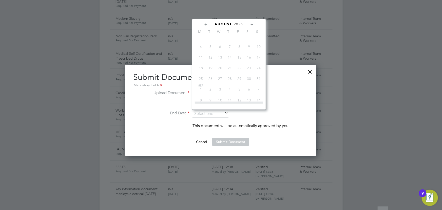
scroll to position [345, 0]
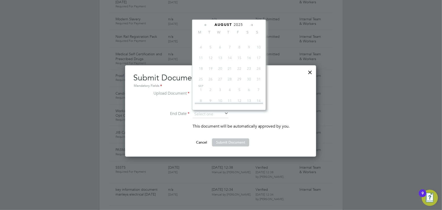
click at [240, 24] on span "2025" at bounding box center [238, 25] width 9 height 4
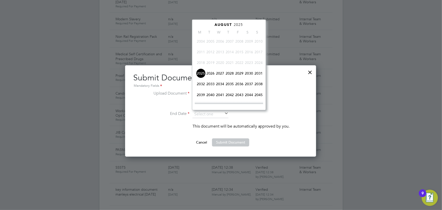
click at [221, 73] on span "2027" at bounding box center [220, 73] width 10 height 10
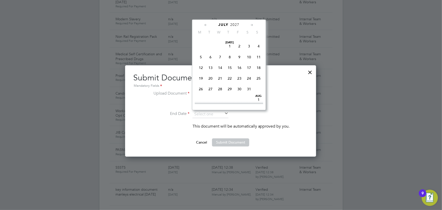
scroll to position [65, 0]
click at [261, 63] on span "20" at bounding box center [259, 65] width 10 height 10
type input "20 Jun 2027"
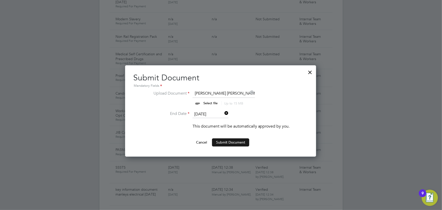
click at [221, 138] on button "Submit Document" at bounding box center [230, 142] width 37 height 8
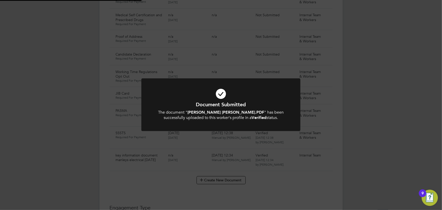
scroll to position [391, 0]
click at [312, 129] on div "Document Submitted The document " Elliot Hunt PASMA.PDF " has been successfully…" at bounding box center [221, 105] width 442 height 210
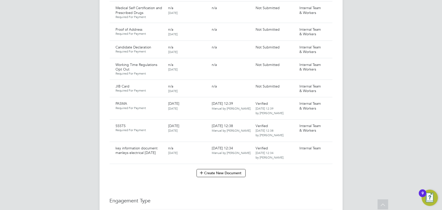
drag, startPoint x: 327, startPoint y: 81, endPoint x: 320, endPoint y: 89, distance: 9.8
click at [332, 84] on icon at bounding box center [334, 87] width 5 height 6
click at [308, 100] on li "Submit Document" at bounding box center [309, 100] width 37 height 7
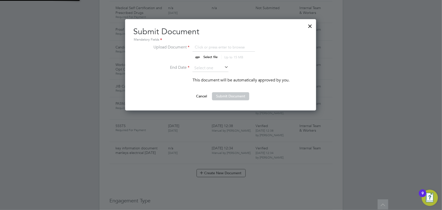
scroll to position [8, 63]
click at [218, 55] on input "file" at bounding box center [214, 51] width 79 height 15
type input "C:\fakepath\Elliot Hunt JUB.PNG"
drag, startPoint x: 224, startPoint y: 68, endPoint x: 264, endPoint y: 71, distance: 39.3
click at [223, 68] on icon at bounding box center [223, 67] width 0 height 7
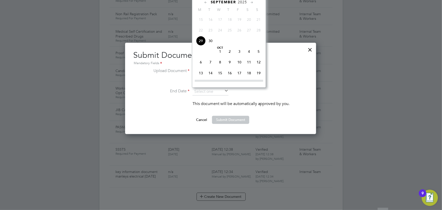
scroll to position [322, 0]
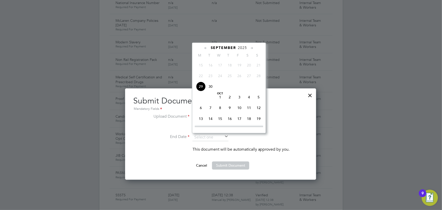
click at [245, 47] on span "2025" at bounding box center [242, 48] width 9 height 4
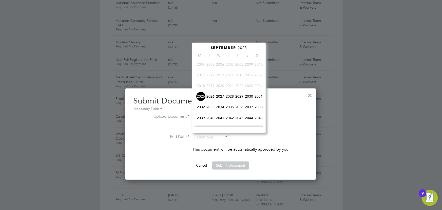
click at [220, 97] on span "2027" at bounding box center [220, 96] width 10 height 10
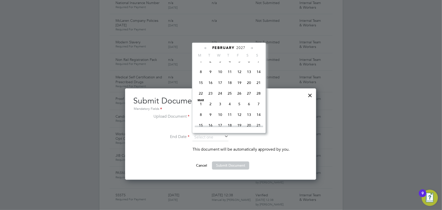
scroll to position [113, 0]
click at [201, 94] on span "22" at bounding box center [201, 93] width 10 height 10
type input "22 Feb 2027"
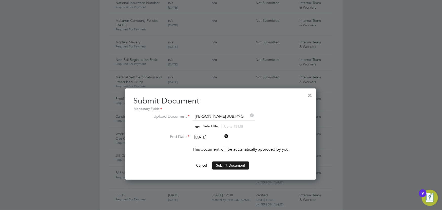
click at [239, 163] on button "Submit Document" at bounding box center [230, 165] width 37 height 8
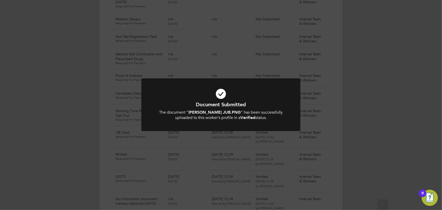
click at [350, 70] on div "Document Submitted The document " Elliot Hunt JUB.PNG " has been successfully u…" at bounding box center [221, 105] width 442 height 210
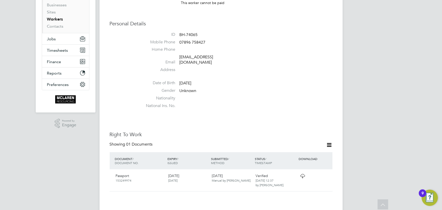
scroll to position [46, 0]
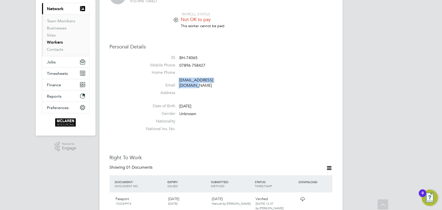
drag, startPoint x: 178, startPoint y: 81, endPoint x: 225, endPoint y: 80, distance: 47.8
click at [225, 80] on li "Email elliotjoehunt@gmail.com" at bounding box center [236, 83] width 192 height 12
copy li "elliotjoehunt@gmail.com"
click at [259, 94] on ul "ID BH-74065 Mobile Phone 07896 758427 Home Phone Email elliotjoehunt@gmail.com …" at bounding box center [236, 94] width 192 height 79
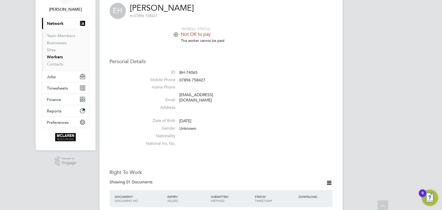
scroll to position [0, 0]
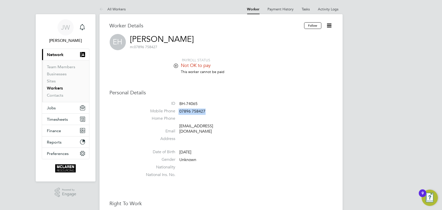
drag, startPoint x: 178, startPoint y: 112, endPoint x: 227, endPoint y: 109, distance: 49.2
click at [231, 109] on li "Mobile Phone 07896 758427" at bounding box center [236, 112] width 192 height 8
copy li "07896 758427"
drag, startPoint x: 177, startPoint y: 127, endPoint x: 229, endPoint y: 126, distance: 52.1
click at [229, 126] on li "Email elliotjoehunt@gmail.com" at bounding box center [236, 129] width 192 height 12
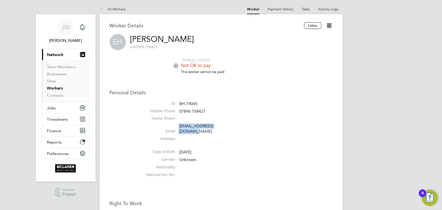
copy li "elliotjoehunt@gmail.com"
click at [57, 96] on link "Contacts" at bounding box center [55, 95] width 16 height 5
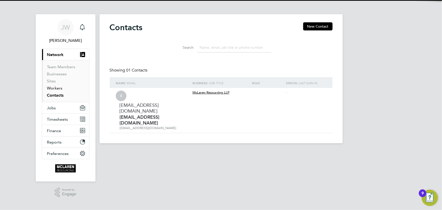
click at [56, 89] on link "Workers" at bounding box center [54, 88] width 15 height 5
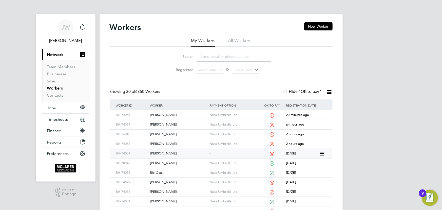
scroll to position [69, 0]
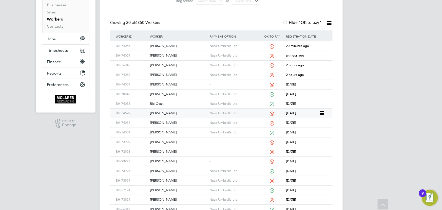
click at [158, 114] on div "[PERSON_NAME]" at bounding box center [178, 112] width 59 height 9
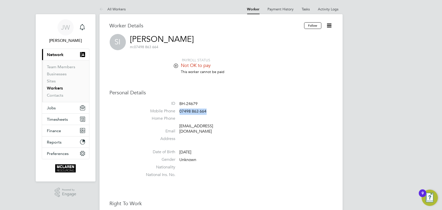
drag, startPoint x: 179, startPoint y: 112, endPoint x: 213, endPoint y: 112, distance: 33.2
click at [213, 112] on li "Mobile Phone [PHONE_NUMBER]" at bounding box center [236, 112] width 192 height 8
drag, startPoint x: 331, startPoint y: 24, endPoint x: 328, endPoint y: 26, distance: 2.9
click at [331, 24] on icon at bounding box center [329, 25] width 6 height 6
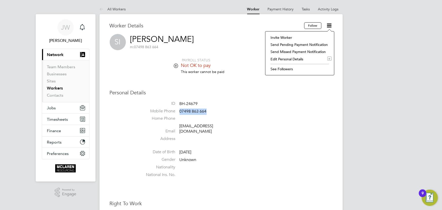
click at [295, 37] on li "Invite Worker" at bounding box center [300, 37] width 64 height 7
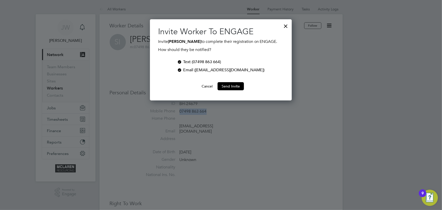
scroll to position [81, 142]
click at [232, 87] on button "Send Invite" at bounding box center [230, 86] width 26 height 8
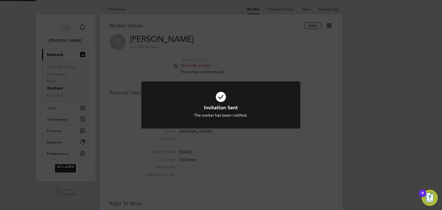
drag, startPoint x: 392, startPoint y: 117, endPoint x: 381, endPoint y: 118, distance: 11.7
click at [392, 117] on div "Invitation Sent The worker has been notified. Cancel Okay" at bounding box center [221, 105] width 442 height 210
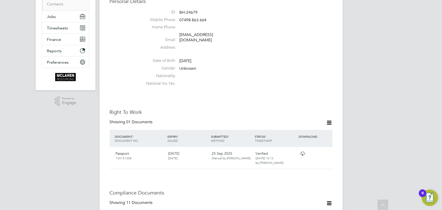
scroll to position [0, 0]
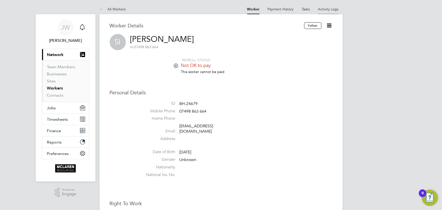
click at [331, 9] on link "Activity Logs" at bounding box center [328, 9] width 20 height 5
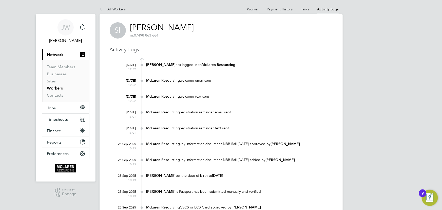
click at [250, 9] on link "Worker" at bounding box center [253, 9] width 12 height 5
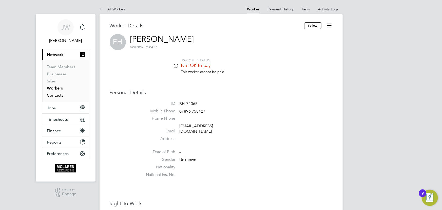
drag, startPoint x: 55, startPoint y: 96, endPoint x: 56, endPoint y: 93, distance: 3.3
click at [55, 96] on link "Contacts" at bounding box center [55, 95] width 16 height 5
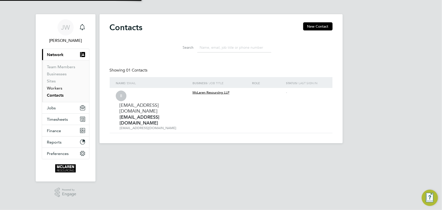
click at [56, 88] on link "Workers" at bounding box center [54, 88] width 15 height 5
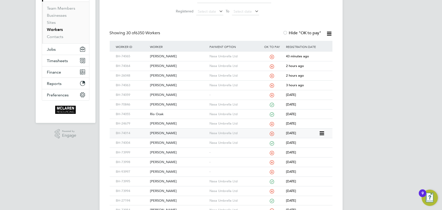
scroll to position [69, 0]
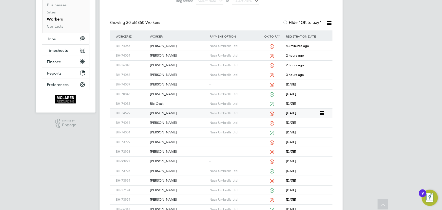
click at [164, 113] on div "[PERSON_NAME]" at bounding box center [178, 112] width 59 height 9
click at [163, 111] on div "[PERSON_NAME]" at bounding box center [178, 112] width 59 height 9
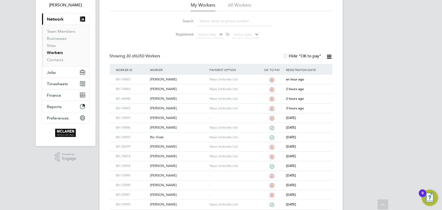
scroll to position [0, 0]
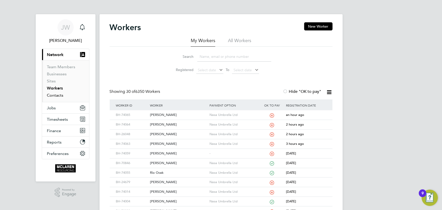
click at [49, 95] on link "Contacts" at bounding box center [55, 95] width 16 height 5
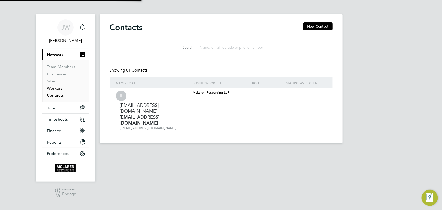
click at [52, 89] on link "Workers" at bounding box center [54, 88] width 15 height 5
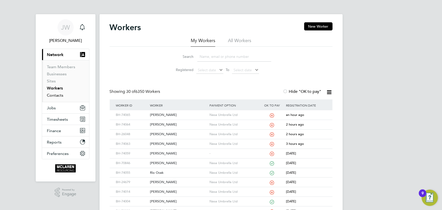
click at [56, 95] on link "Contacts" at bounding box center [55, 95] width 16 height 5
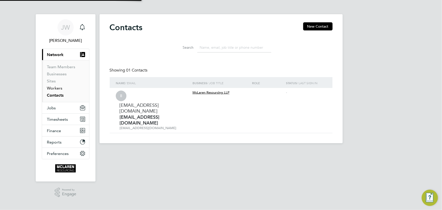
click at [56, 88] on link "Workers" at bounding box center [54, 88] width 15 height 5
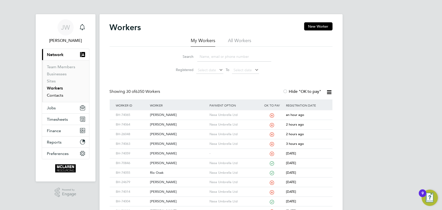
click at [55, 95] on link "Contacts" at bounding box center [55, 95] width 16 height 5
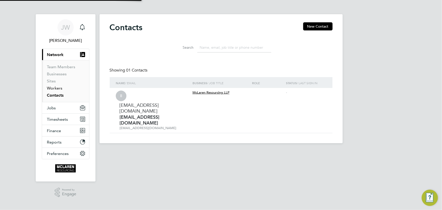
click at [56, 89] on link "Workers" at bounding box center [54, 88] width 15 height 5
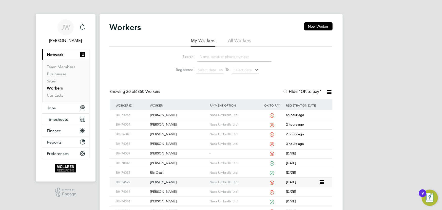
click at [157, 180] on div "[PERSON_NAME]" at bounding box center [178, 181] width 59 height 9
click at [58, 94] on link "Contacts" at bounding box center [55, 95] width 16 height 5
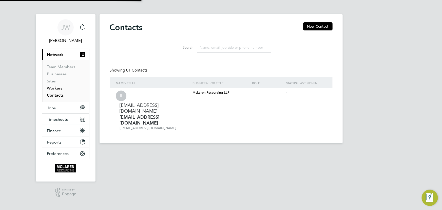
click at [56, 89] on link "Workers" at bounding box center [54, 88] width 15 height 5
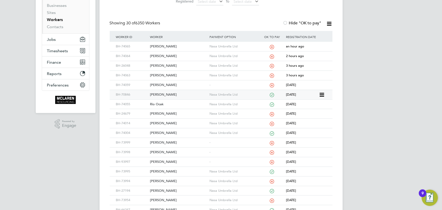
scroll to position [115, 0]
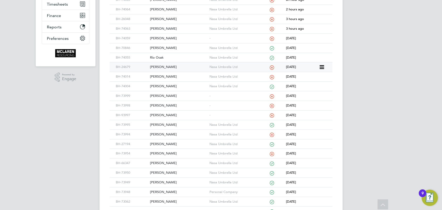
click at [157, 67] on div "[PERSON_NAME]" at bounding box center [178, 66] width 59 height 9
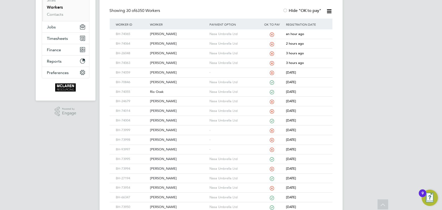
scroll to position [23, 0]
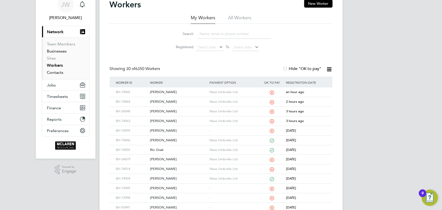
click at [55, 73] on link "Contacts" at bounding box center [55, 72] width 16 height 5
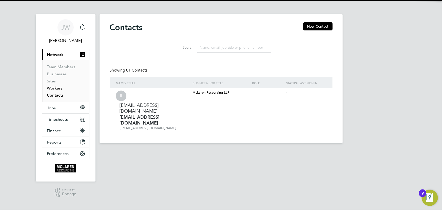
click at [55, 86] on link "Workers" at bounding box center [54, 88] width 15 height 5
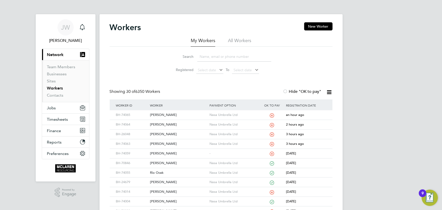
click at [235, 58] on input at bounding box center [234, 57] width 74 height 10
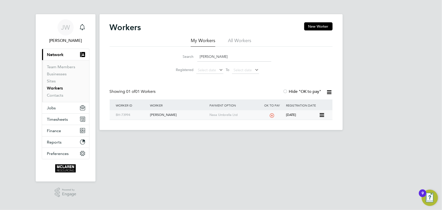
type input "[PERSON_NAME]"
click at [158, 115] on div "[PERSON_NAME]" at bounding box center [178, 114] width 59 height 9
drag, startPoint x: 158, startPoint y: 114, endPoint x: 171, endPoint y: 114, distance: 13.2
click at [158, 114] on div "[PERSON_NAME]" at bounding box center [178, 114] width 59 height 9
click at [59, 96] on link "Contacts" at bounding box center [55, 95] width 16 height 5
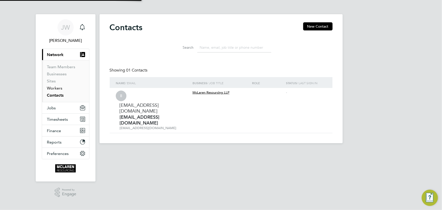
click at [55, 88] on link "Workers" at bounding box center [54, 88] width 15 height 5
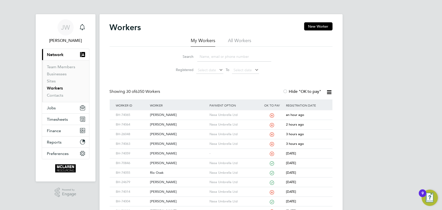
click at [205, 58] on input at bounding box center [234, 57] width 74 height 10
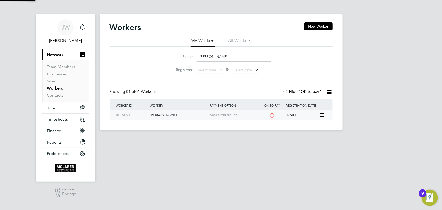
type input "[PERSON_NAME]"
click at [158, 115] on div "[PERSON_NAME]" at bounding box center [178, 114] width 59 height 9
drag, startPoint x: 60, startPoint y: 97, endPoint x: 58, endPoint y: 95, distance: 2.6
click at [60, 97] on link "Contacts" at bounding box center [55, 95] width 16 height 5
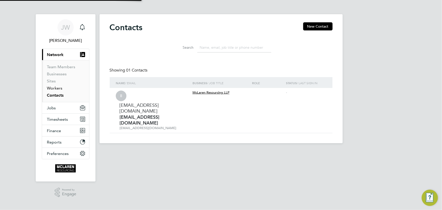
click at [56, 88] on link "Workers" at bounding box center [54, 88] width 15 height 5
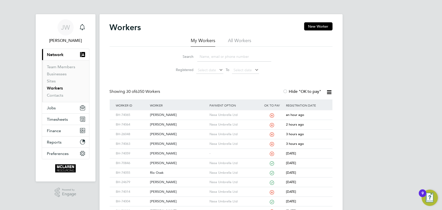
click at [211, 59] on input at bounding box center [234, 57] width 74 height 10
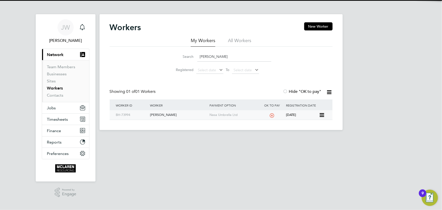
type input "[PERSON_NAME]"
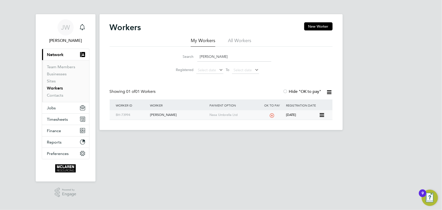
drag, startPoint x: 162, startPoint y: 114, endPoint x: 167, endPoint y: 114, distance: 5.3
click at [162, 114] on div "[PERSON_NAME]" at bounding box center [178, 114] width 59 height 9
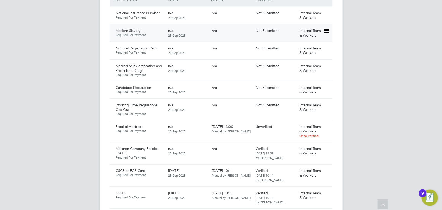
scroll to position [322, 0]
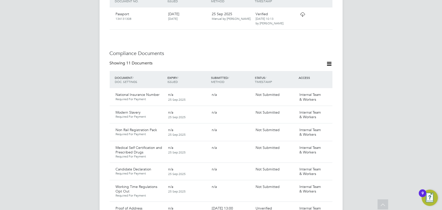
scroll to position [207, 0]
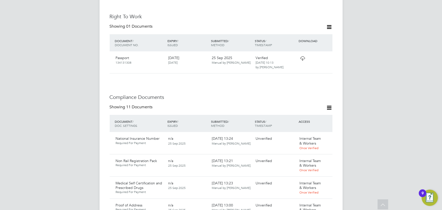
scroll to position [276, 0]
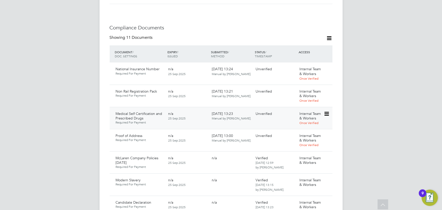
click at [326, 111] on icon at bounding box center [325, 114] width 5 height 6
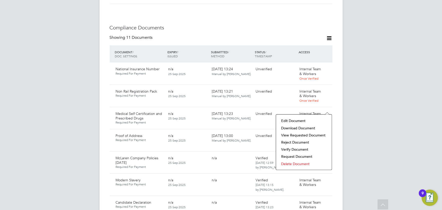
click at [310, 126] on li "Download Document" at bounding box center [303, 127] width 51 height 7
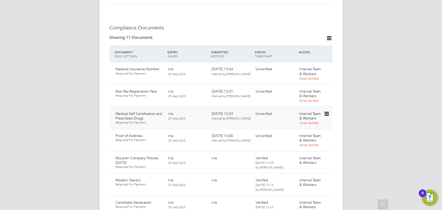
click at [327, 111] on icon at bounding box center [325, 114] width 5 height 6
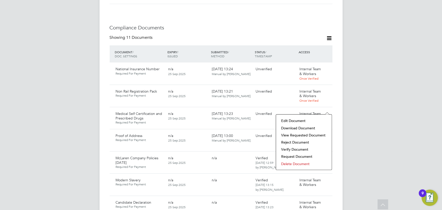
click at [297, 149] on li "Verify Document" at bounding box center [303, 149] width 51 height 7
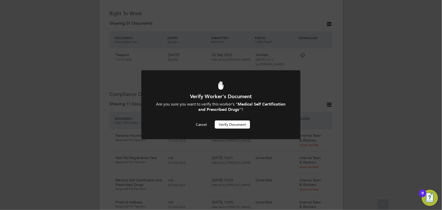
click at [241, 126] on button "Verify Document" at bounding box center [232, 124] width 35 height 8
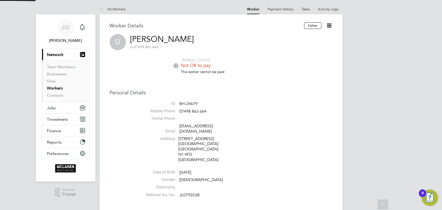
scroll to position [210, 0]
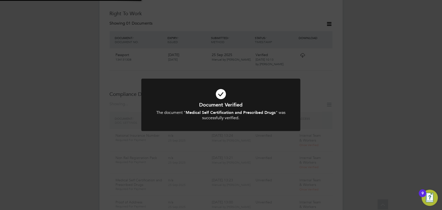
click at [394, 112] on div "Document Verified The document " Medical Self Certification and Prescribed Drug…" at bounding box center [221, 105] width 442 height 210
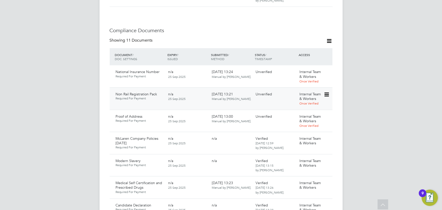
scroll to position [278, 0]
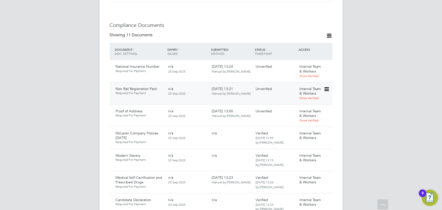
click at [327, 86] on icon at bounding box center [325, 89] width 5 height 6
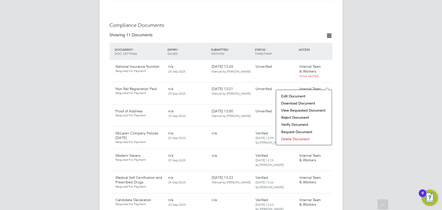
click at [305, 104] on li "Download Document" at bounding box center [303, 102] width 51 height 7
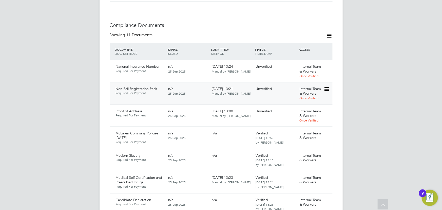
click at [326, 86] on icon at bounding box center [325, 89] width 5 height 6
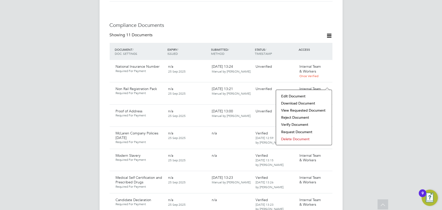
click at [296, 124] on li "Verify Document" at bounding box center [303, 124] width 51 height 7
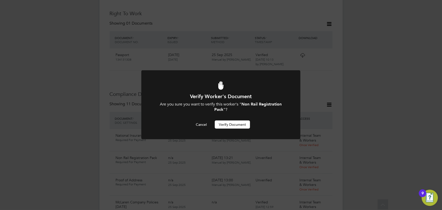
scroll to position [0, 0]
click at [224, 126] on button "Verify Document" at bounding box center [232, 124] width 35 height 8
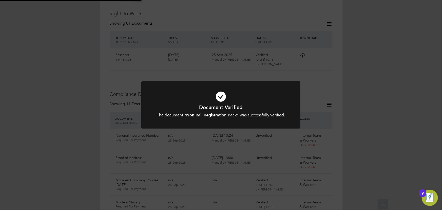
click at [389, 93] on div "Document Verified The document " Non Rail Registration Pack " was successfully …" at bounding box center [221, 105] width 442 height 210
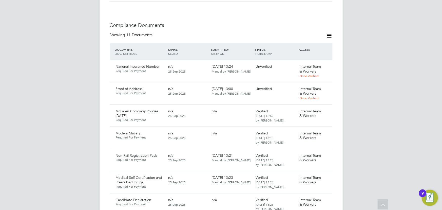
scroll to position [278, 0]
click at [324, 86] on icon at bounding box center [325, 89] width 5 height 6
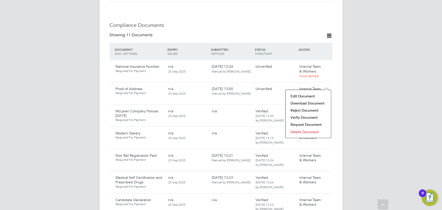
click at [308, 101] on li "Download Document" at bounding box center [308, 102] width 40 height 7
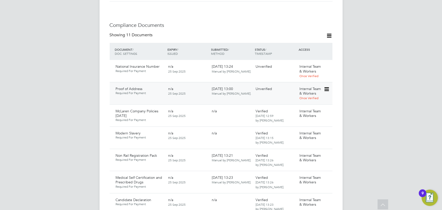
drag, startPoint x: 324, startPoint y: 83, endPoint x: 332, endPoint y: 87, distance: 8.4
click at [325, 86] on icon at bounding box center [325, 89] width 5 height 6
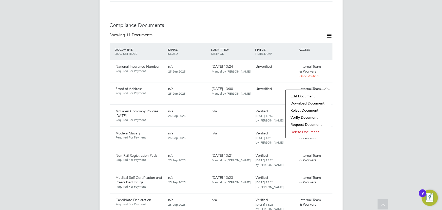
click at [301, 118] on li "Verify Document" at bounding box center [308, 117] width 40 height 7
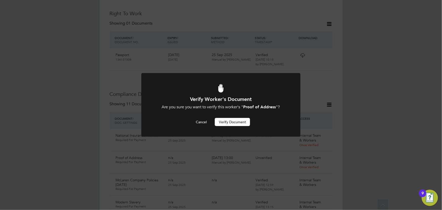
click at [232, 124] on button "Verify Document" at bounding box center [232, 122] width 35 height 8
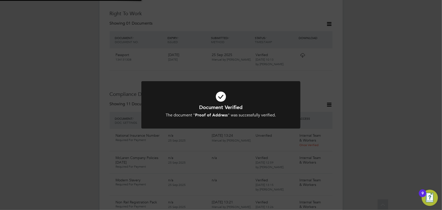
click at [408, 95] on div "Document Verified The document " Proof of Address " was successfully verified. …" at bounding box center [221, 105] width 442 height 210
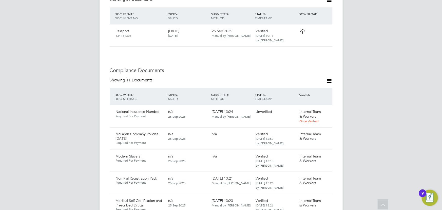
scroll to position [256, 0]
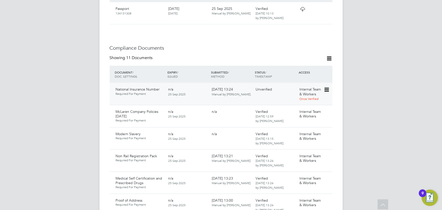
click at [327, 87] on icon at bounding box center [325, 90] width 5 height 6
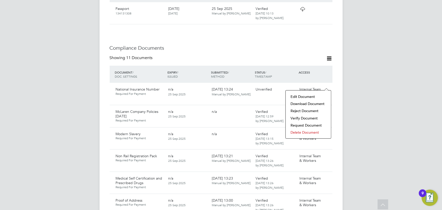
click at [303, 105] on li "Download Document" at bounding box center [308, 103] width 40 height 7
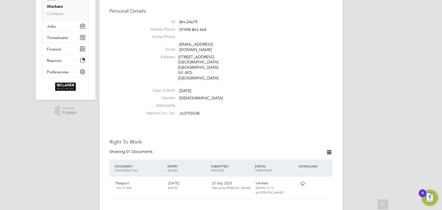
scroll to position [3, 0]
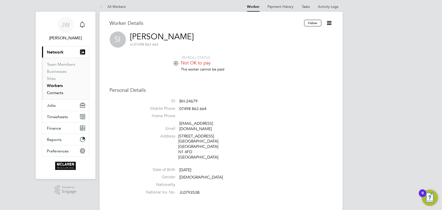
click at [54, 92] on link "Contacts" at bounding box center [55, 92] width 16 height 5
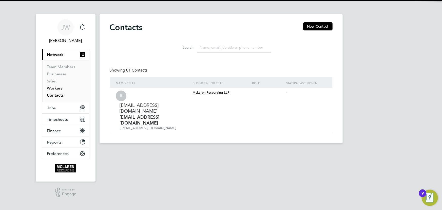
click at [56, 88] on link "Workers" at bounding box center [54, 88] width 15 height 5
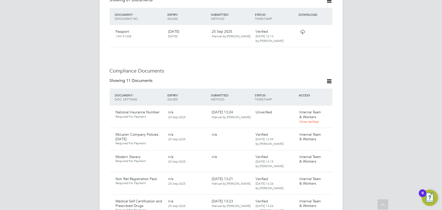
scroll to position [276, 0]
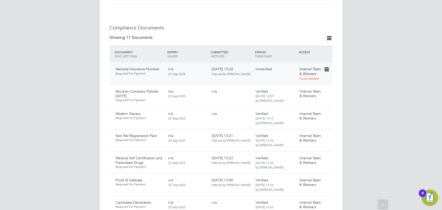
click at [328, 66] on icon at bounding box center [325, 69] width 5 height 6
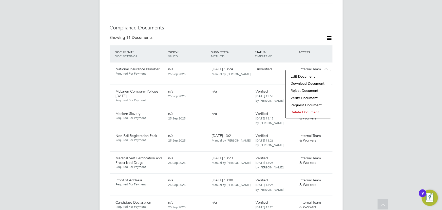
click at [294, 97] on li "Verify Document" at bounding box center [308, 97] width 40 height 7
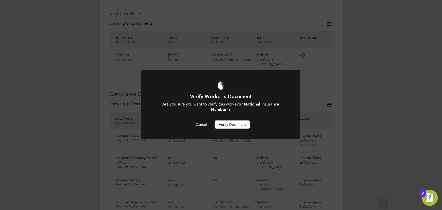
scroll to position [0, 0]
click at [227, 123] on button "Verify Document" at bounding box center [232, 124] width 35 height 8
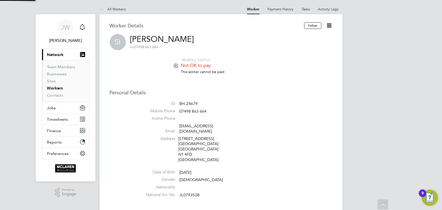
scroll to position [210, 0]
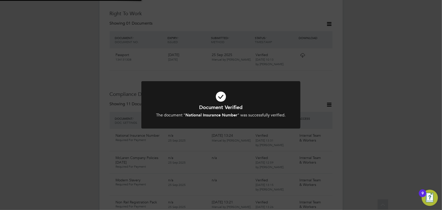
click at [394, 130] on div "Document Verified The document " National Insurance Number " was successfully v…" at bounding box center [221, 105] width 442 height 210
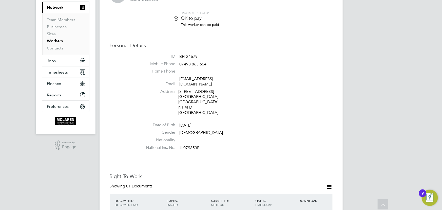
scroll to position [0, 0]
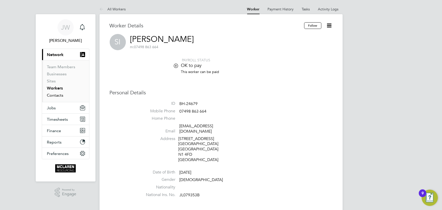
click at [54, 95] on link "Contacts" at bounding box center [55, 95] width 16 height 5
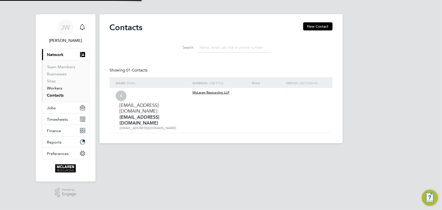
click at [55, 88] on link "Workers" at bounding box center [54, 88] width 15 height 5
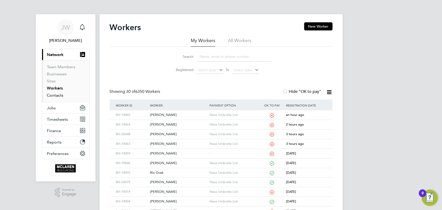
click at [53, 94] on link "Contacts" at bounding box center [55, 95] width 16 height 5
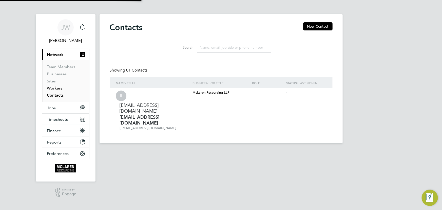
click at [55, 86] on link "Workers" at bounding box center [54, 88] width 15 height 5
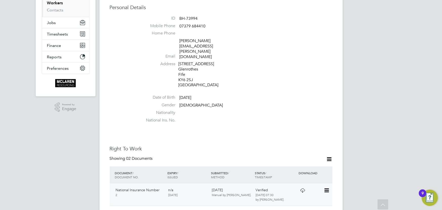
scroll to position [23, 0]
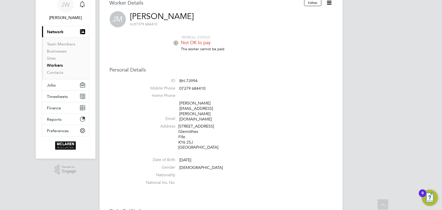
click at [329, 2] on icon at bounding box center [329, 2] width 6 height 6
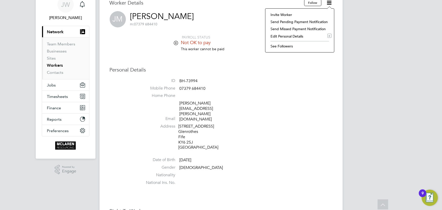
click at [288, 35] on li "Edit Personal Details e" at bounding box center [300, 36] width 64 height 7
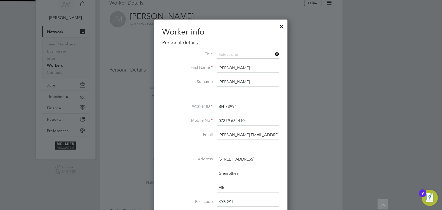
scroll to position [299, 134]
drag, startPoint x: 284, startPoint y: 132, endPoint x: 323, endPoint y: 131, distance: 38.2
type input "[EMAIL_ADDRESS][DOMAIN_NAME]"
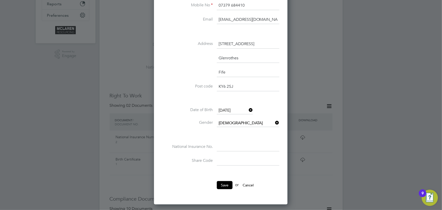
scroll to position [207, 0]
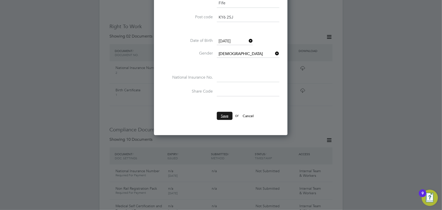
click at [227, 115] on button "Save" at bounding box center [225, 116] width 16 height 8
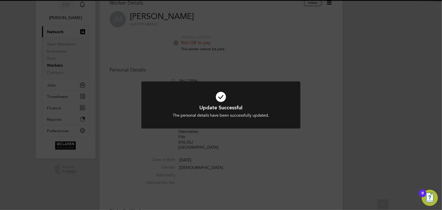
click at [398, 119] on div "Update Successful The personal details have been successfully updated. Cancel O…" at bounding box center [221, 105] width 442 height 210
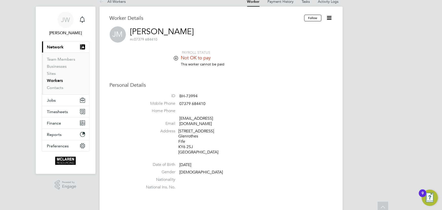
scroll to position [0, 0]
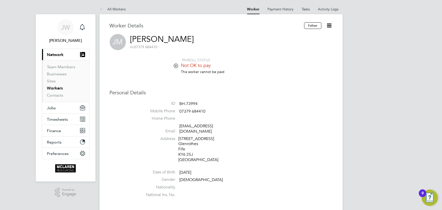
click at [329, 25] on icon at bounding box center [329, 25] width 6 height 6
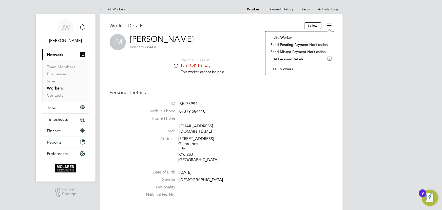
click at [275, 39] on li "Invite Worker" at bounding box center [300, 37] width 64 height 7
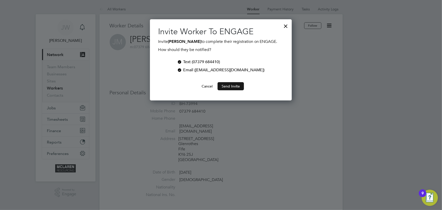
scroll to position [81, 142]
click at [182, 61] on div at bounding box center [179, 61] width 5 height 5
click at [234, 84] on button "Send Invite" at bounding box center [230, 86] width 26 height 8
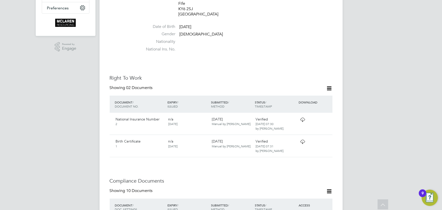
scroll to position [184, 0]
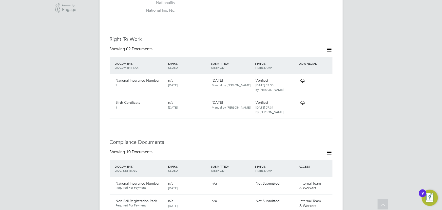
click at [332, 78] on icon at bounding box center [334, 81] width 5 height 6
click at [301, 111] on li "View Details" at bounding box center [309, 111] width 37 height 7
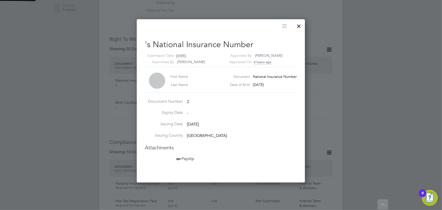
scroll to position [163, 168]
click at [187, 159] on span "Payslip" at bounding box center [184, 158] width 19 height 5
click at [297, 24] on div at bounding box center [298, 24] width 9 height 9
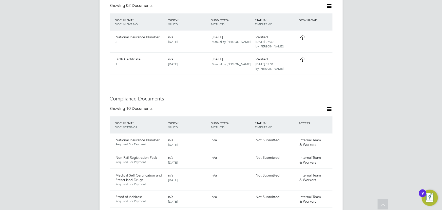
scroll to position [299, 0]
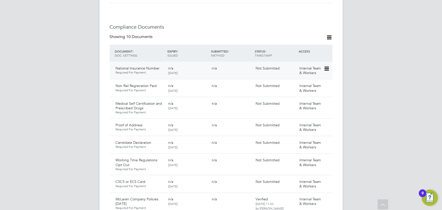
click at [326, 66] on icon at bounding box center [325, 69] width 5 height 6
click at [310, 83] on li "Submit Document" at bounding box center [309, 82] width 37 height 7
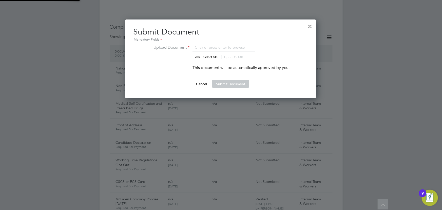
scroll to position [78, 191]
click at [206, 54] on input "file" at bounding box center [214, 51] width 79 height 15
type input "C:\fakepath\[PERSON_NAME] ni.jpeg"
drag, startPoint x: 227, startPoint y: 87, endPoint x: 336, endPoint y: 102, distance: 110.2
click at [228, 87] on button "Submit Document" at bounding box center [230, 84] width 37 height 8
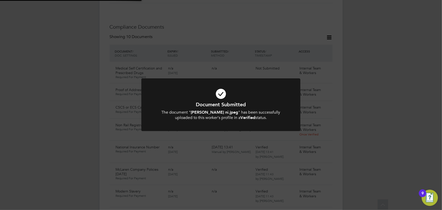
click at [416, 111] on div "Document Submitted The document " [PERSON_NAME] ni.jpeg " has been successfully…" at bounding box center [221, 105] width 442 height 210
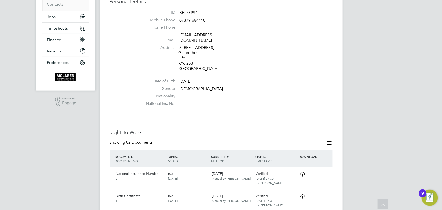
scroll to position [46, 0]
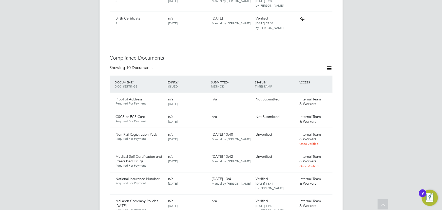
scroll to position [276, 0]
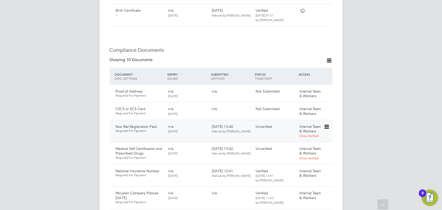
click at [327, 123] on icon at bounding box center [325, 126] width 5 height 6
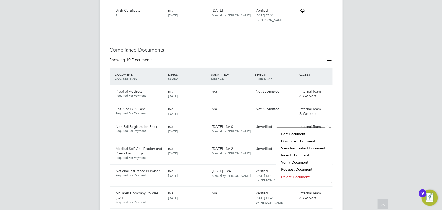
click at [291, 161] on li "Verify Document" at bounding box center [303, 161] width 51 height 7
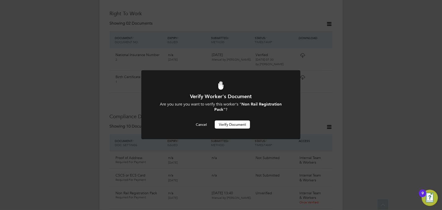
scroll to position [0, 0]
click at [245, 125] on button "Verify Document" at bounding box center [232, 124] width 35 height 8
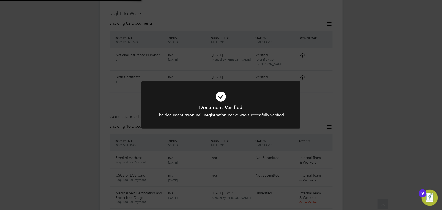
click at [358, 104] on div "Document Verified The document " Non Rail Registration Pack " was successfully …" at bounding box center [221, 105] width 442 height 210
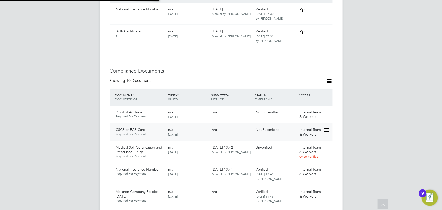
scroll to position [256, 0]
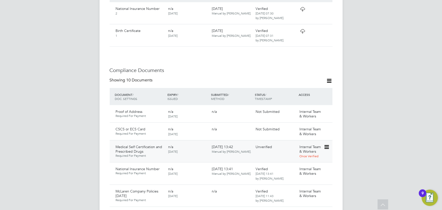
click at [326, 144] on icon at bounding box center [325, 147] width 5 height 6
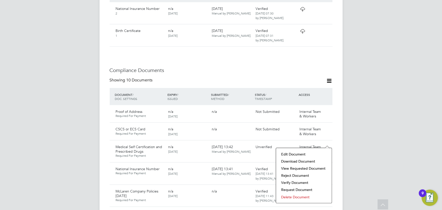
click at [291, 181] on li "Verify Document" at bounding box center [303, 182] width 51 height 7
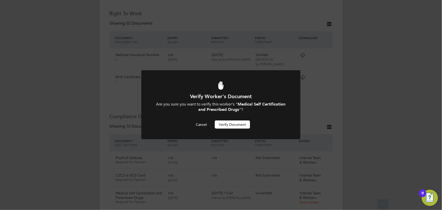
click at [233, 123] on button "Verify Document" at bounding box center [232, 124] width 35 height 8
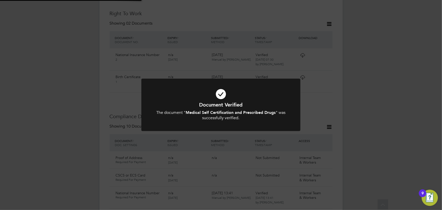
click at [361, 112] on div "Document Verified The document " Medical Self Certification and Prescribed Drug…" at bounding box center [221, 105] width 442 height 210
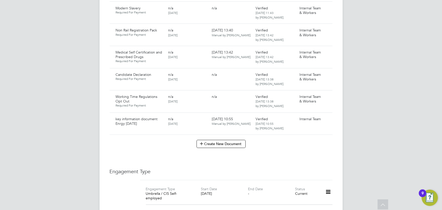
scroll to position [440, 0]
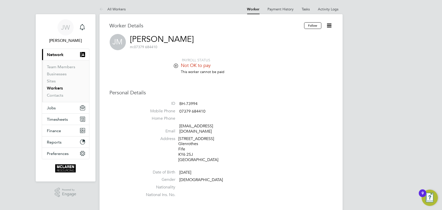
click at [331, 28] on icon at bounding box center [329, 25] width 6 height 6
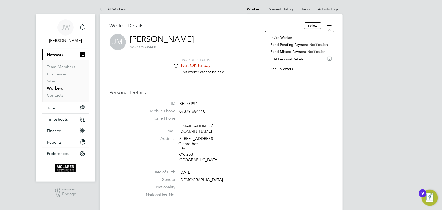
click at [284, 60] on li "Edit Personal Details e" at bounding box center [300, 58] width 64 height 7
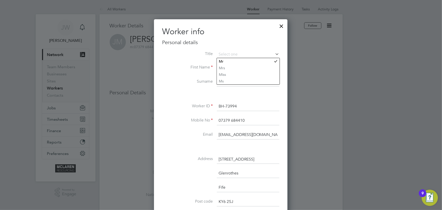
scroll to position [115, 0]
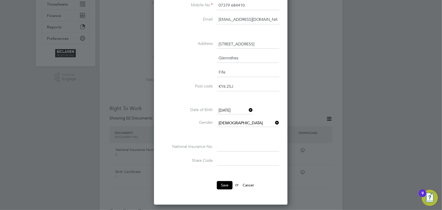
click at [225, 146] on input at bounding box center [248, 146] width 63 height 9
type input "JX 98 65 07 D"
click at [220, 182] on button "Save" at bounding box center [225, 185] width 16 height 8
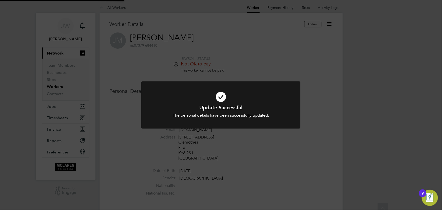
scroll to position [0, 0]
click at [422, 144] on div "Update Successful The personal details have been successfully updated. Cancel O…" at bounding box center [221, 105] width 442 height 210
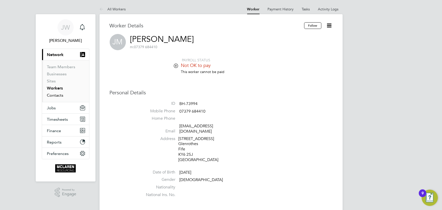
click at [51, 95] on link "Contacts" at bounding box center [55, 95] width 16 height 5
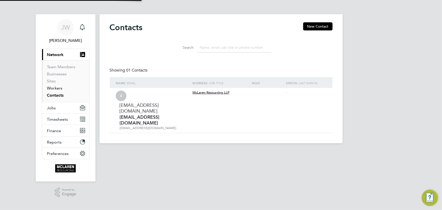
click at [53, 88] on link "Workers" at bounding box center [54, 88] width 15 height 5
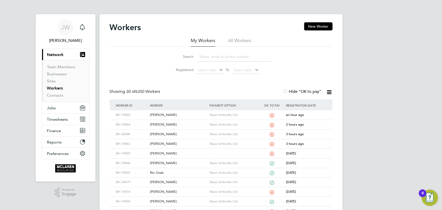
click at [208, 56] on input at bounding box center [234, 57] width 74 height 10
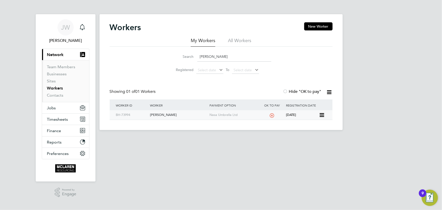
type input "[PERSON_NAME]"
click at [164, 113] on div "[PERSON_NAME]" at bounding box center [178, 114] width 59 height 9
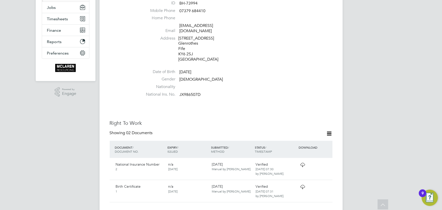
scroll to position [46, 0]
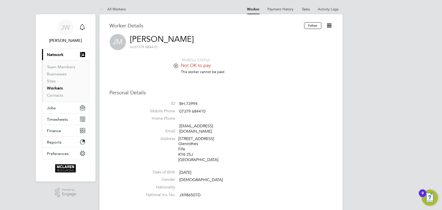
click at [329, 25] on icon at bounding box center [329, 25] width 6 height 6
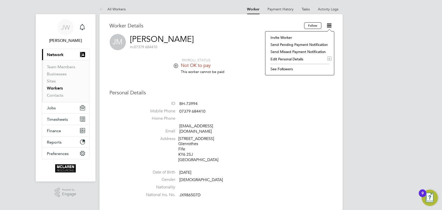
click at [294, 59] on li "Edit Personal Details e" at bounding box center [300, 58] width 64 height 7
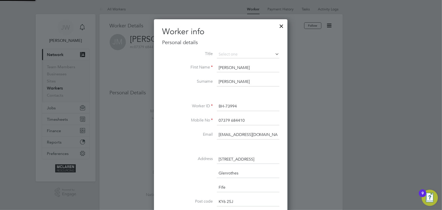
scroll to position [299, 134]
drag, startPoint x: 258, startPoint y: 132, endPoint x: 292, endPoint y: 130, distance: 33.5
type input "inn"
drag, startPoint x: 215, startPoint y: 135, endPoint x: 212, endPoint y: 135, distance: 3.6
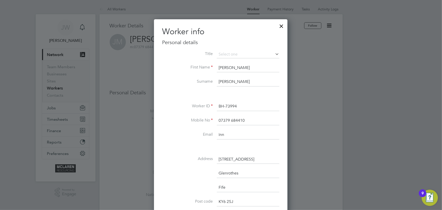
click at [212, 135] on li "Email inn" at bounding box center [220, 137] width 117 height 14
paste input "[EMAIL_ADDRESS][DOMAIN_NAME]"
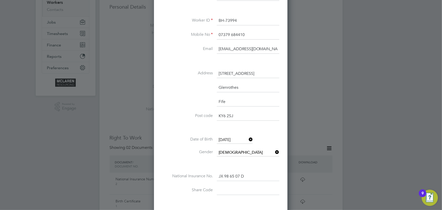
scroll to position [138, 0]
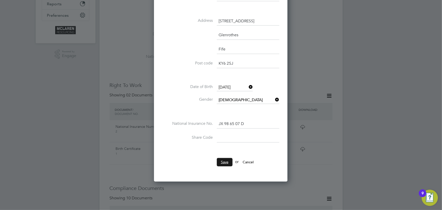
click at [228, 159] on button "Save" at bounding box center [225, 162] width 16 height 8
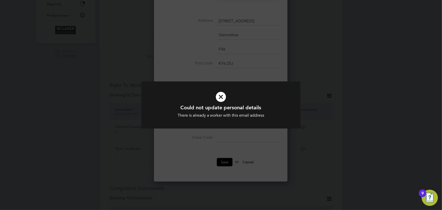
click at [220, 98] on icon at bounding box center [221, 97] width 132 height 20
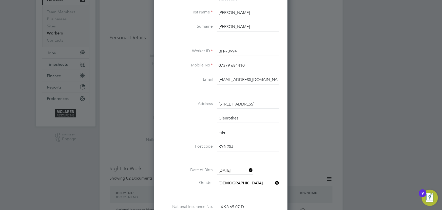
scroll to position [46, 0]
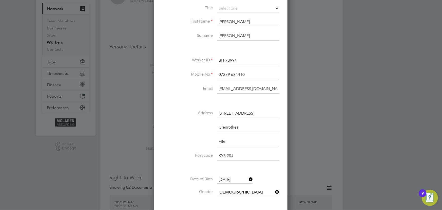
click at [220, 89] on input "[EMAIL_ADDRESS][DOMAIN_NAME]" at bounding box center [248, 88] width 63 height 9
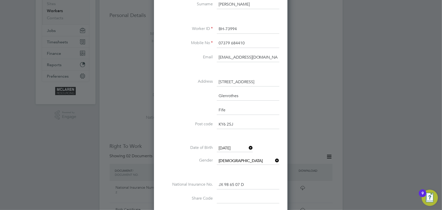
scroll to position [115, 0]
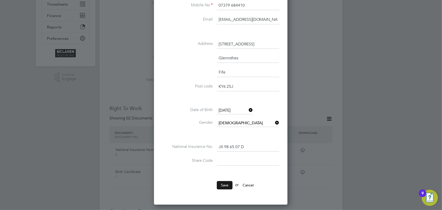
type input "[EMAIL_ADDRESS][DOMAIN_NAME]"
click at [223, 181] on button "Save" at bounding box center [225, 185] width 16 height 8
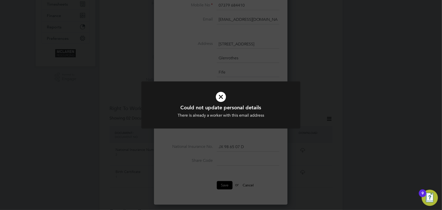
click at [222, 98] on icon at bounding box center [221, 97] width 132 height 20
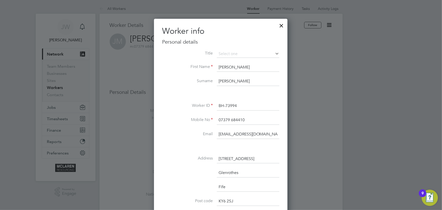
scroll to position [0, 0]
drag, startPoint x: 218, startPoint y: 133, endPoint x: 273, endPoint y: 132, distance: 54.9
click at [273, 132] on input "[EMAIL_ADDRESS][DOMAIN_NAME]" at bounding box center [248, 134] width 63 height 9
click at [256, 124] on input "07379 684410" at bounding box center [248, 120] width 63 height 9
drag, startPoint x: 218, startPoint y: 134, endPoint x: 292, endPoint y: 134, distance: 73.1
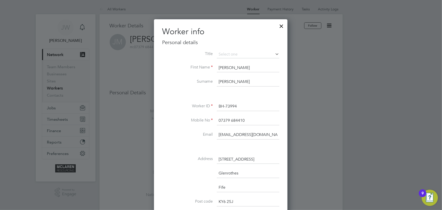
paste input "/ [PERSON_NAME][EMAIL_ADDRESS][PERSON_NAME][DOMAIN_NAME]"
drag, startPoint x: 220, startPoint y: 136, endPoint x: 280, endPoint y: 126, distance: 60.2
click at [221, 136] on input "/ [PERSON_NAME][EMAIL_ADDRESS][PERSON_NAME][DOMAIN_NAME]" at bounding box center [248, 134] width 63 height 9
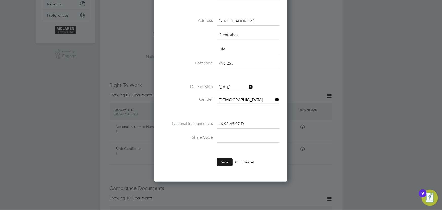
type input "[PERSON_NAME][EMAIL_ADDRESS][PERSON_NAME][DOMAIN_NAME]"
click at [228, 159] on button "Save" at bounding box center [225, 162] width 16 height 8
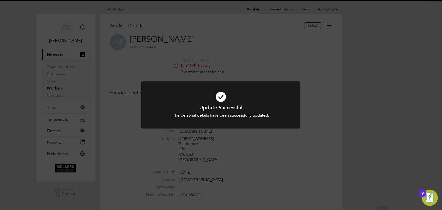
click at [364, 137] on div "Update Successful The personal details have been successfully updated. Cancel O…" at bounding box center [221, 105] width 442 height 210
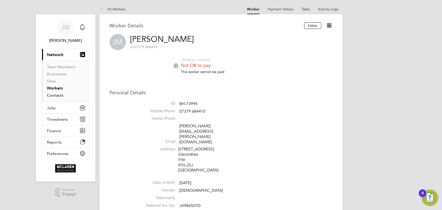
click at [58, 95] on link "Contacts" at bounding box center [55, 95] width 16 height 5
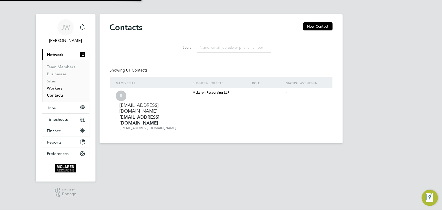
click at [55, 89] on link "Workers" at bounding box center [54, 88] width 15 height 5
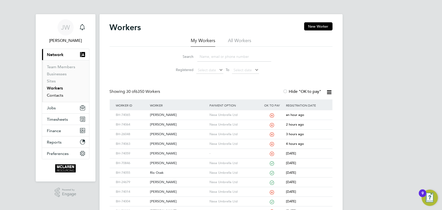
click at [55, 95] on link "Contacts" at bounding box center [55, 95] width 16 height 5
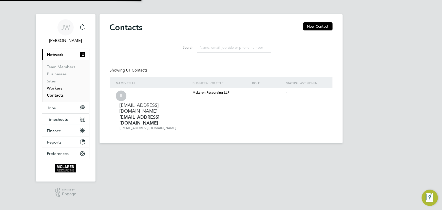
click at [54, 89] on link "Workers" at bounding box center [54, 88] width 15 height 5
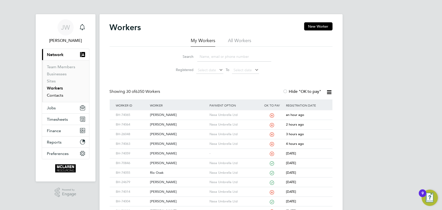
click at [55, 96] on link "Contacts" at bounding box center [55, 95] width 16 height 5
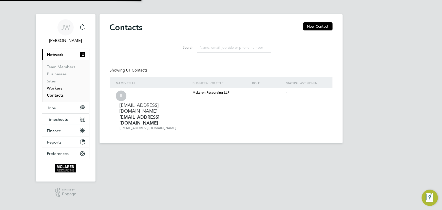
click at [55, 89] on link "Workers" at bounding box center [54, 88] width 15 height 5
